Goal: Transaction & Acquisition: Purchase product/service

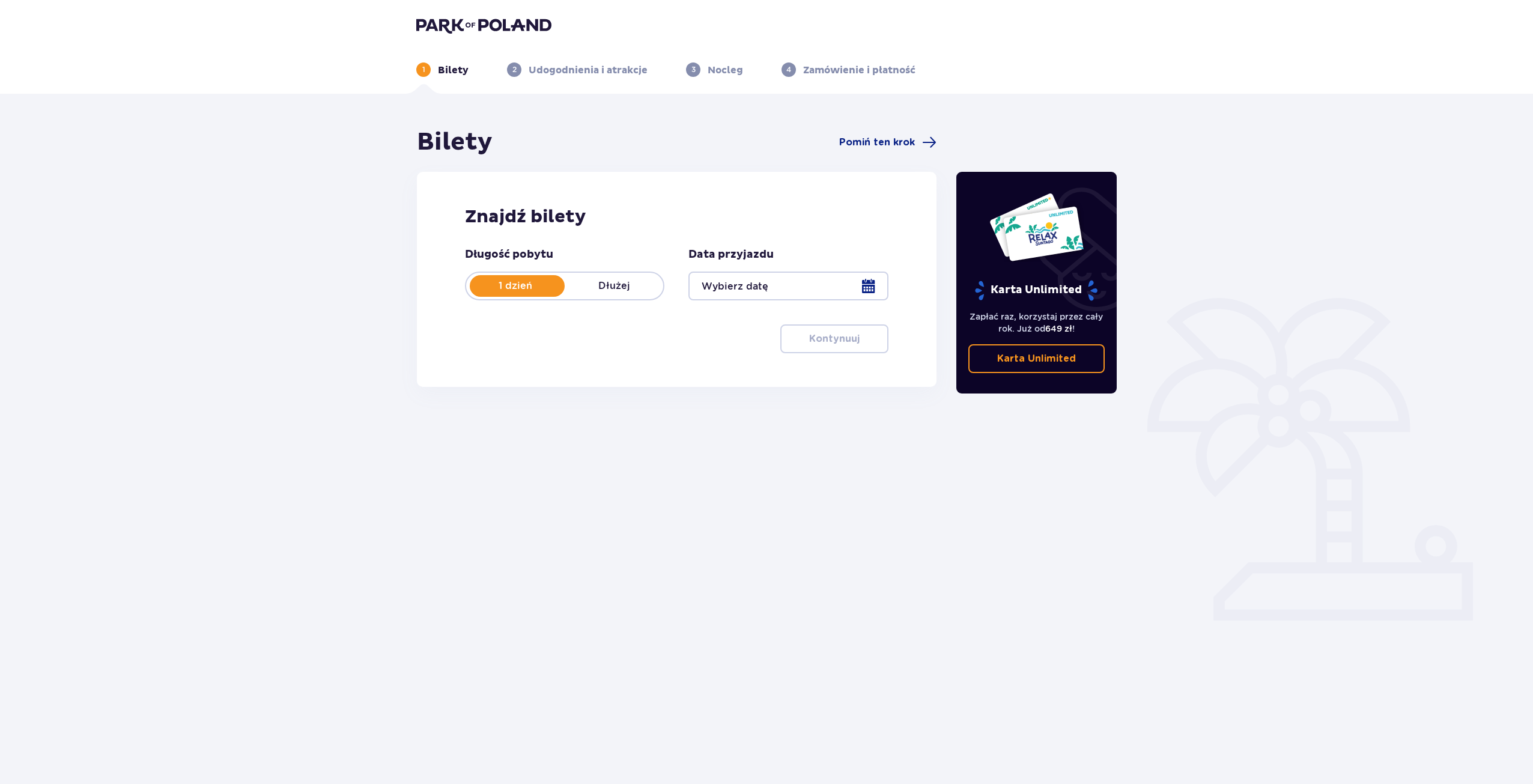
click at [763, 282] on div at bounding box center [788, 286] width 200 height 29
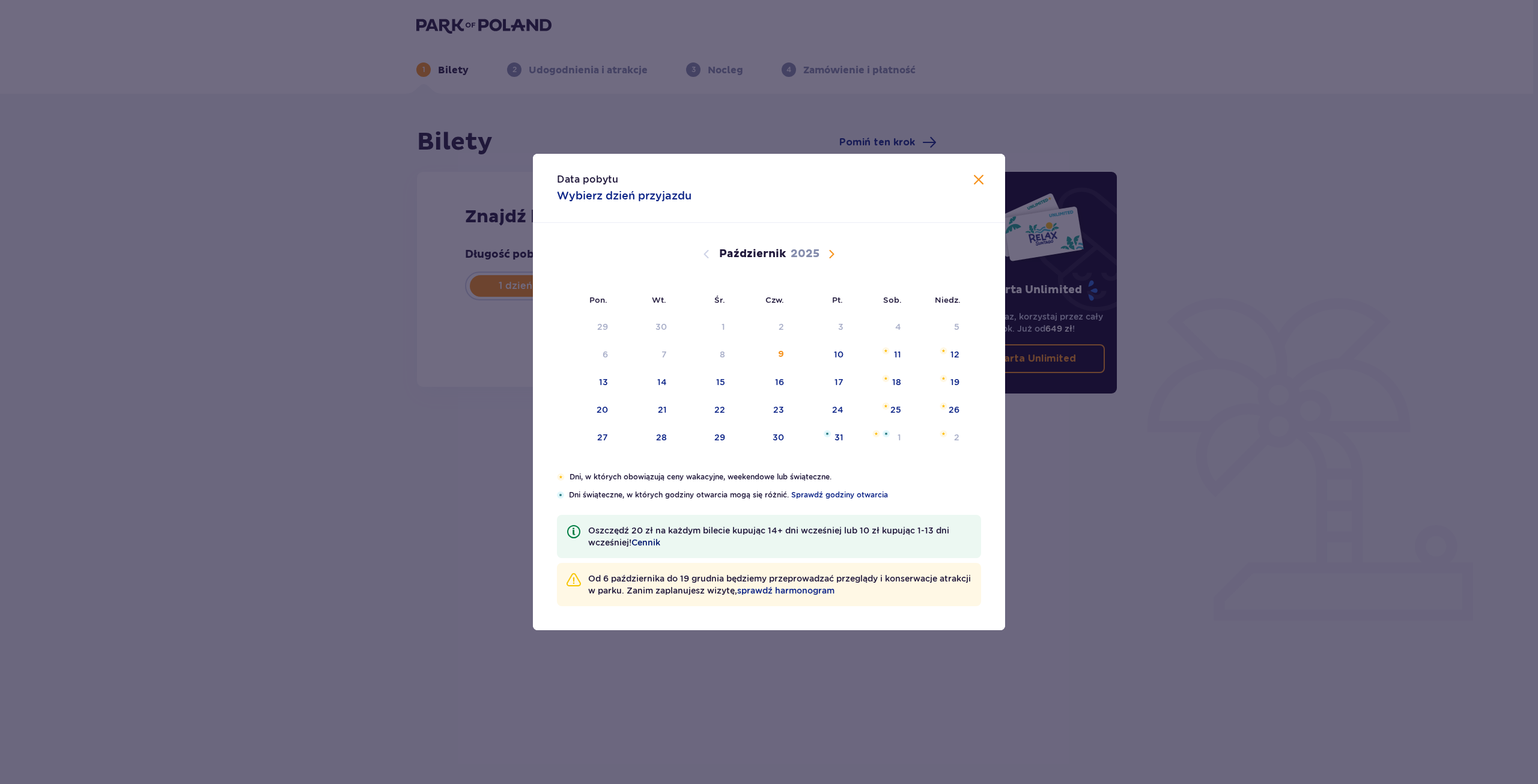
click at [648, 540] on span "Cennik" at bounding box center [645, 542] width 29 height 12
click at [650, 543] on span "Cennik" at bounding box center [645, 542] width 29 height 12
click at [980, 182] on span "Zamknij" at bounding box center [979, 180] width 14 height 14
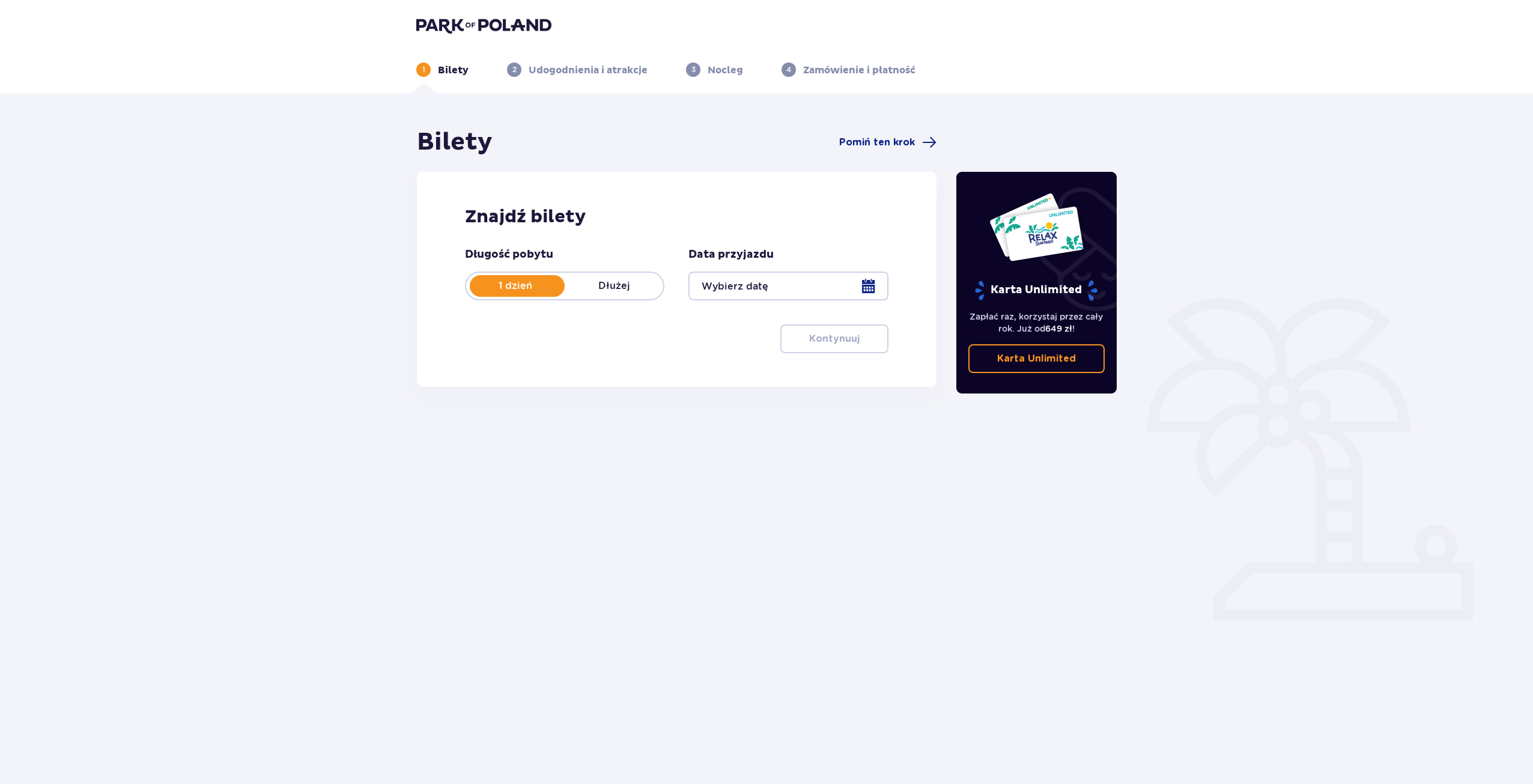
click at [464, 23] on img at bounding box center [484, 24] width 135 height 17
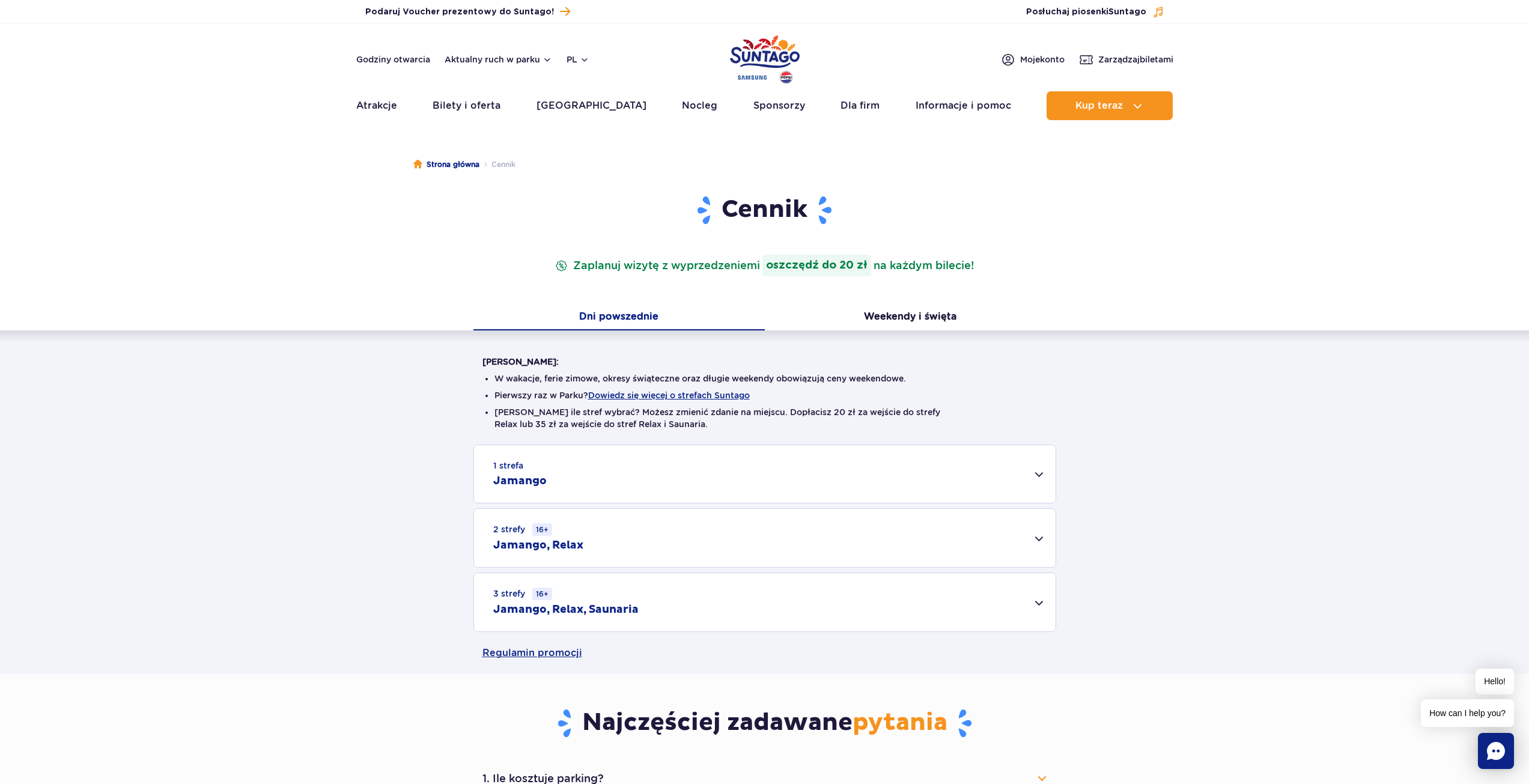
click at [1031, 472] on div "1 strefa Jamango" at bounding box center [764, 474] width 582 height 57
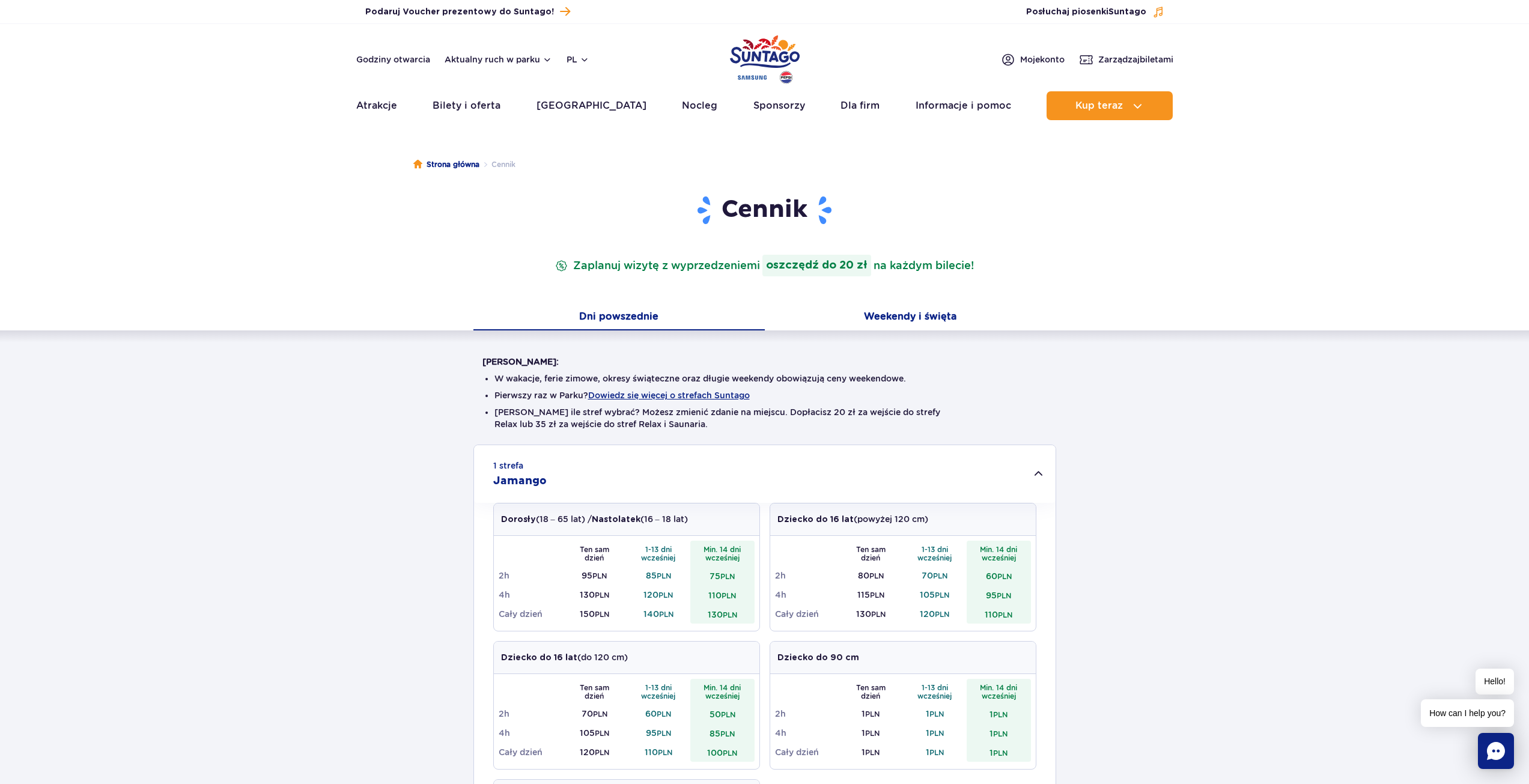
click at [924, 311] on button "Weekendy i święta" at bounding box center [910, 318] width 291 height 25
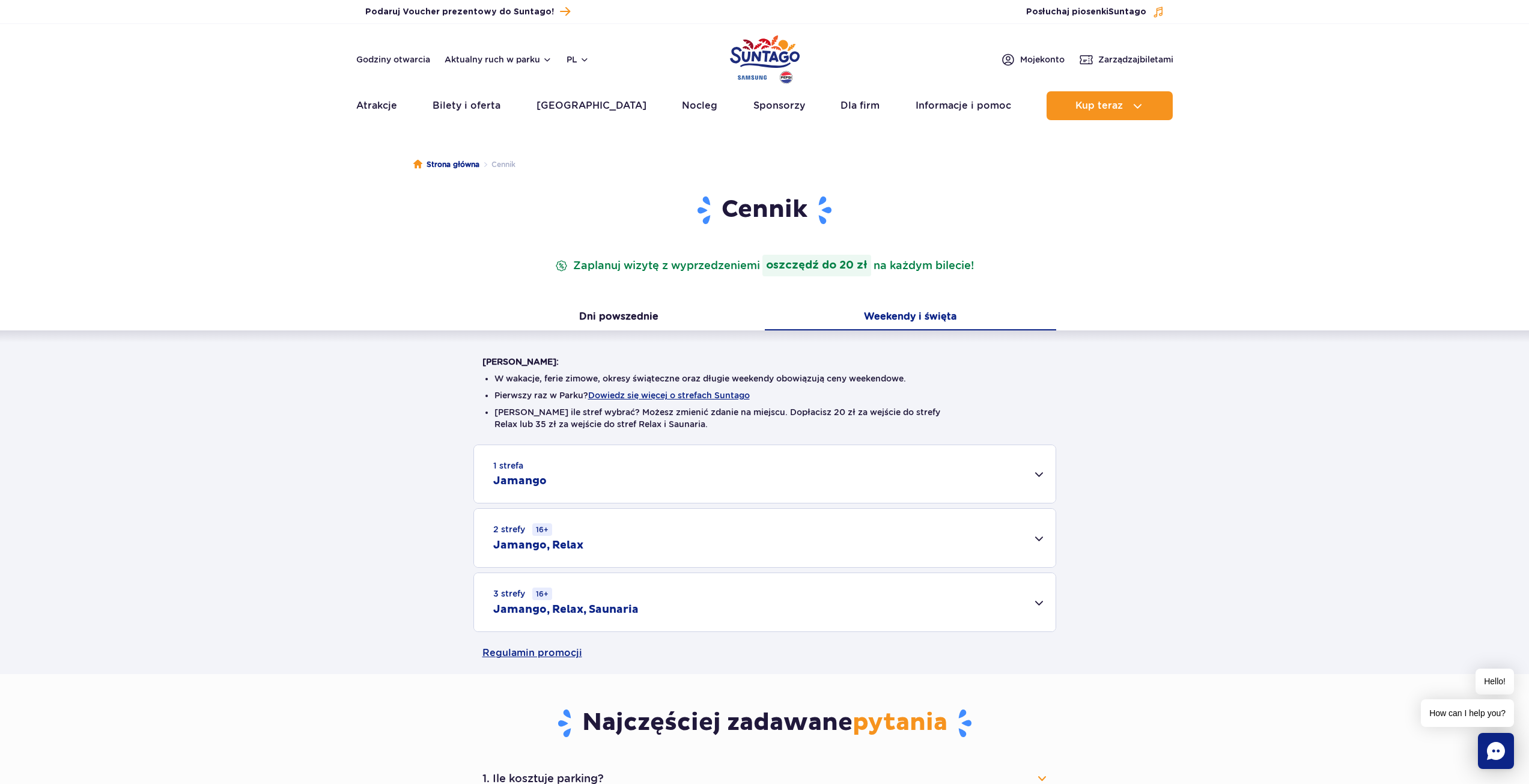
click at [932, 487] on div "1 strefa Jamango" at bounding box center [764, 474] width 582 height 57
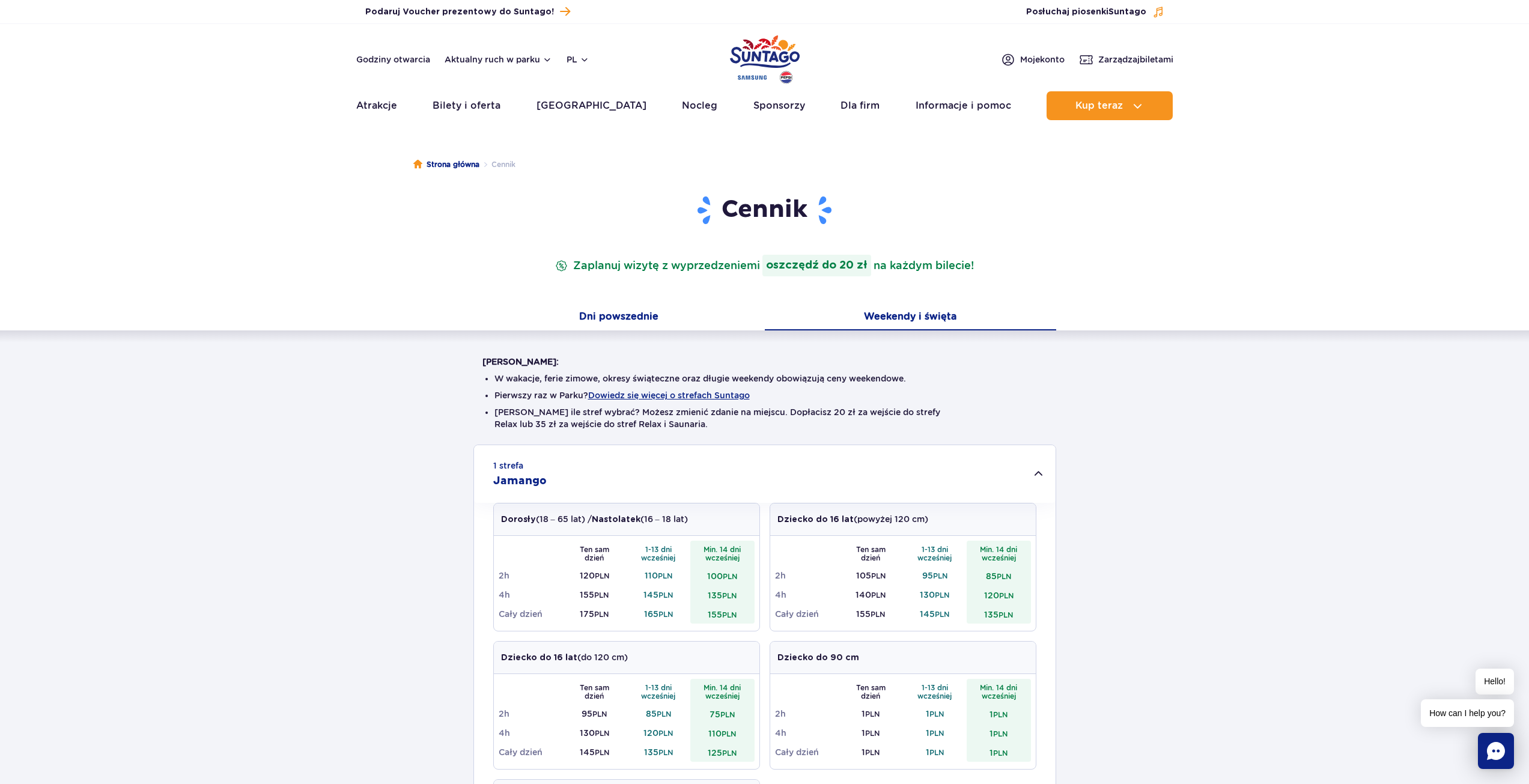
click at [620, 312] on button "Dni powszednie" at bounding box center [619, 318] width 291 height 25
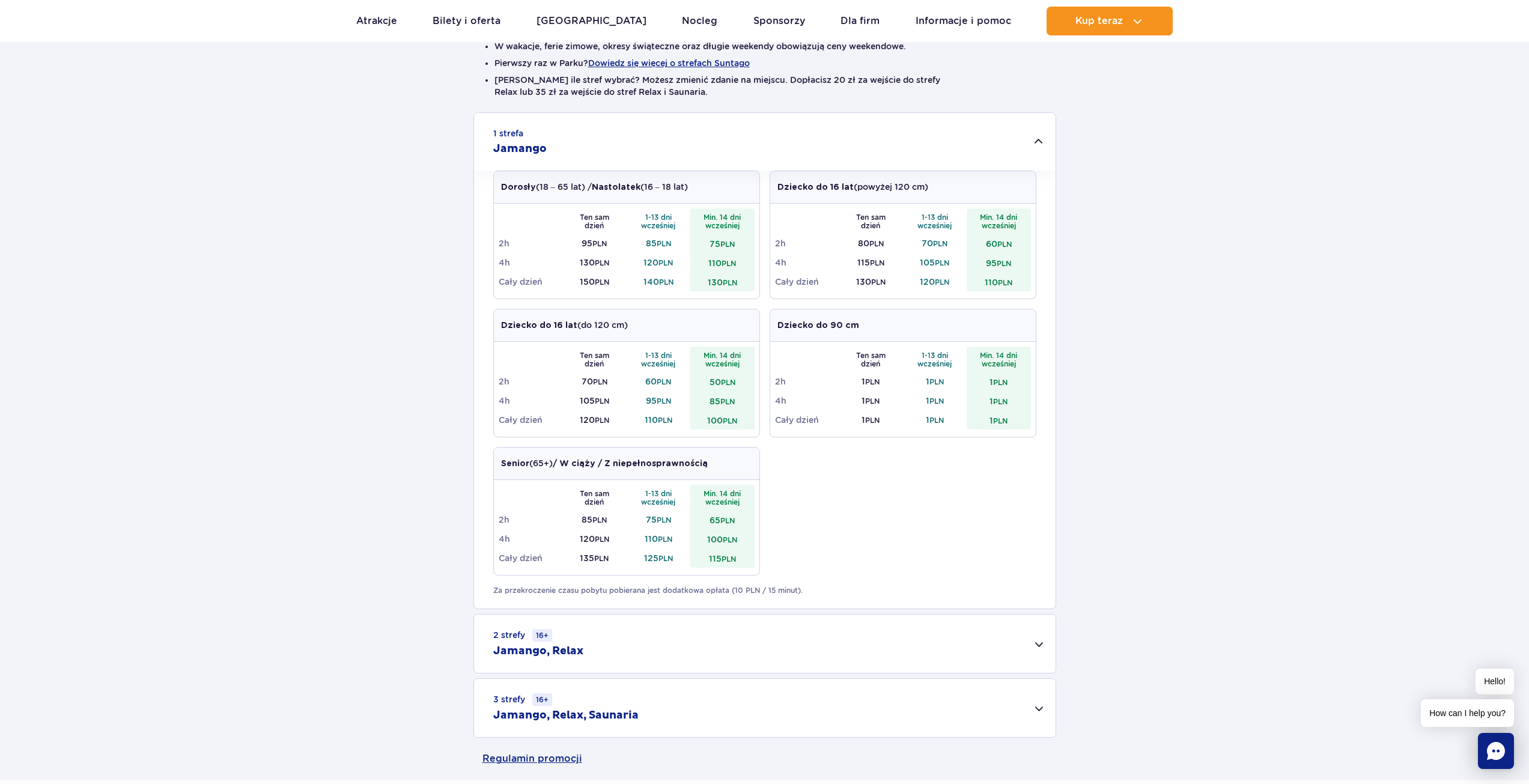
scroll to position [401, 0]
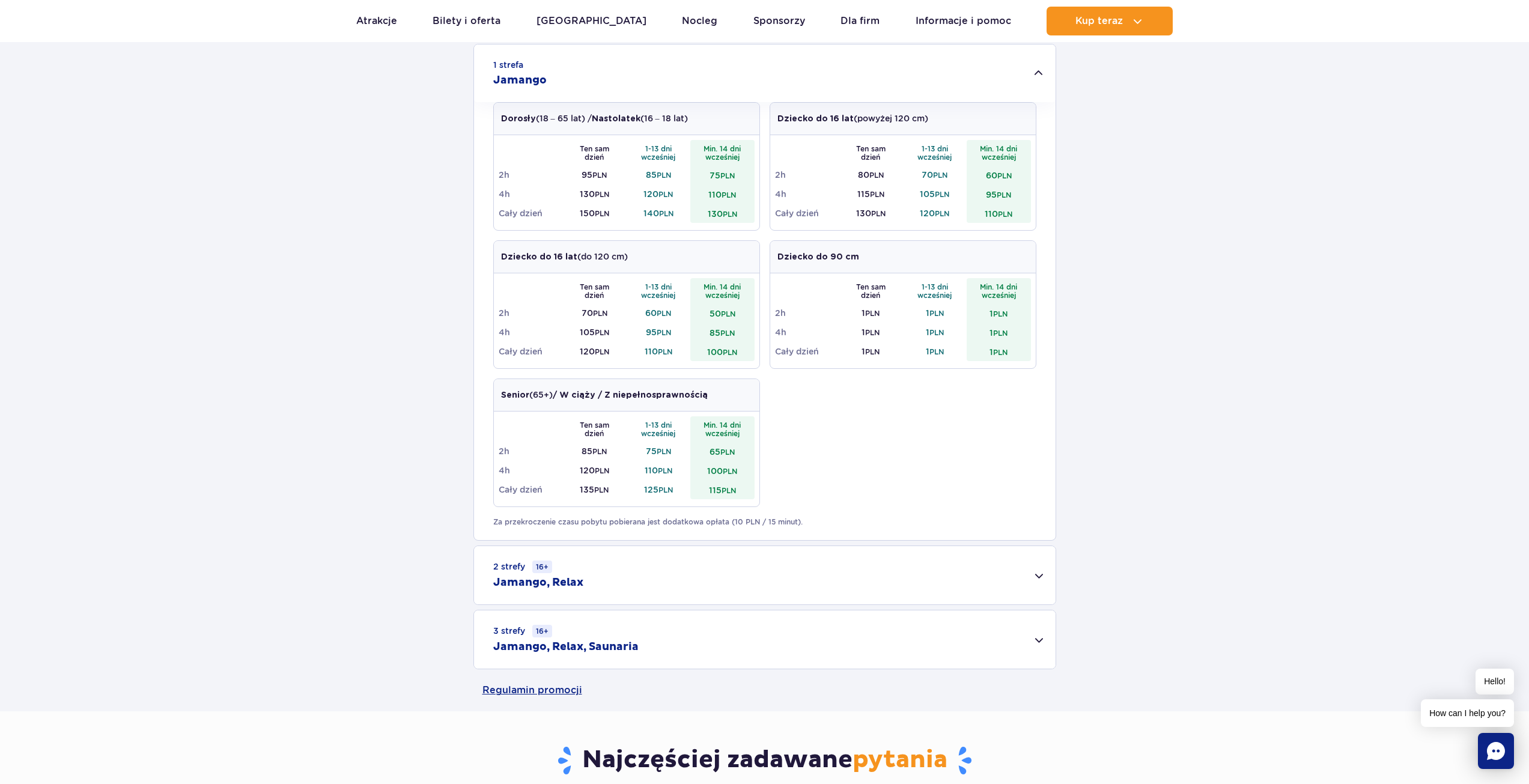
click at [998, 586] on div "2 strefy 16+ Jamango, Relax" at bounding box center [764, 575] width 582 height 58
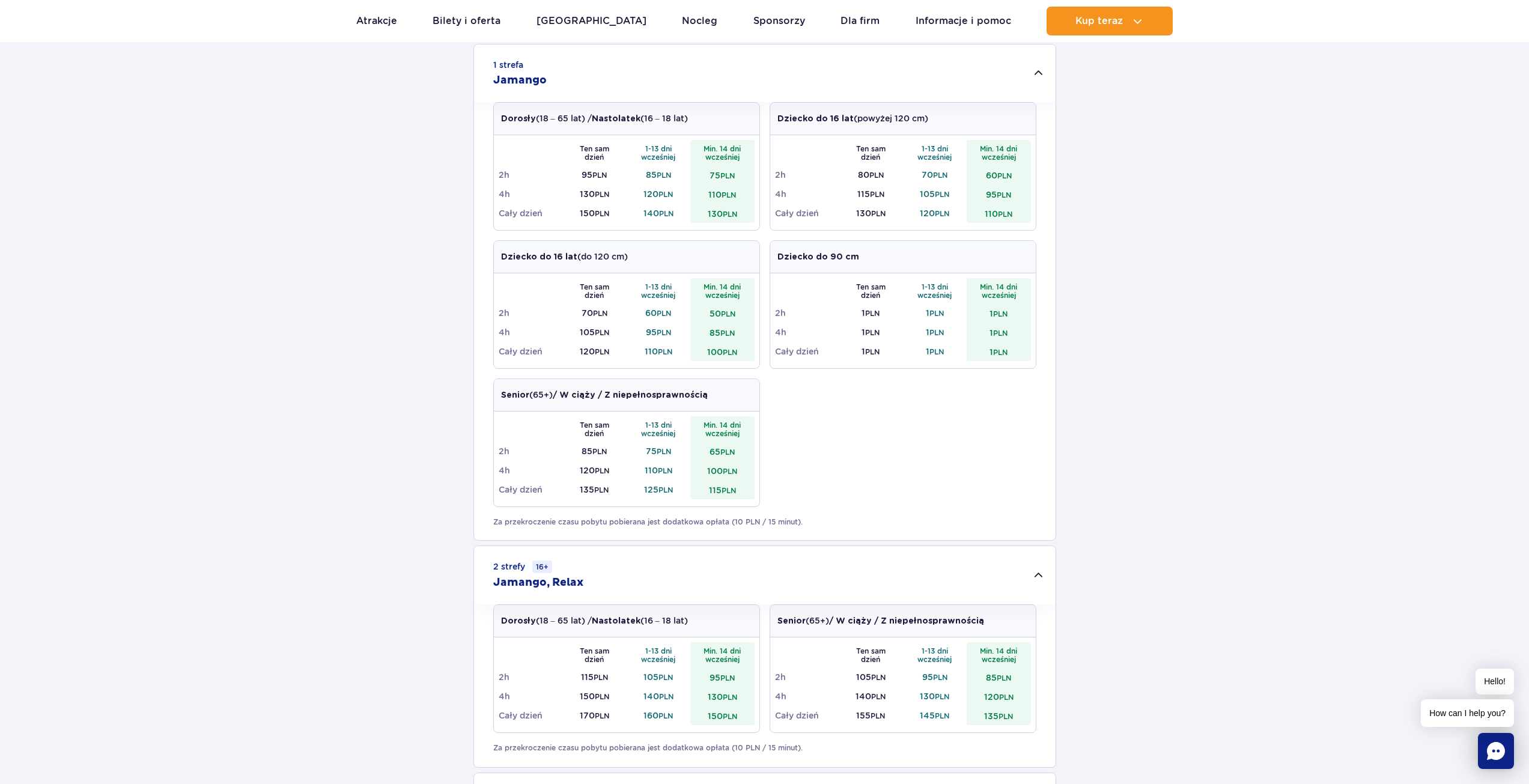
scroll to position [601, 0]
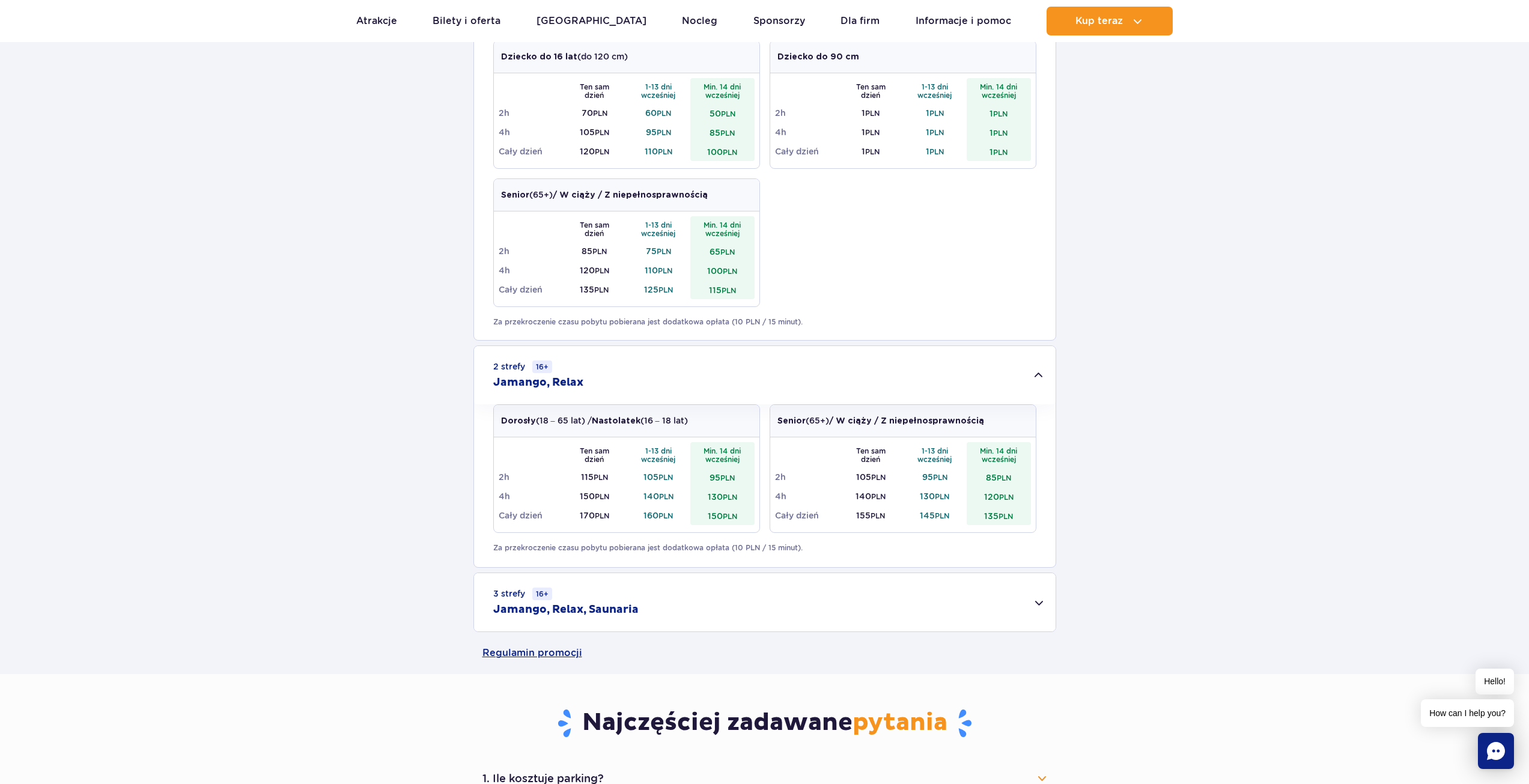
click at [994, 599] on div "3 strefy 16+ Jamango, Relax, Saunaria" at bounding box center [764, 601] width 582 height 58
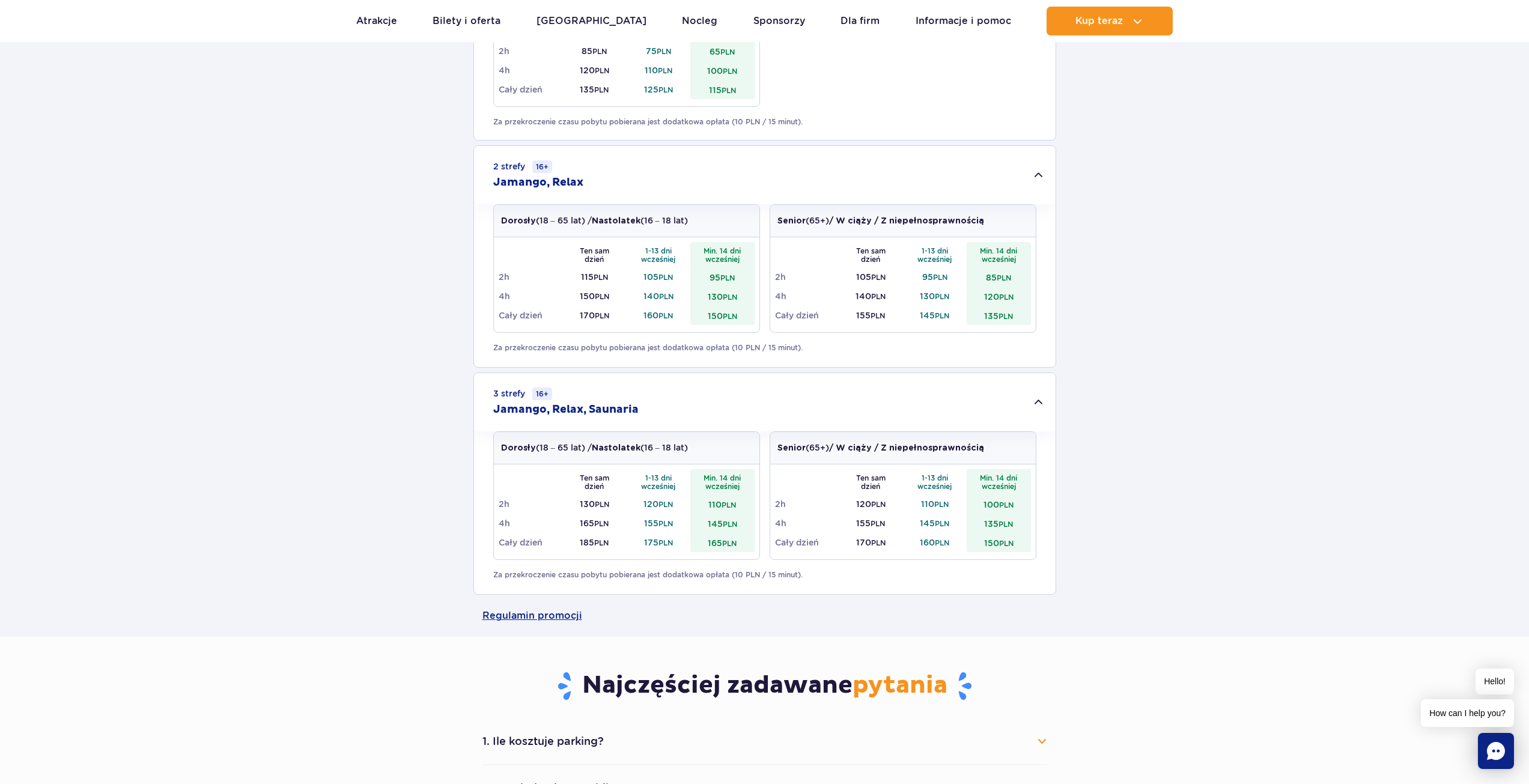
scroll to position [1001, 0]
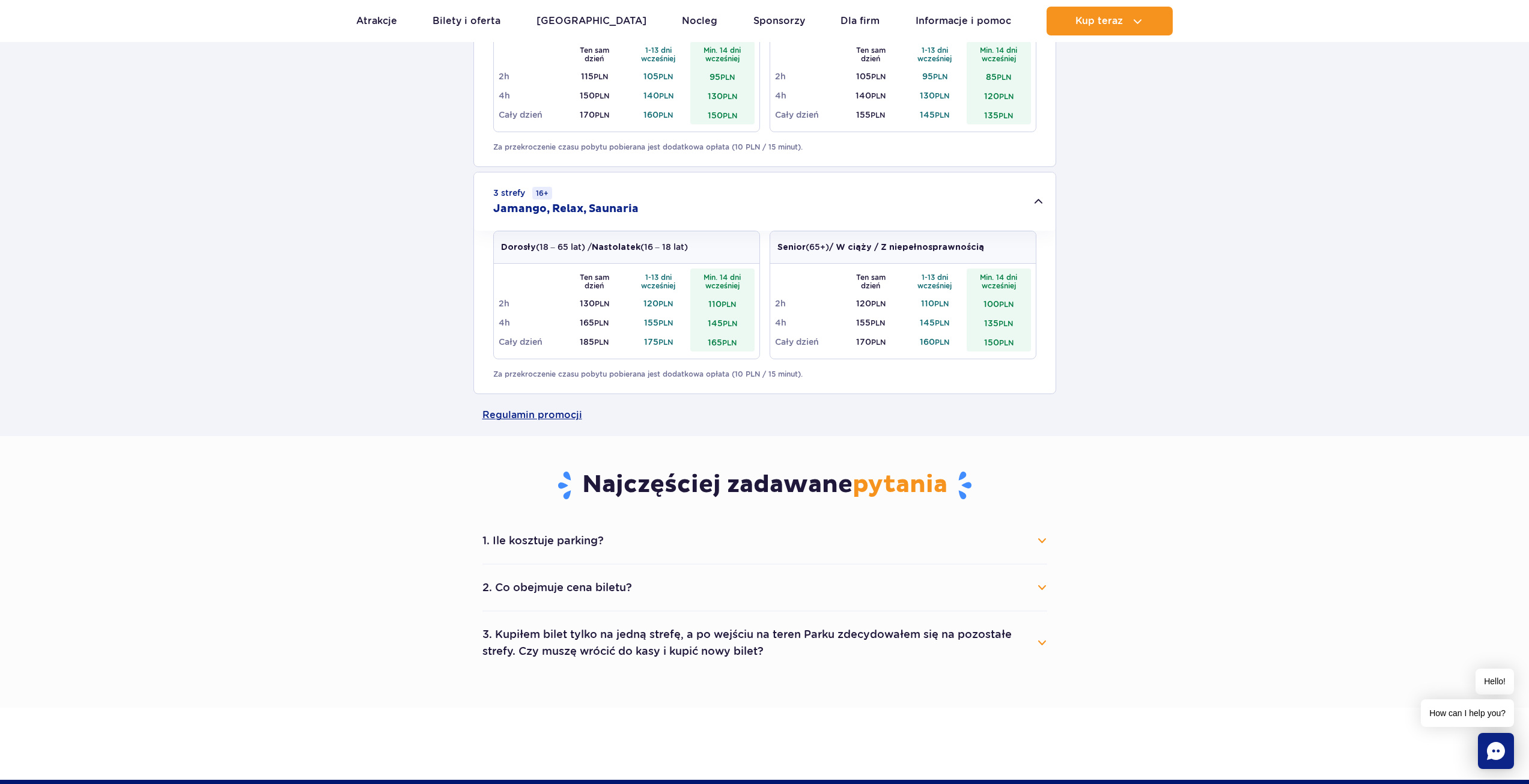
click at [1001, 543] on button "1. Ile kosztuje parking?" at bounding box center [765, 540] width 565 height 27
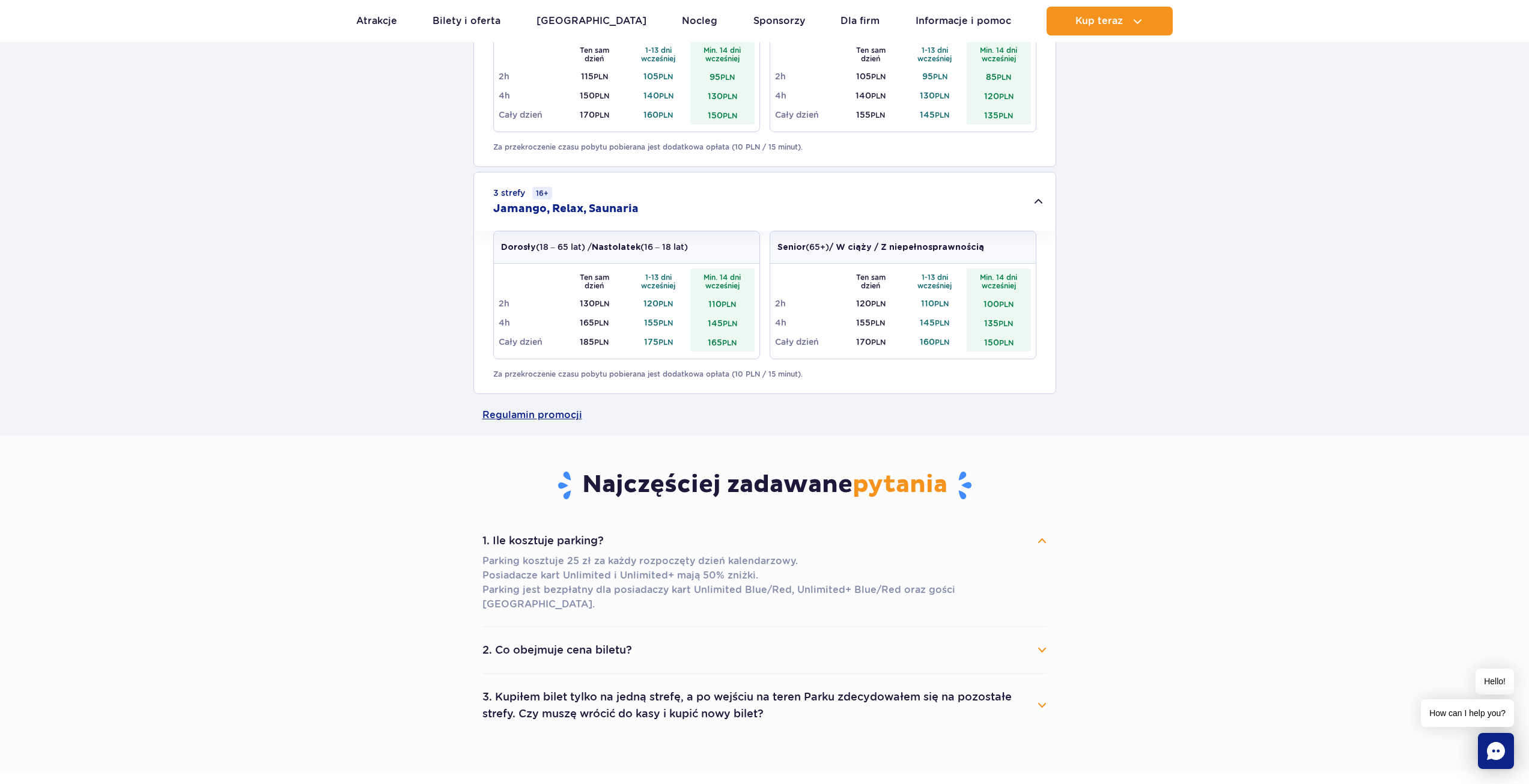
click at [991, 642] on button "2. Co obejmuje cena biletu?" at bounding box center [765, 650] width 565 height 27
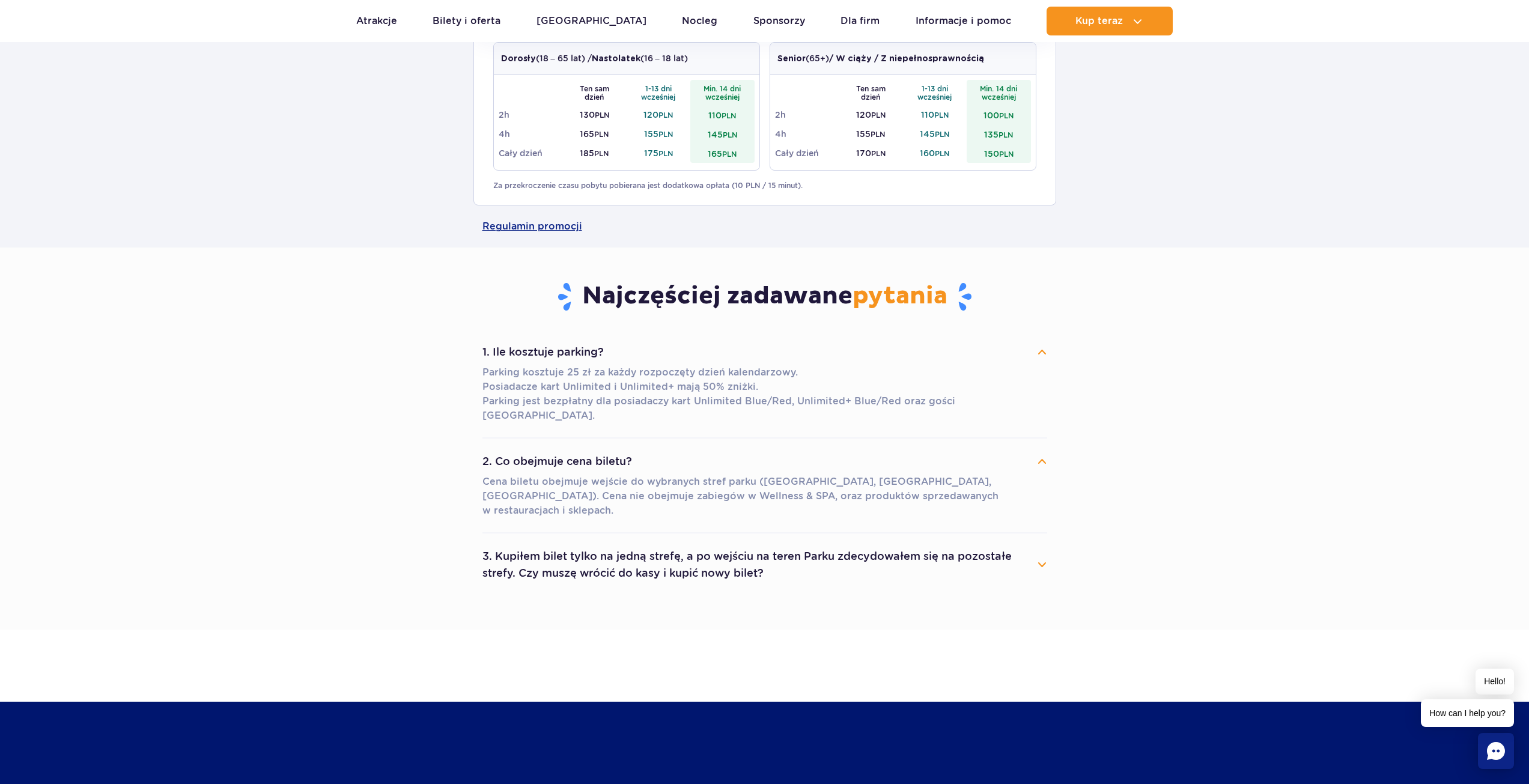
scroll to position [1202, 0]
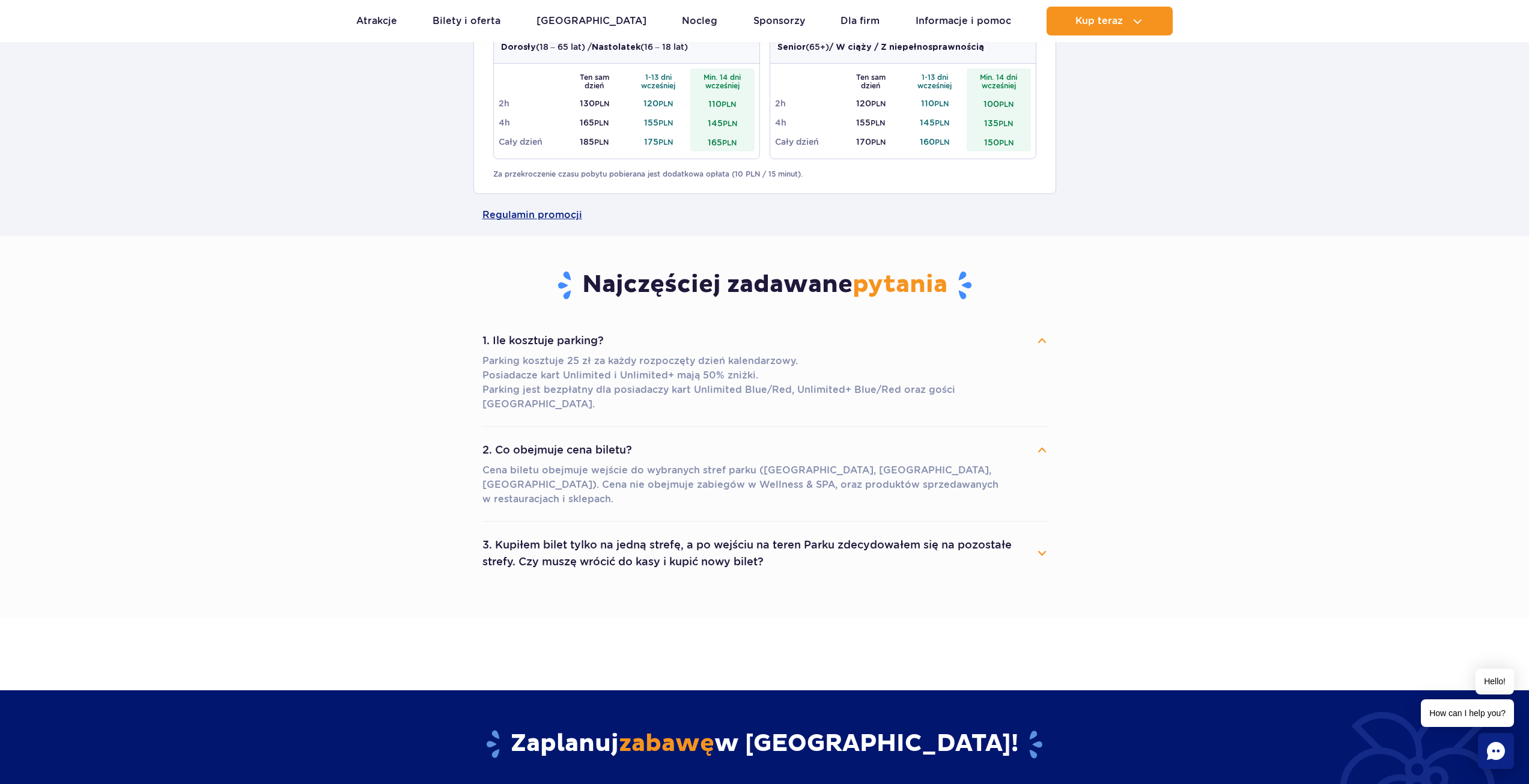
click at [961, 532] on button "3. Kupiłem bilet tylko na jedną strefę, a po wejściu na teren Parku zdecydowałe…" at bounding box center [765, 553] width 565 height 43
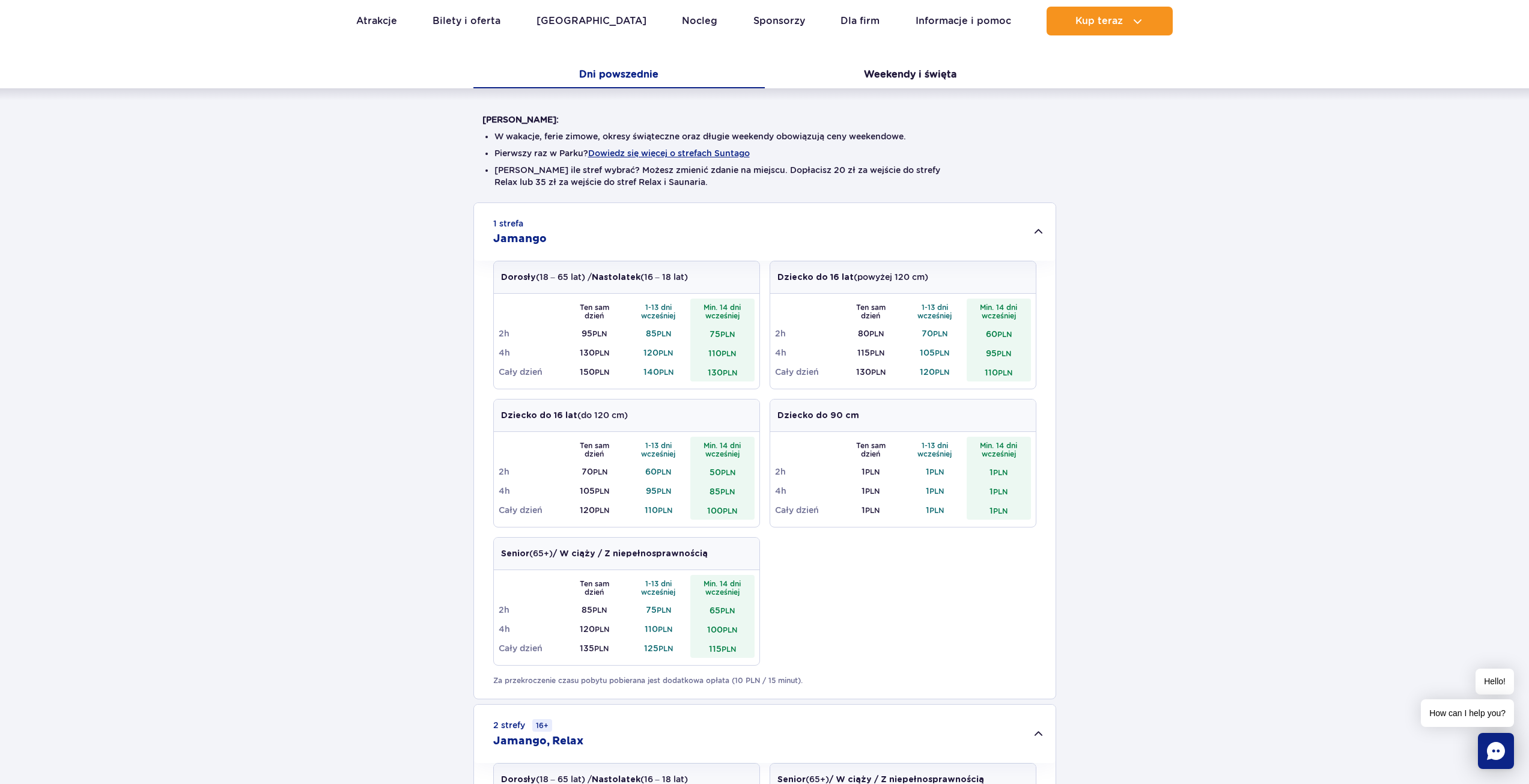
scroll to position [0, 0]
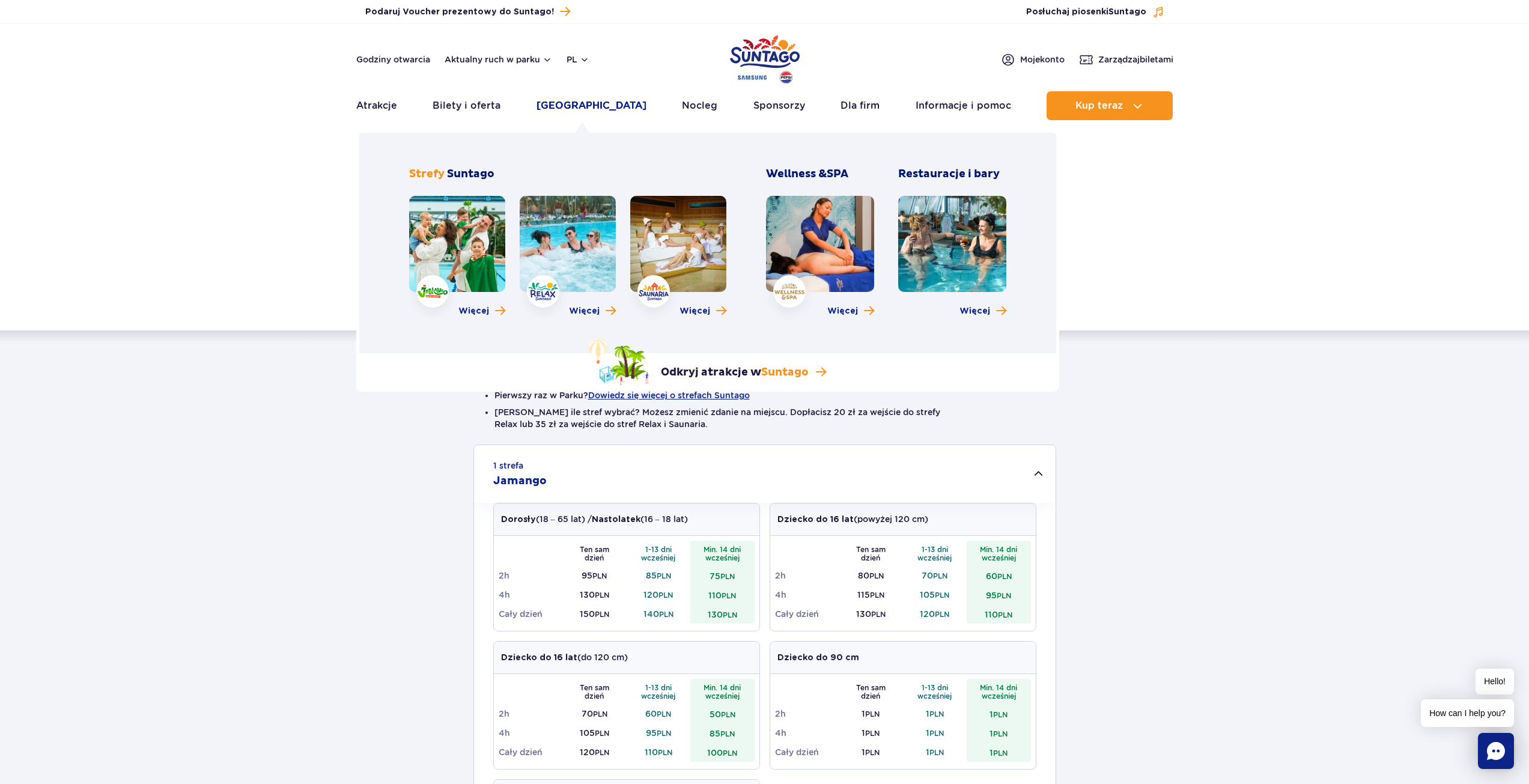
click at [576, 101] on link "[GEOGRAPHIC_DATA]" at bounding box center [591, 106] width 110 height 29
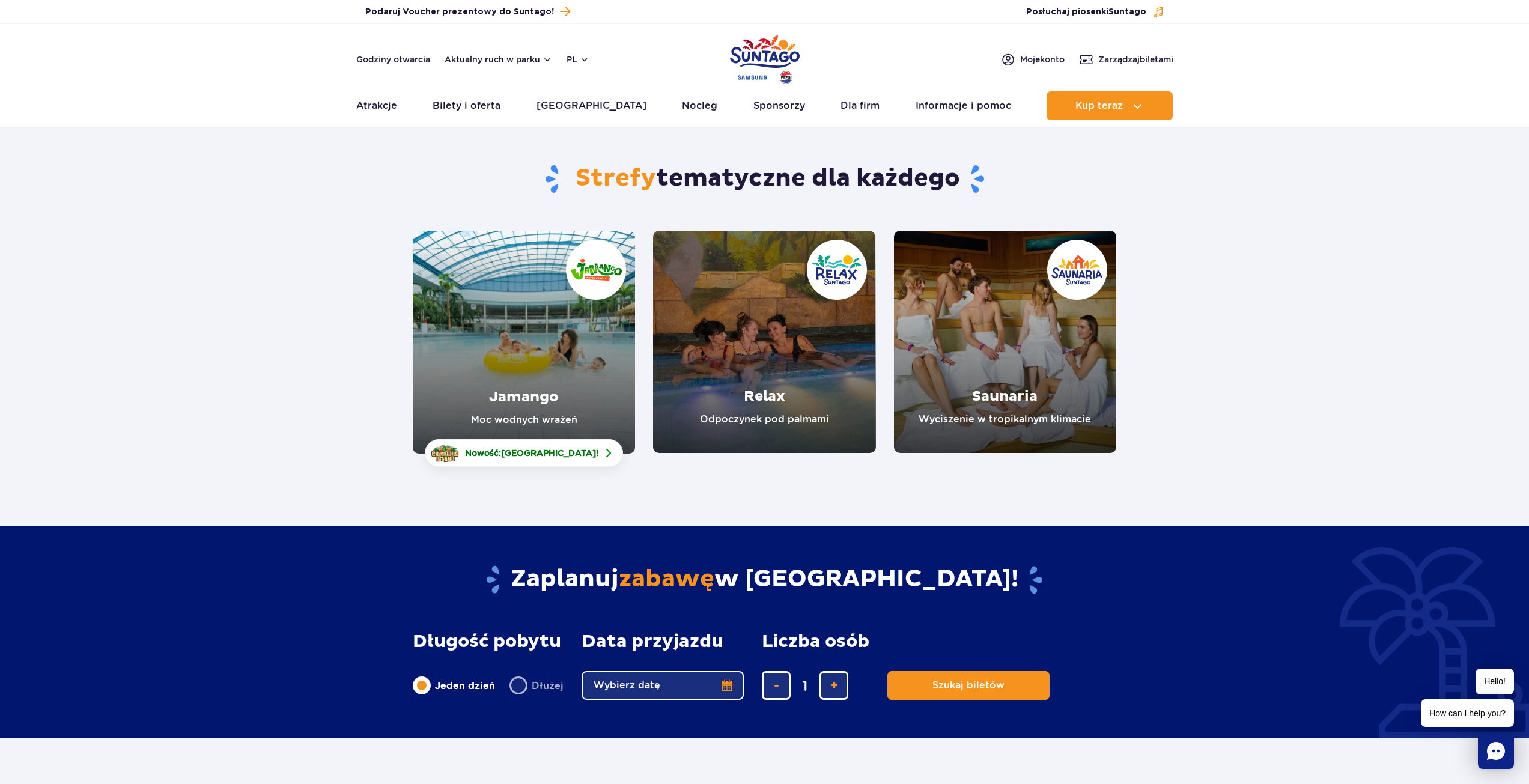
click at [809, 322] on link "Relax" at bounding box center [764, 341] width 222 height 222
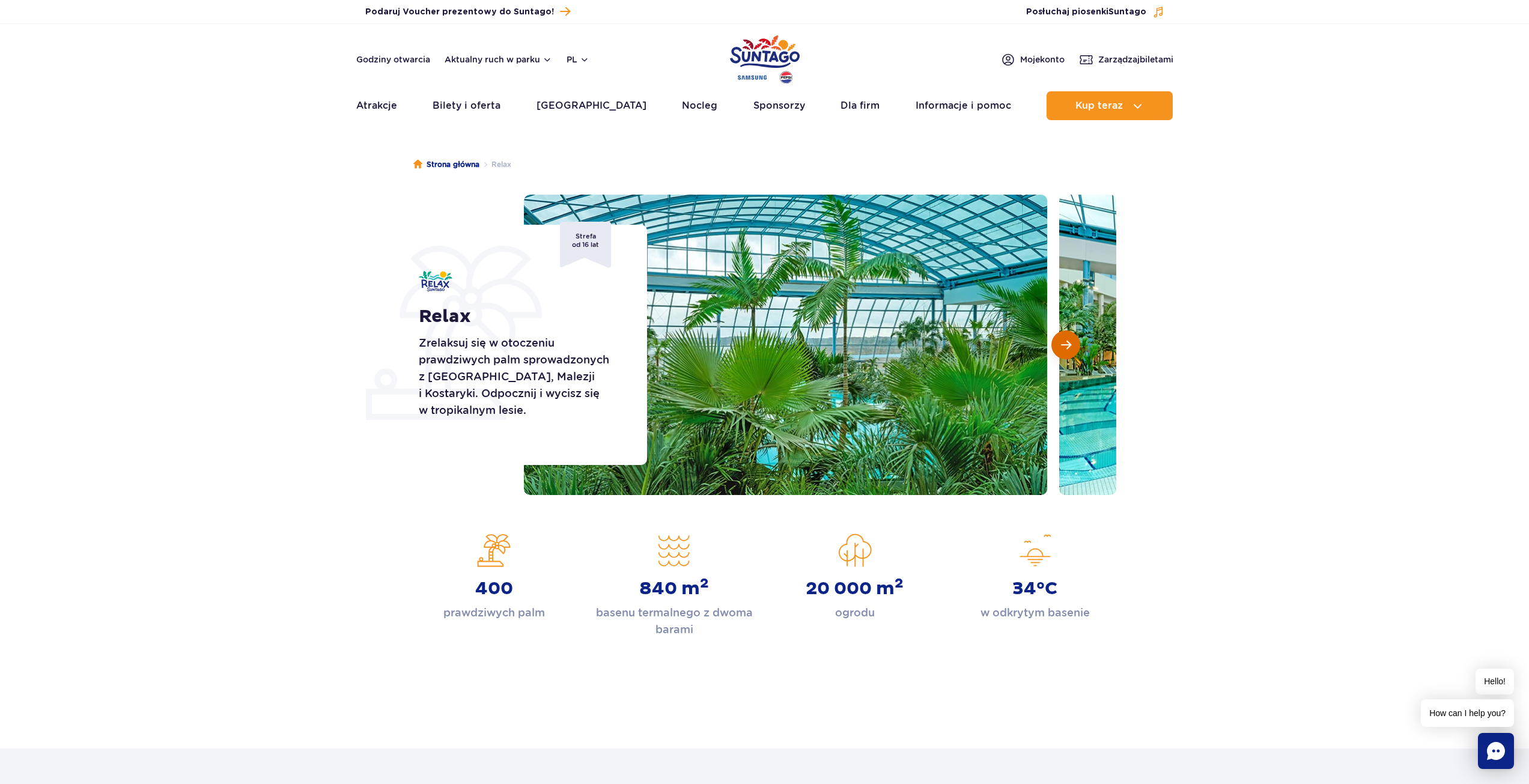
click at [1061, 341] on span "Następny slajd" at bounding box center [1066, 344] width 10 height 11
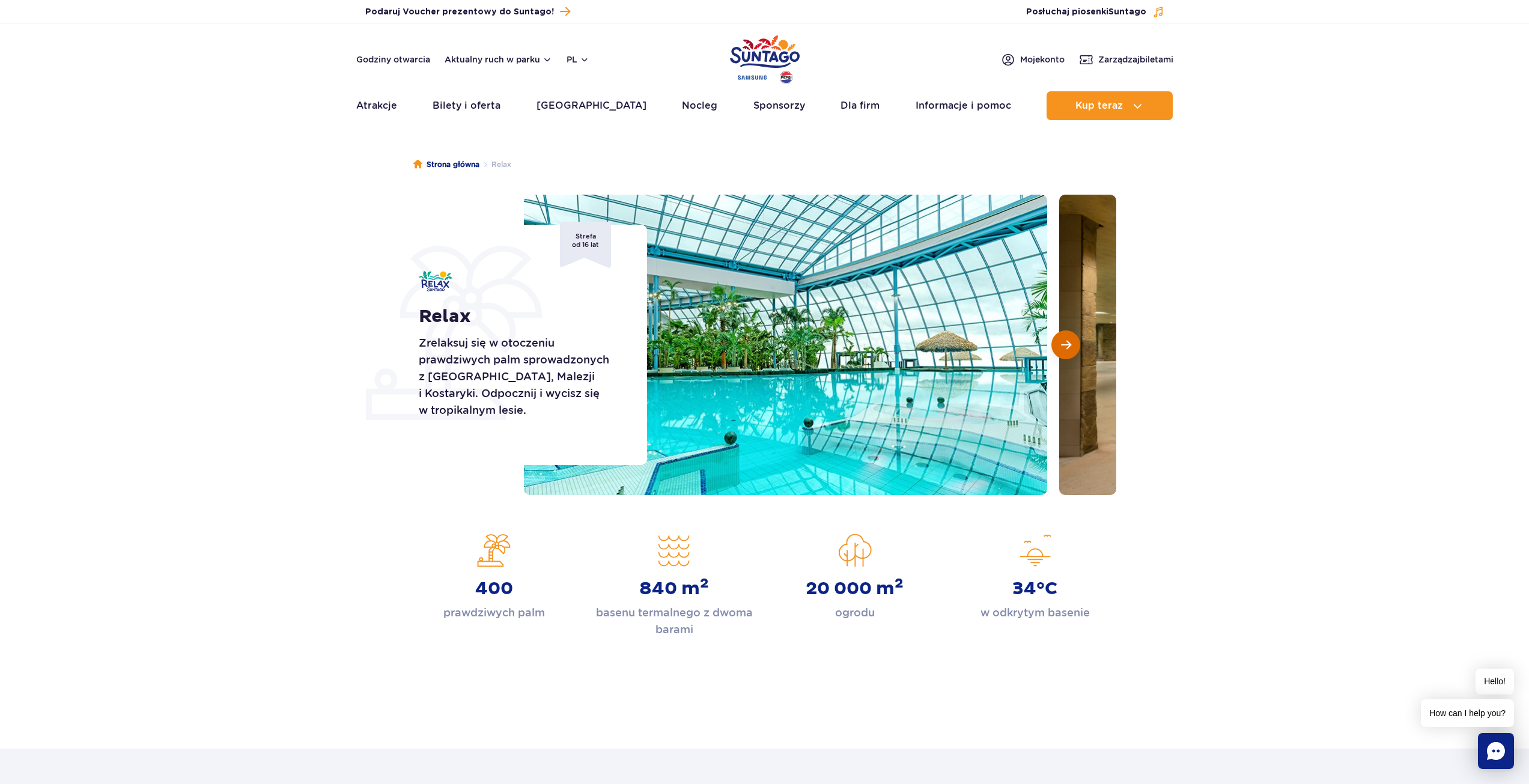
click at [1061, 341] on span "Następny slajd" at bounding box center [1066, 344] width 10 height 11
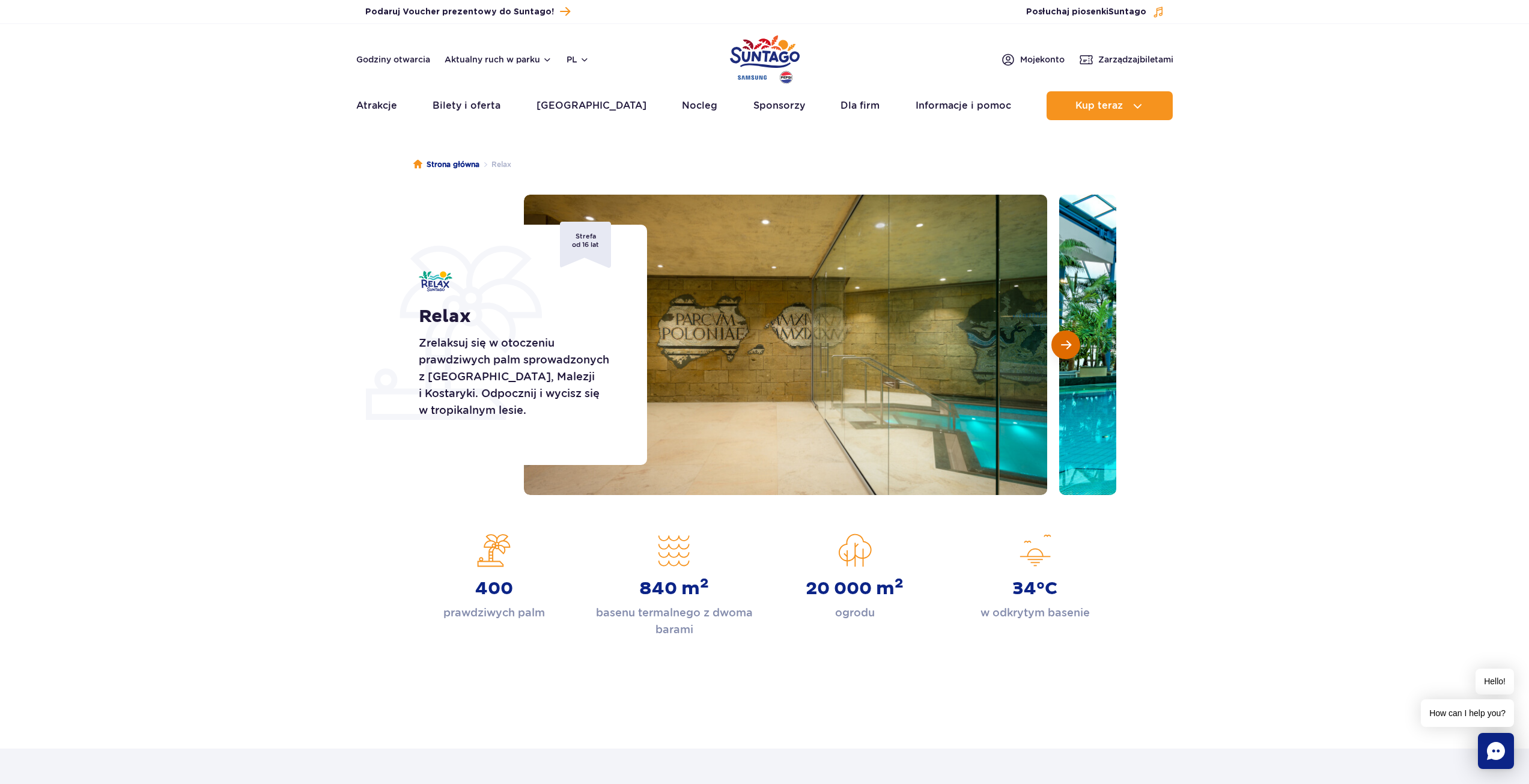
click at [1061, 341] on span "Następny slajd" at bounding box center [1066, 344] width 10 height 11
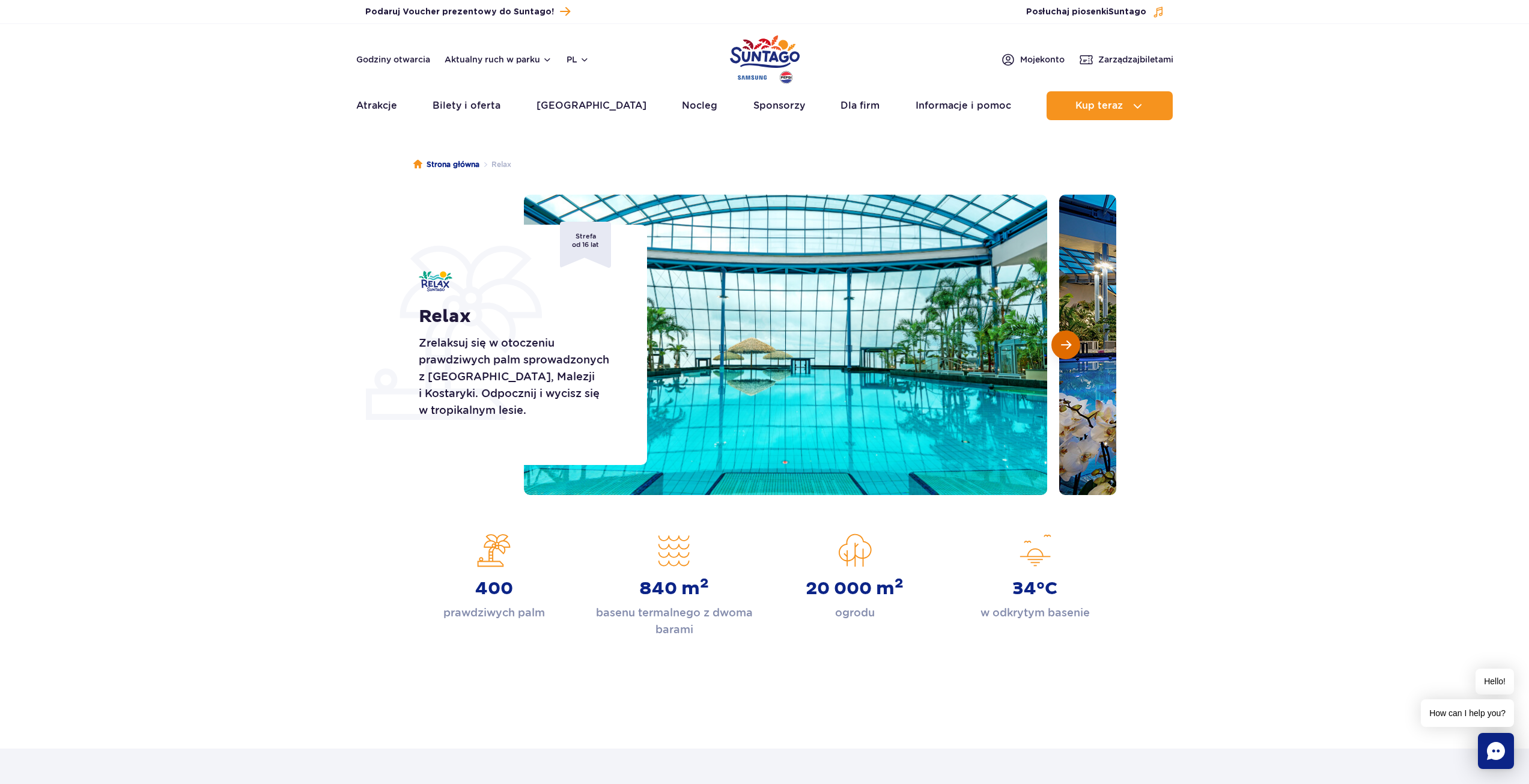
click at [1061, 341] on span "Następny slajd" at bounding box center [1066, 344] width 10 height 11
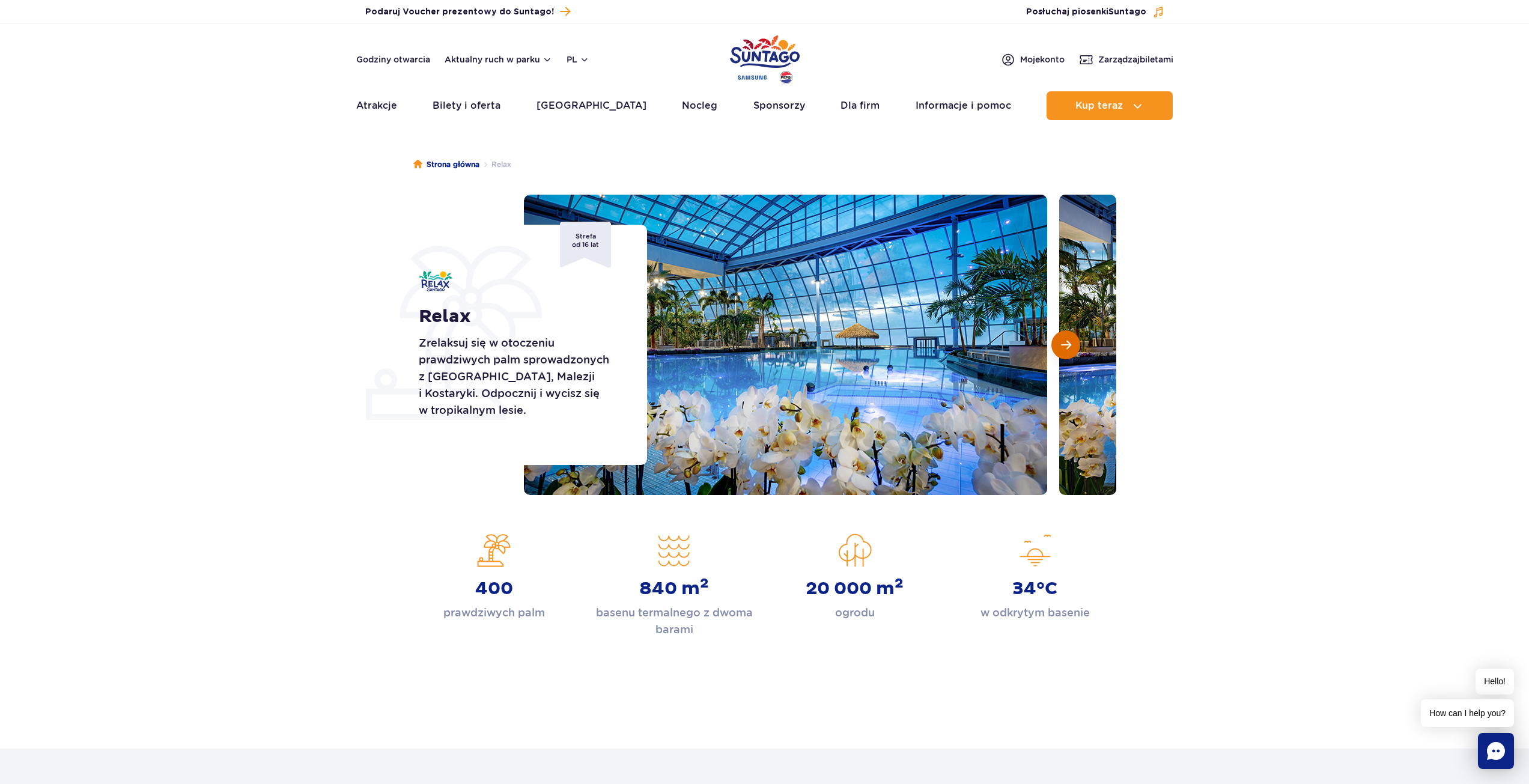
click at [1061, 341] on span "Następny slajd" at bounding box center [1066, 344] width 10 height 11
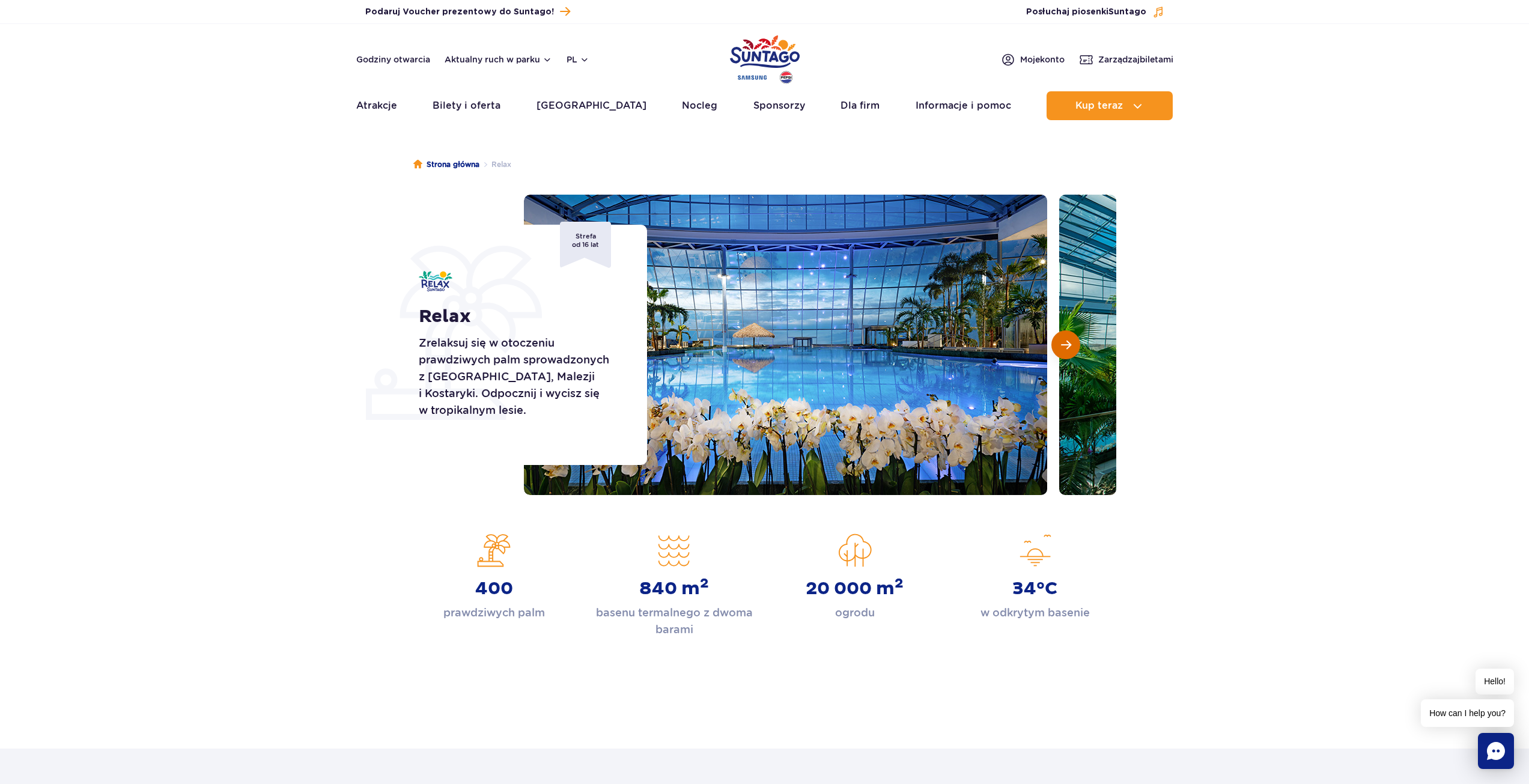
click at [1061, 341] on span "Następny slajd" at bounding box center [1066, 344] width 10 height 11
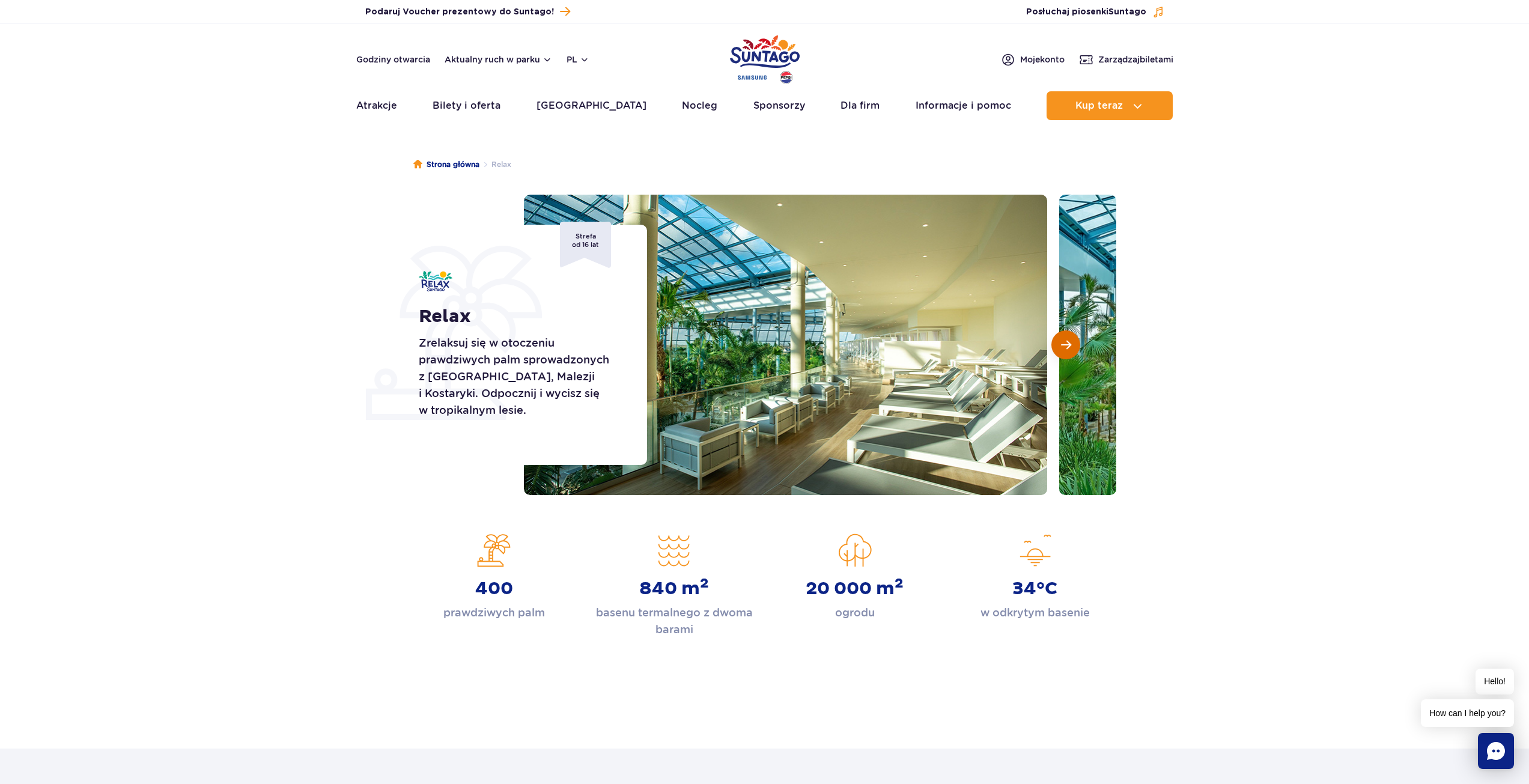
click at [1061, 341] on span "Następny slajd" at bounding box center [1066, 344] width 10 height 11
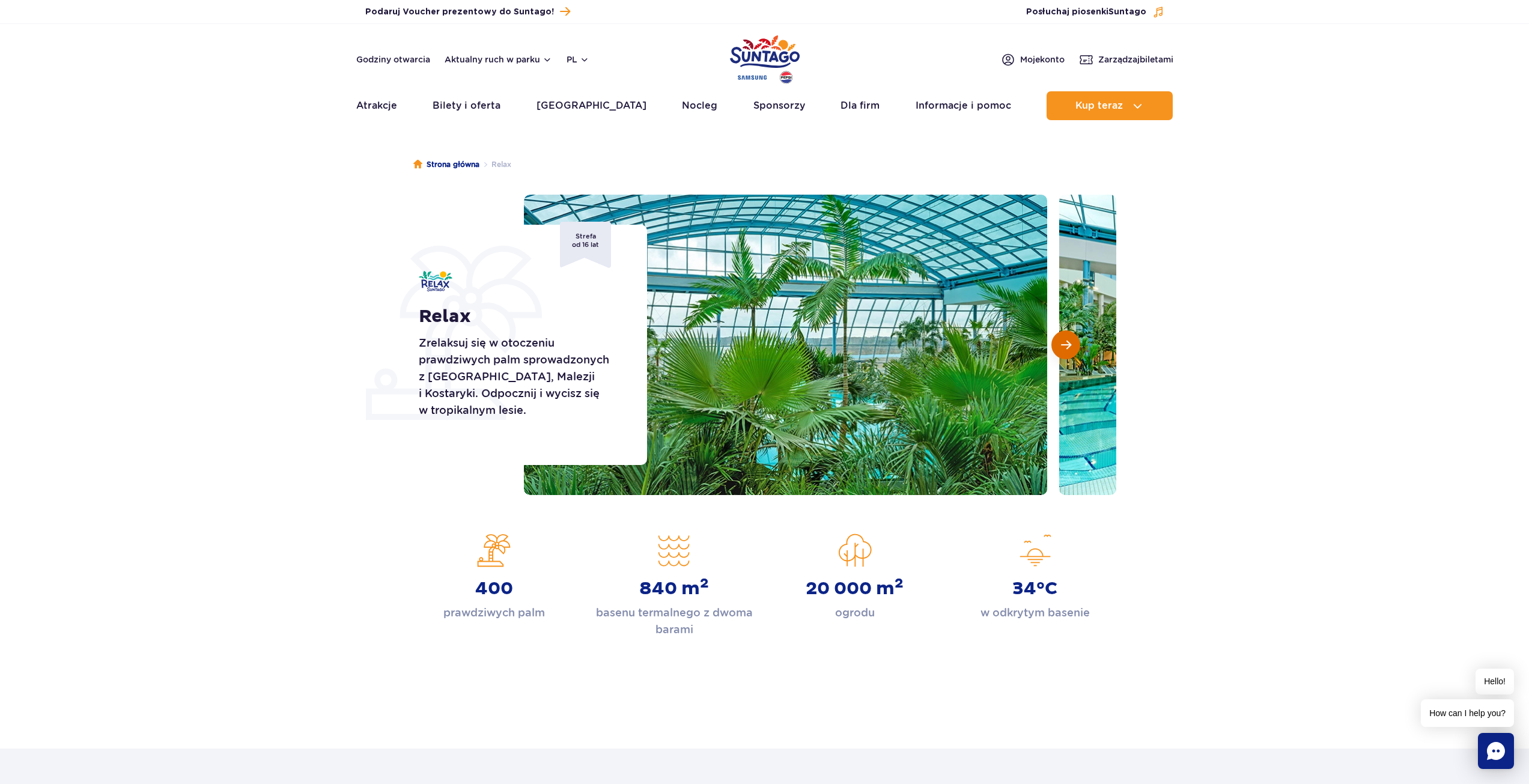
click at [1061, 341] on span "Następny slajd" at bounding box center [1066, 344] width 10 height 11
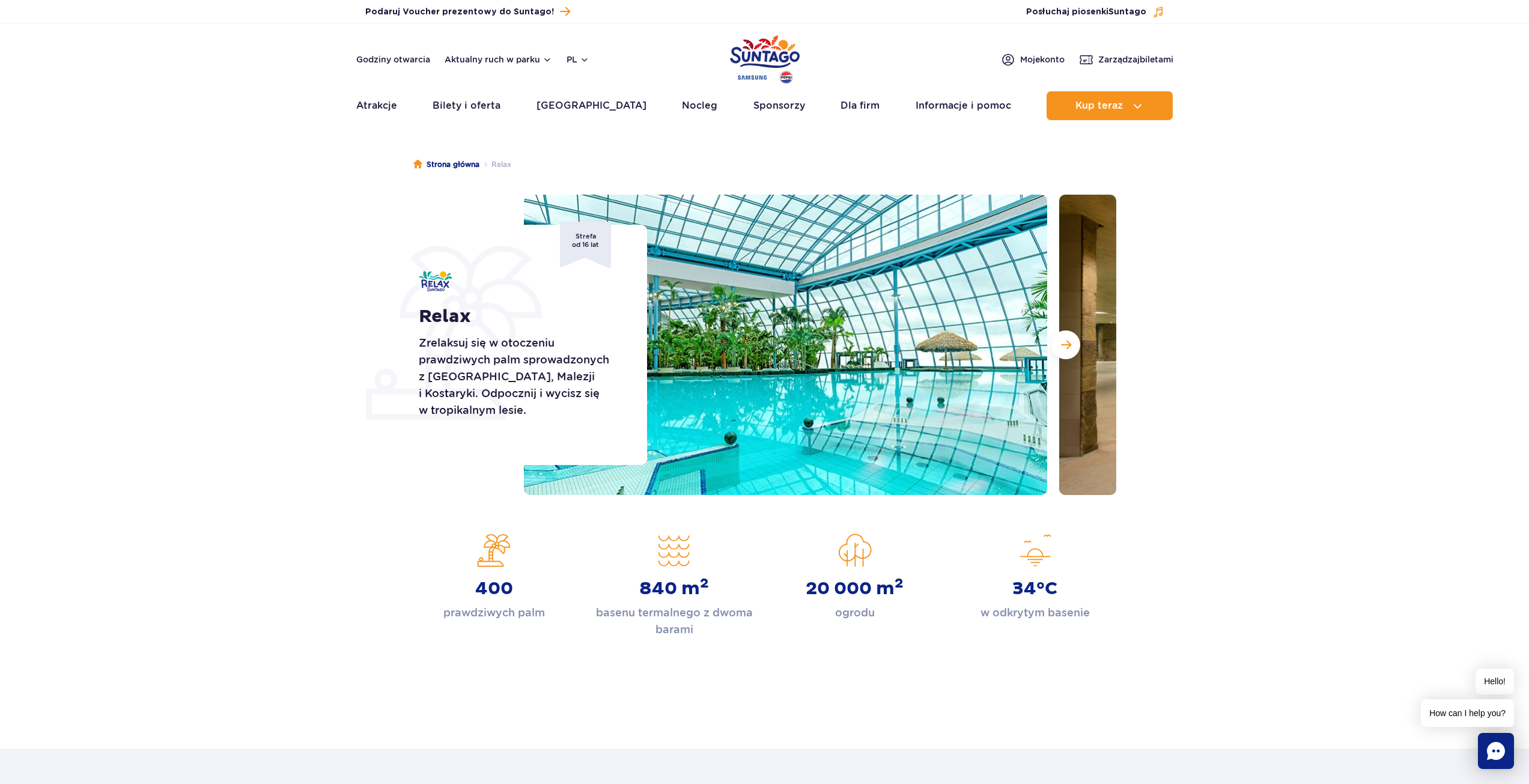
click at [1221, 469] on section "Relax Zrelaksuj się w otoczeniu prawdziwych palm sprowadzonych z Florydy, Malez…" at bounding box center [764, 345] width 1529 height 300
click at [294, 453] on section "Relax Zrelaksuj się w otoczeniu prawdziwych palm sprowadzonych z Florydy, Malez…" at bounding box center [764, 345] width 1529 height 300
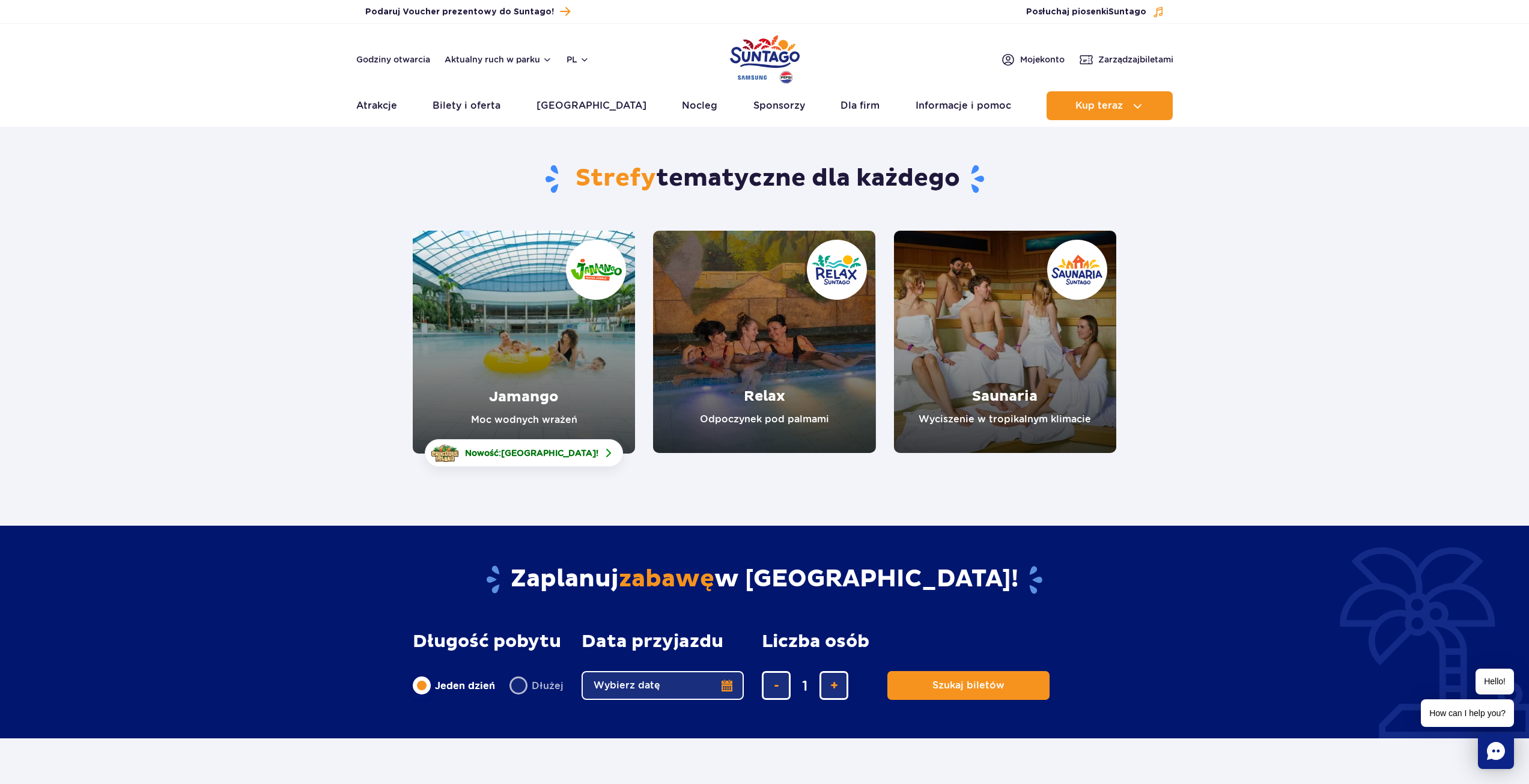
click at [550, 379] on link "Jamango" at bounding box center [523, 342] width 222 height 223
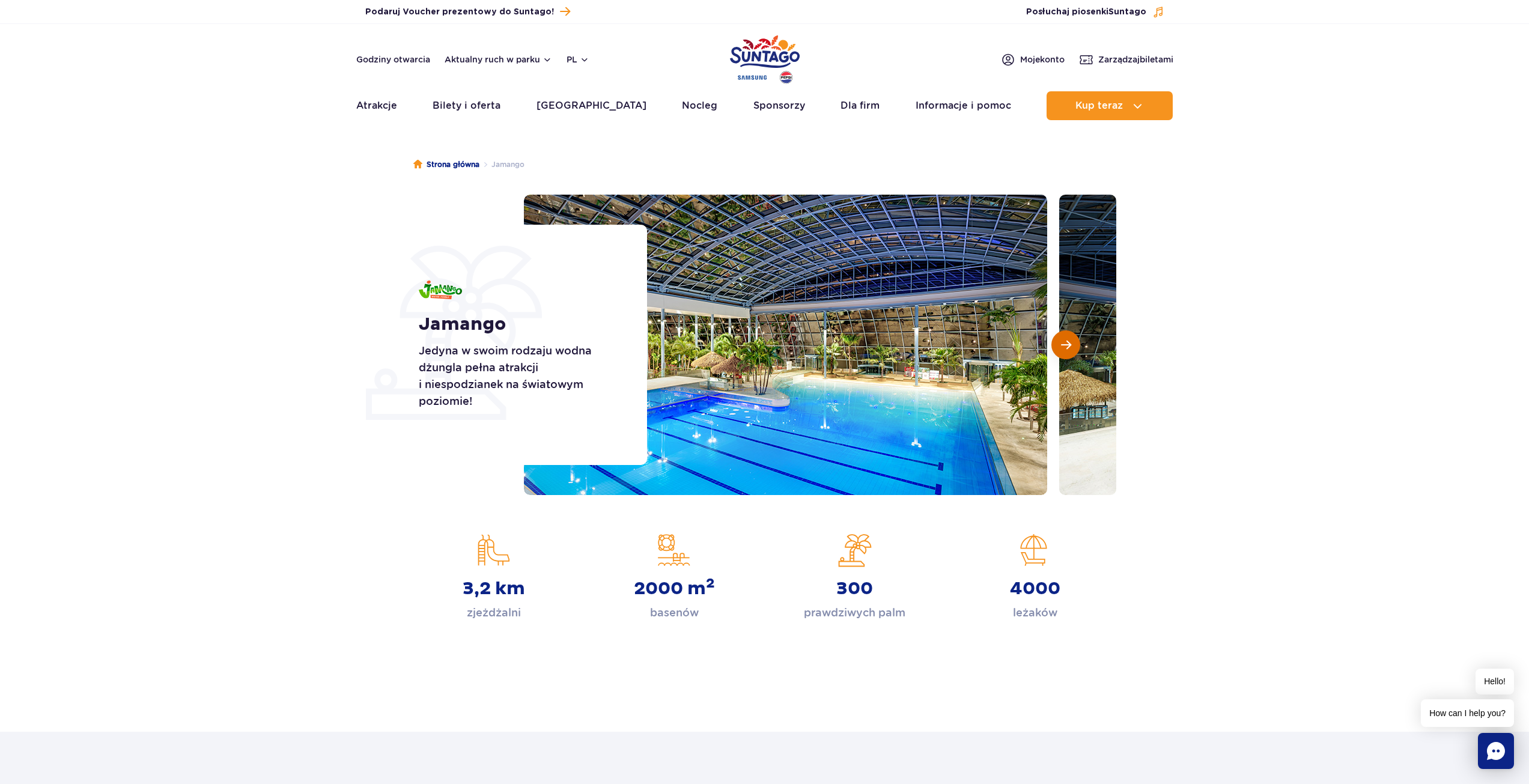
click at [1061, 345] on span "Następny slajd" at bounding box center [1066, 344] width 10 height 11
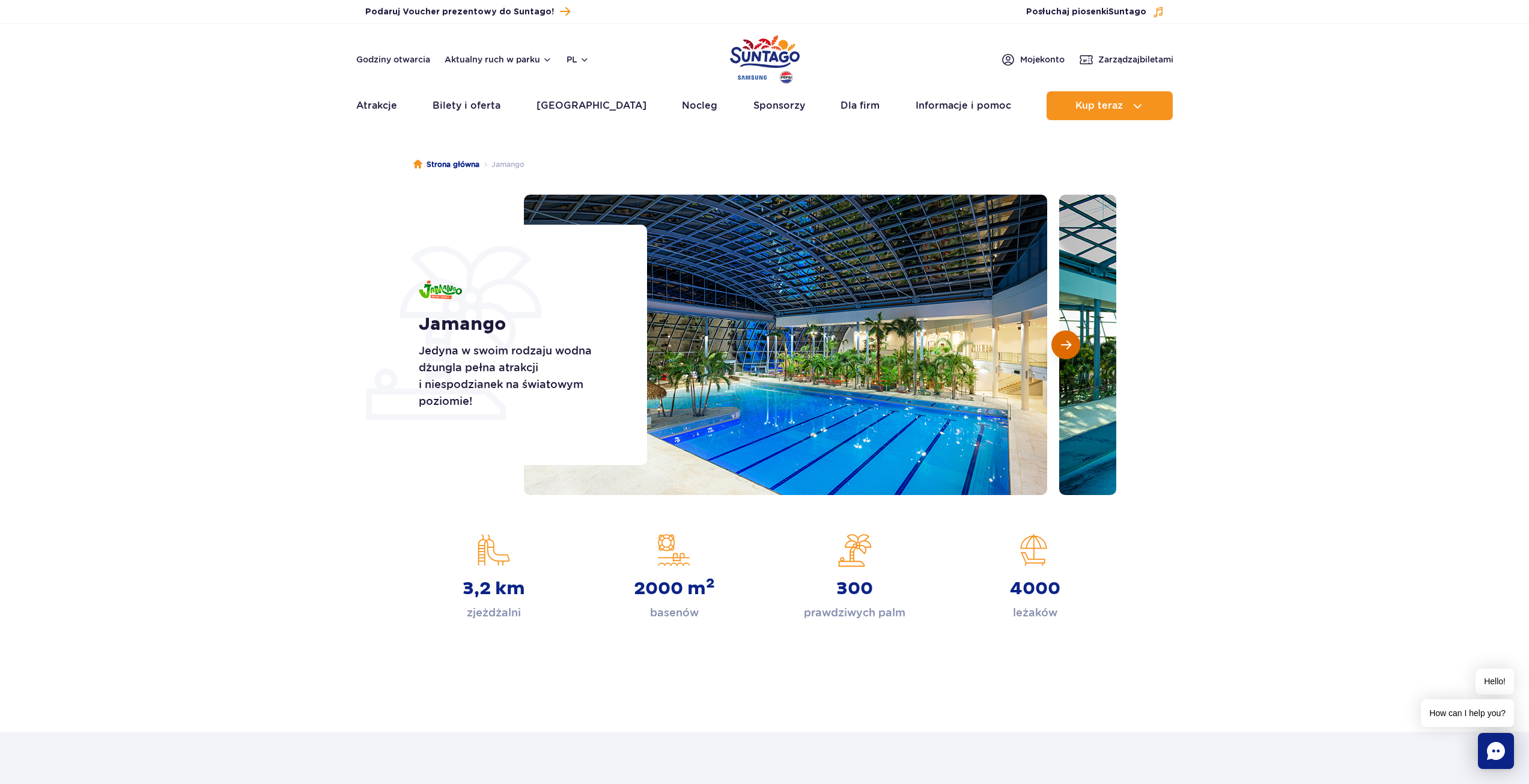
click at [1061, 345] on span "Następny slajd" at bounding box center [1066, 344] width 10 height 11
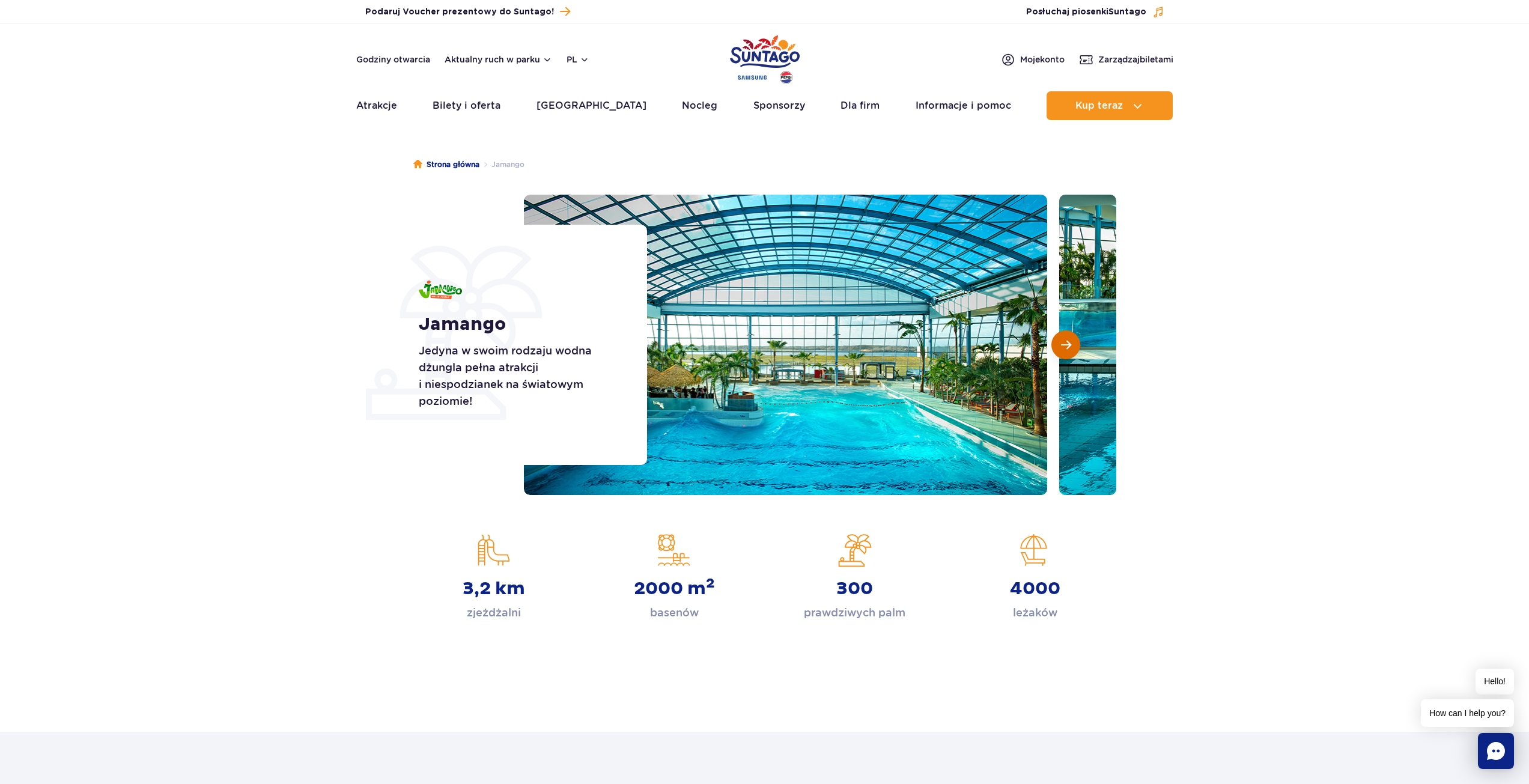
click at [1061, 345] on span "Następny slajd" at bounding box center [1066, 344] width 10 height 11
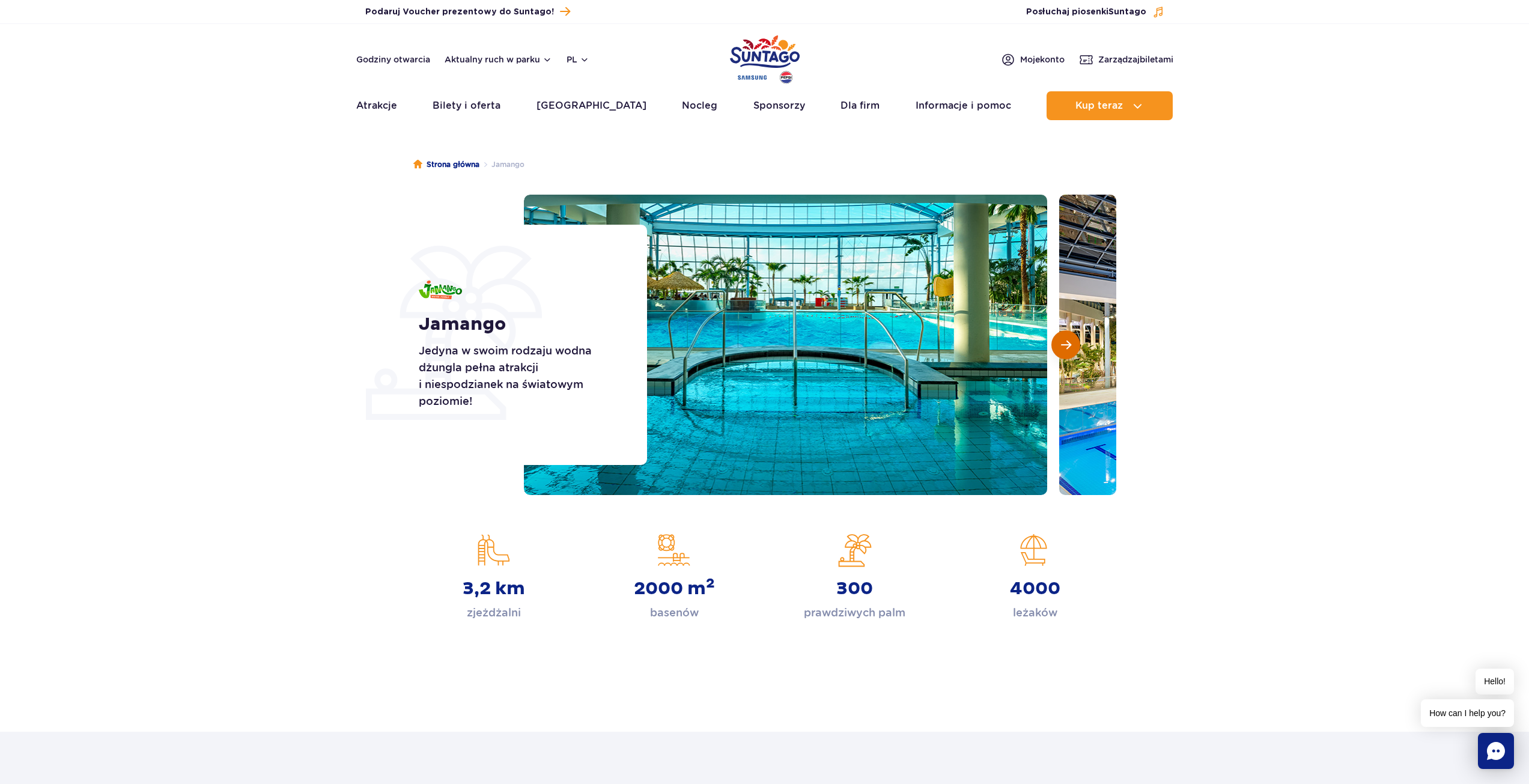
click at [1061, 345] on span "Następny slajd" at bounding box center [1066, 344] width 10 height 11
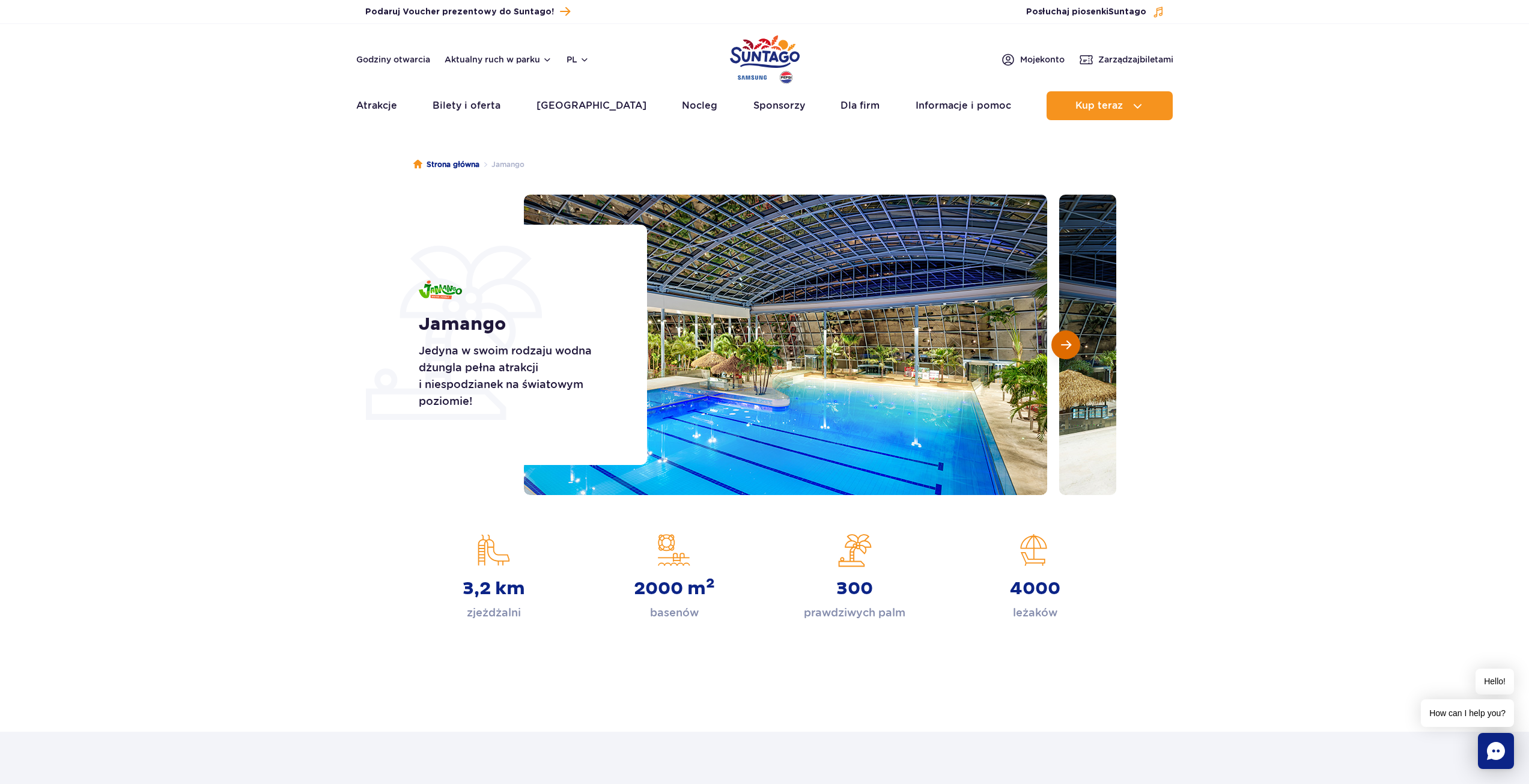
click at [1061, 345] on span "Następny slajd" at bounding box center [1066, 344] width 10 height 11
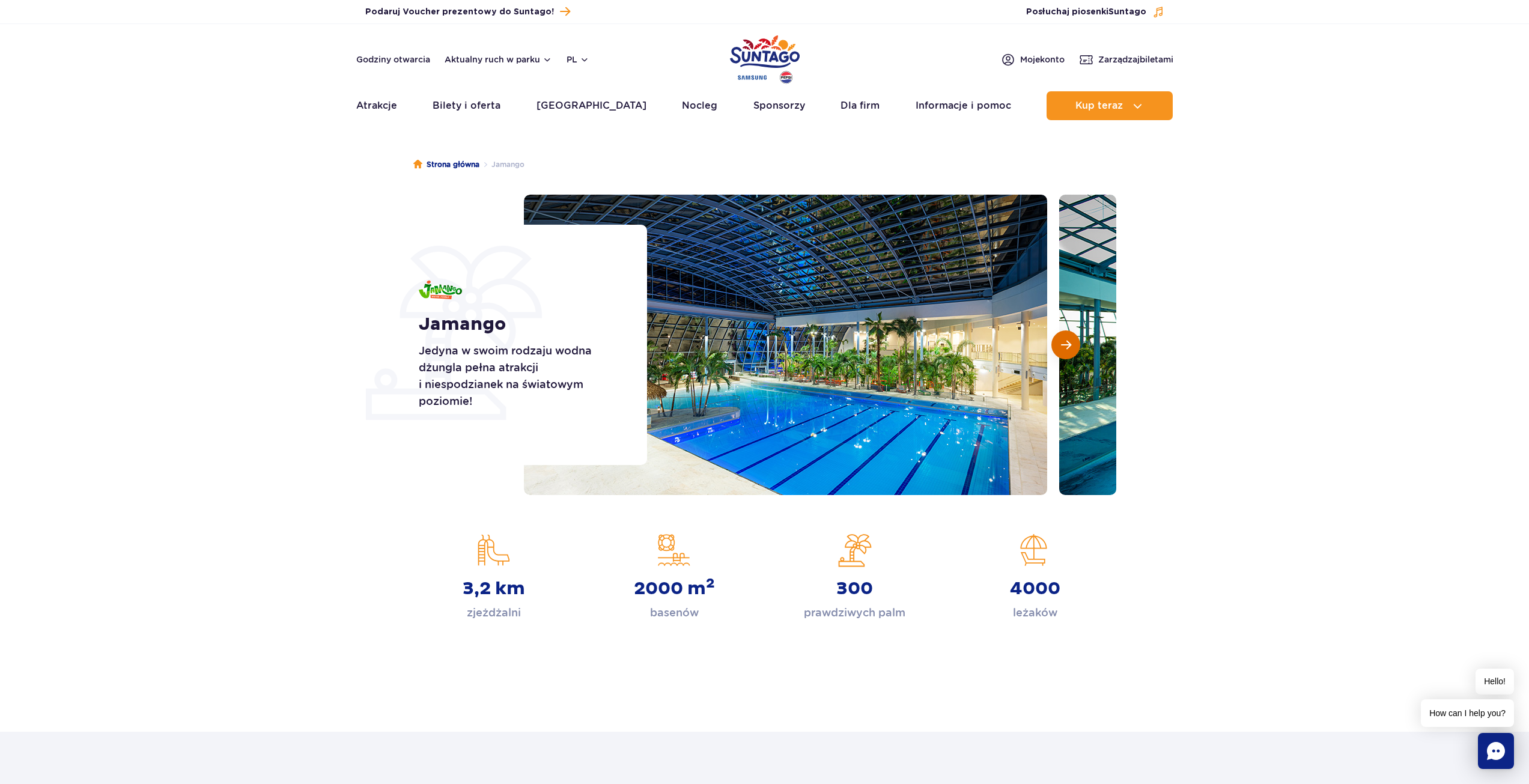
click at [1061, 345] on span "Następny slajd" at bounding box center [1066, 344] width 10 height 11
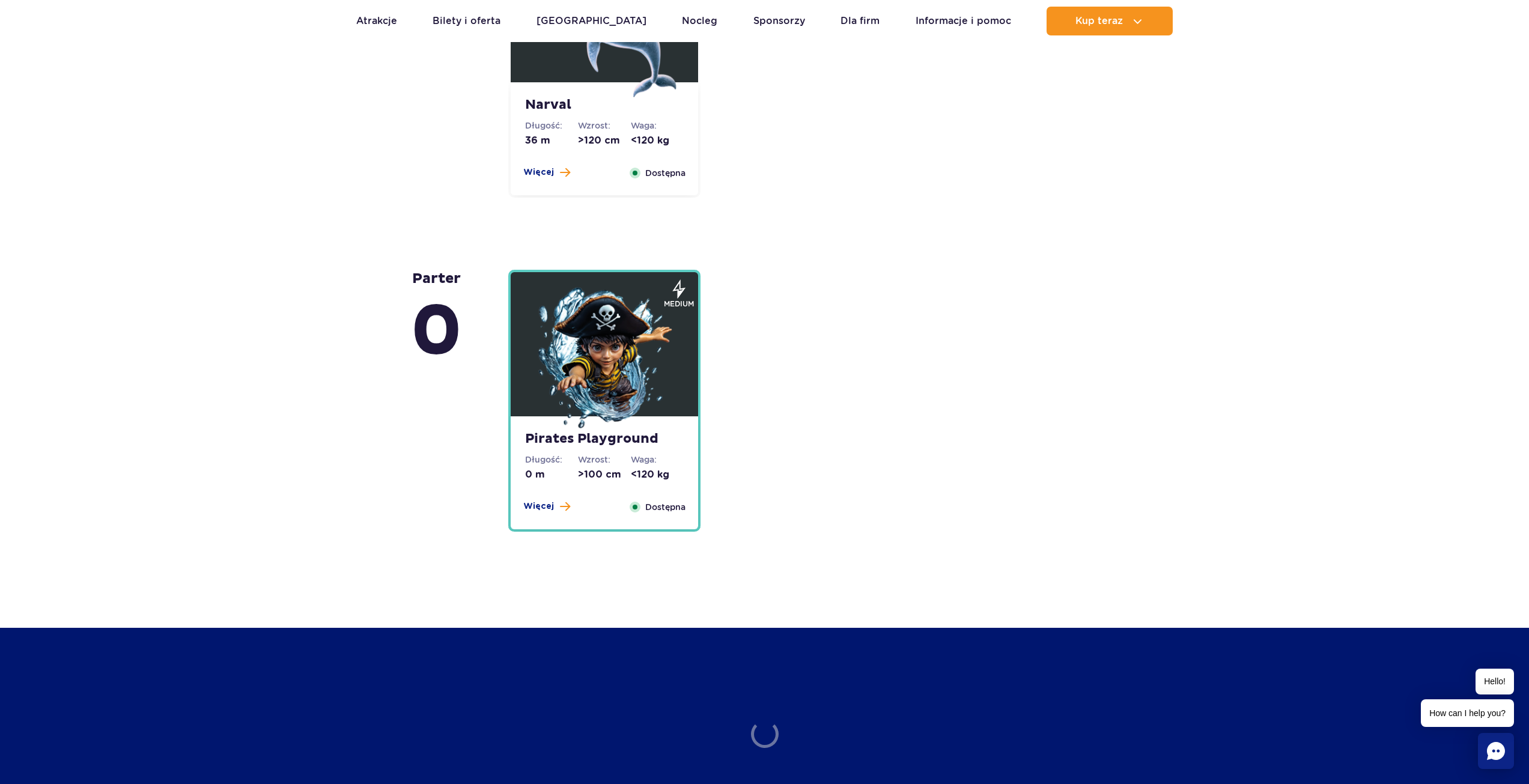
scroll to position [3003, 0]
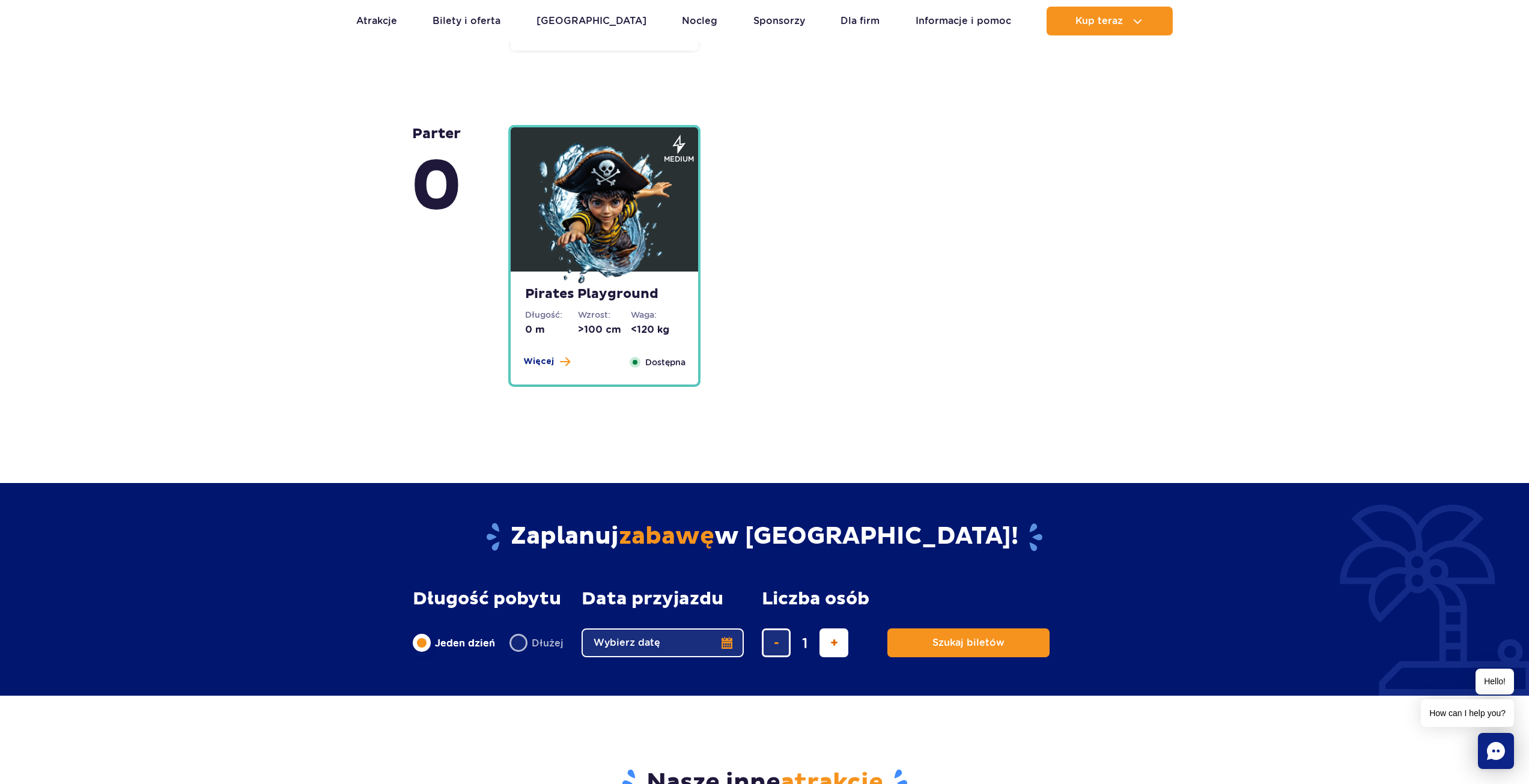
click at [825, 639] on button "dodaj bilet" at bounding box center [834, 642] width 29 height 29
click at [830, 642] on span "dodaj bilet" at bounding box center [834, 642] width 8 height 0
type input "3"
click at [729, 639] on button "Wybierz datę" at bounding box center [663, 642] width 162 height 29
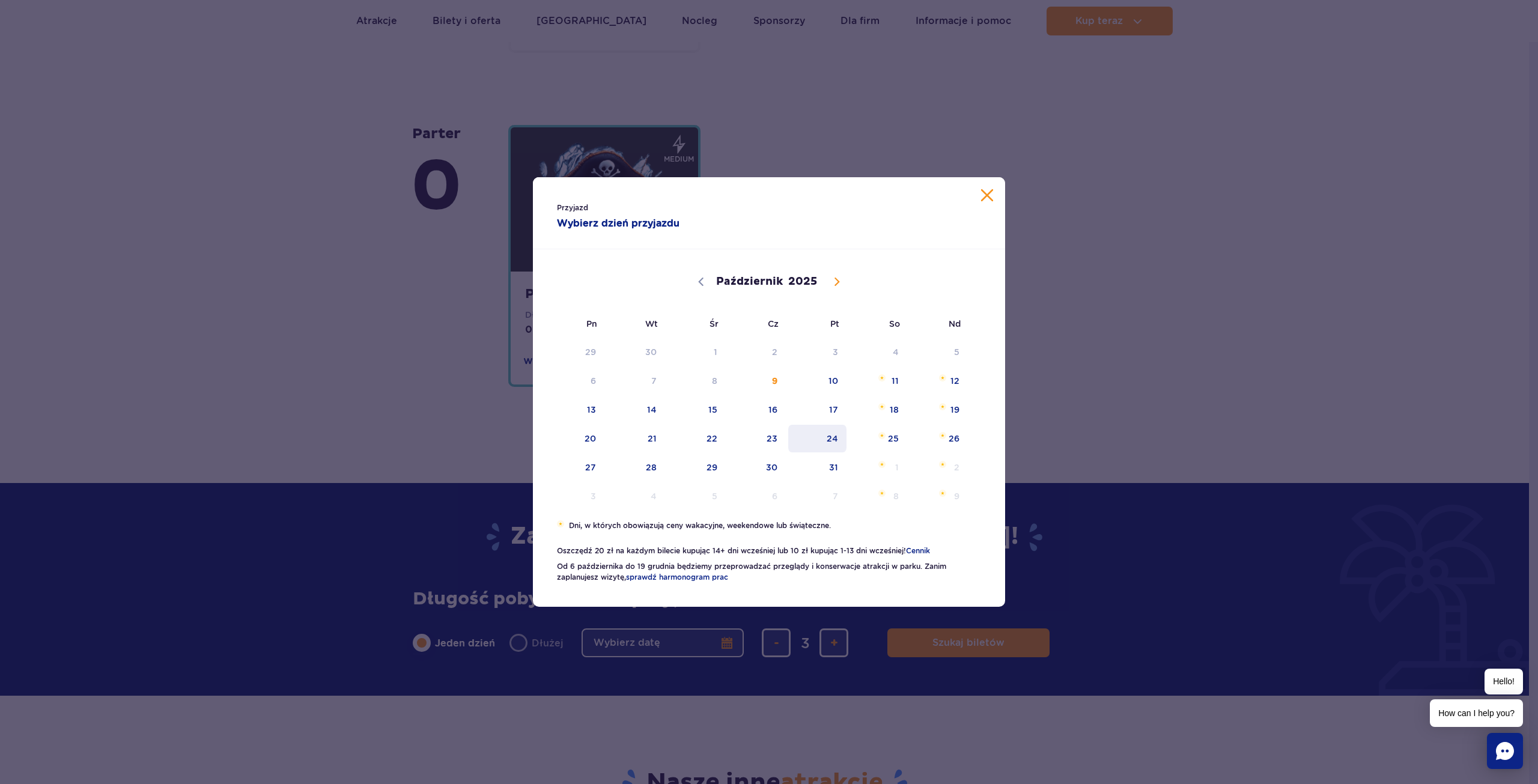
click at [818, 444] on span "24" at bounding box center [817, 438] width 60 height 27
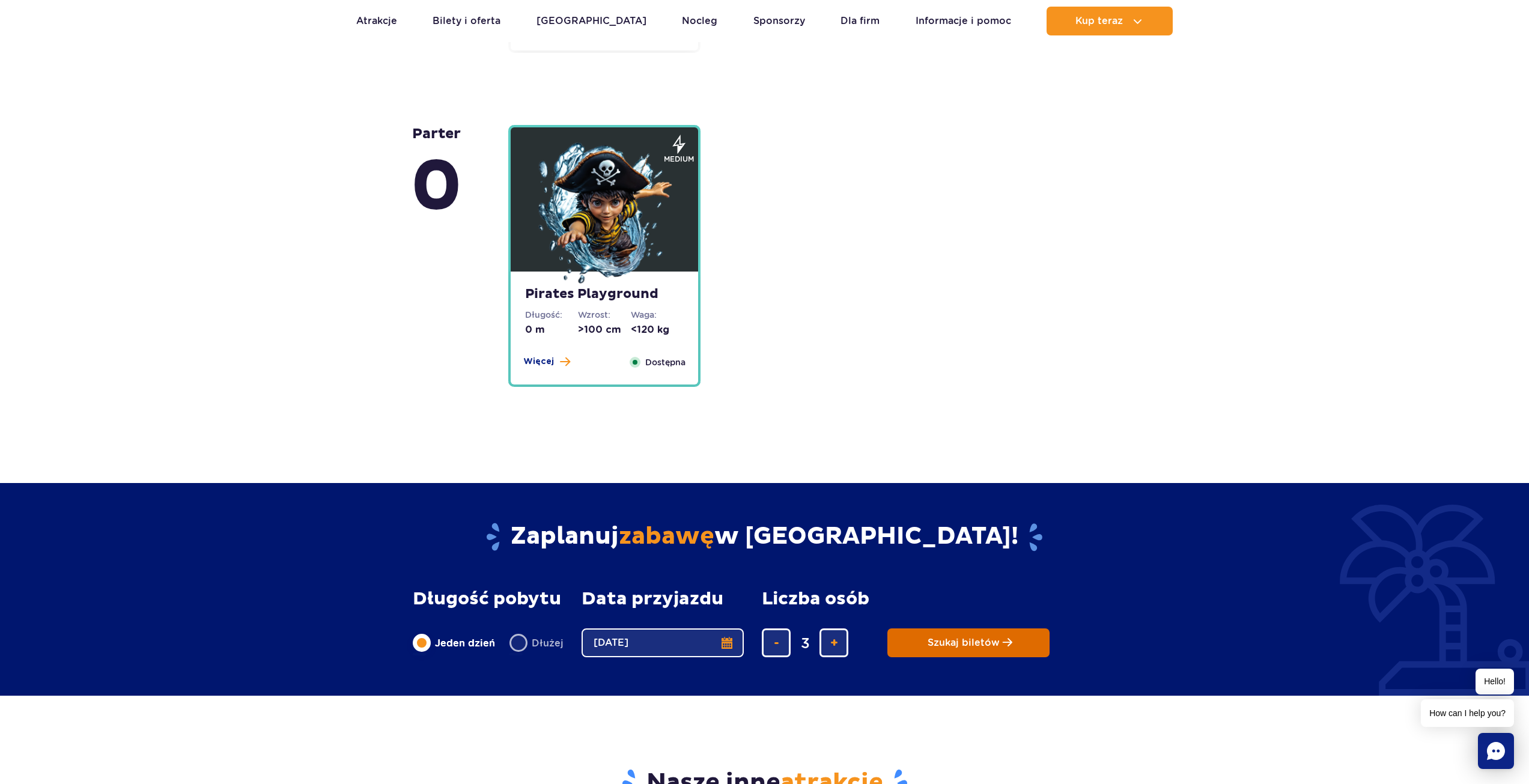
click at [955, 644] on span "Szukaj biletów" at bounding box center [964, 642] width 72 height 11
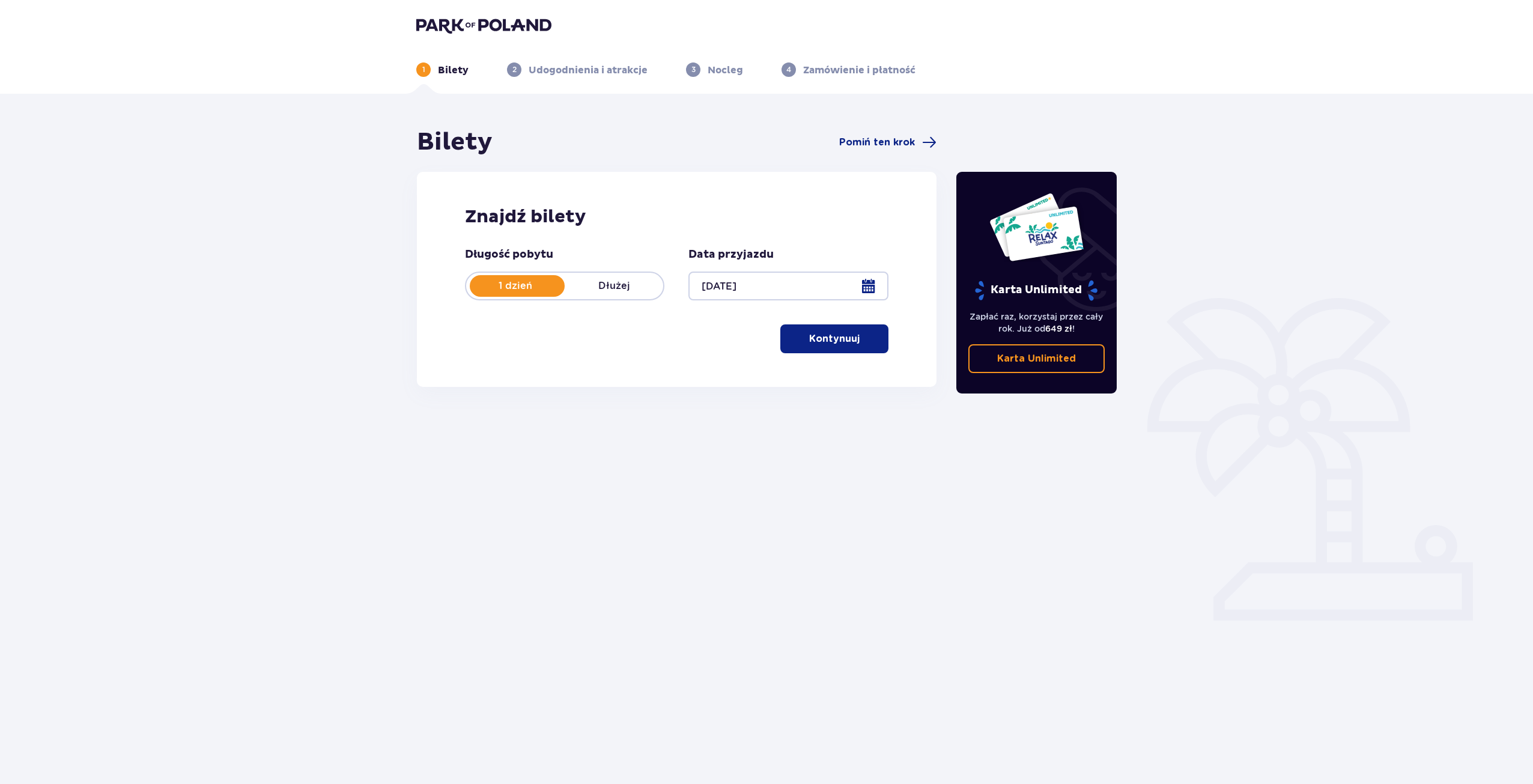
click at [829, 338] on p "Kontynuuj" at bounding box center [834, 338] width 50 height 13
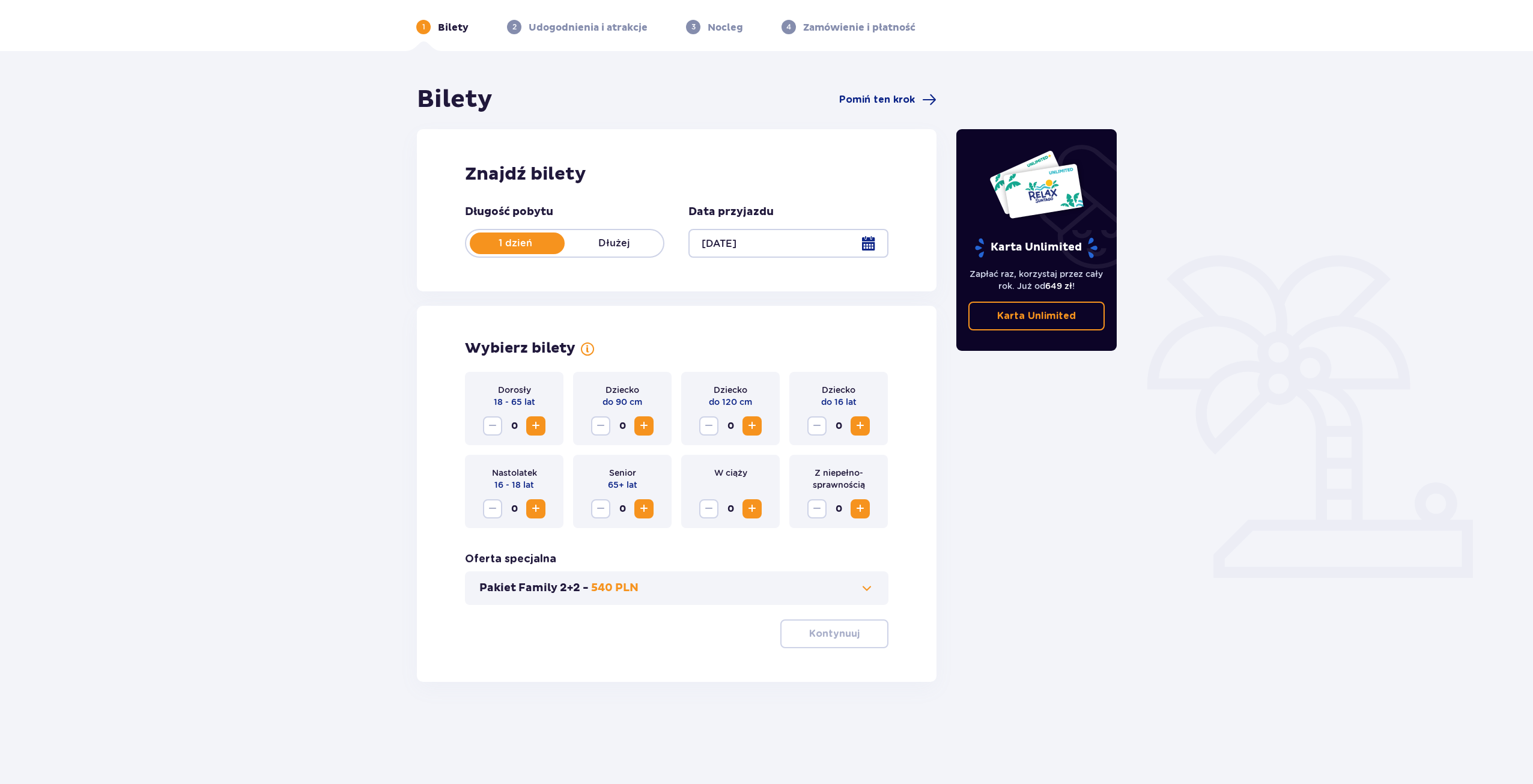
scroll to position [43, 0]
click at [863, 426] on span "Zwiększ" at bounding box center [860, 425] width 14 height 14
click at [533, 512] on span "Zwiększ" at bounding box center [536, 508] width 14 height 14
click at [538, 424] on span "Zwiększ" at bounding box center [536, 425] width 14 height 14
click at [779, 590] on button "Pakiet Family 2+2 - 540 PLN" at bounding box center [676, 587] width 395 height 14
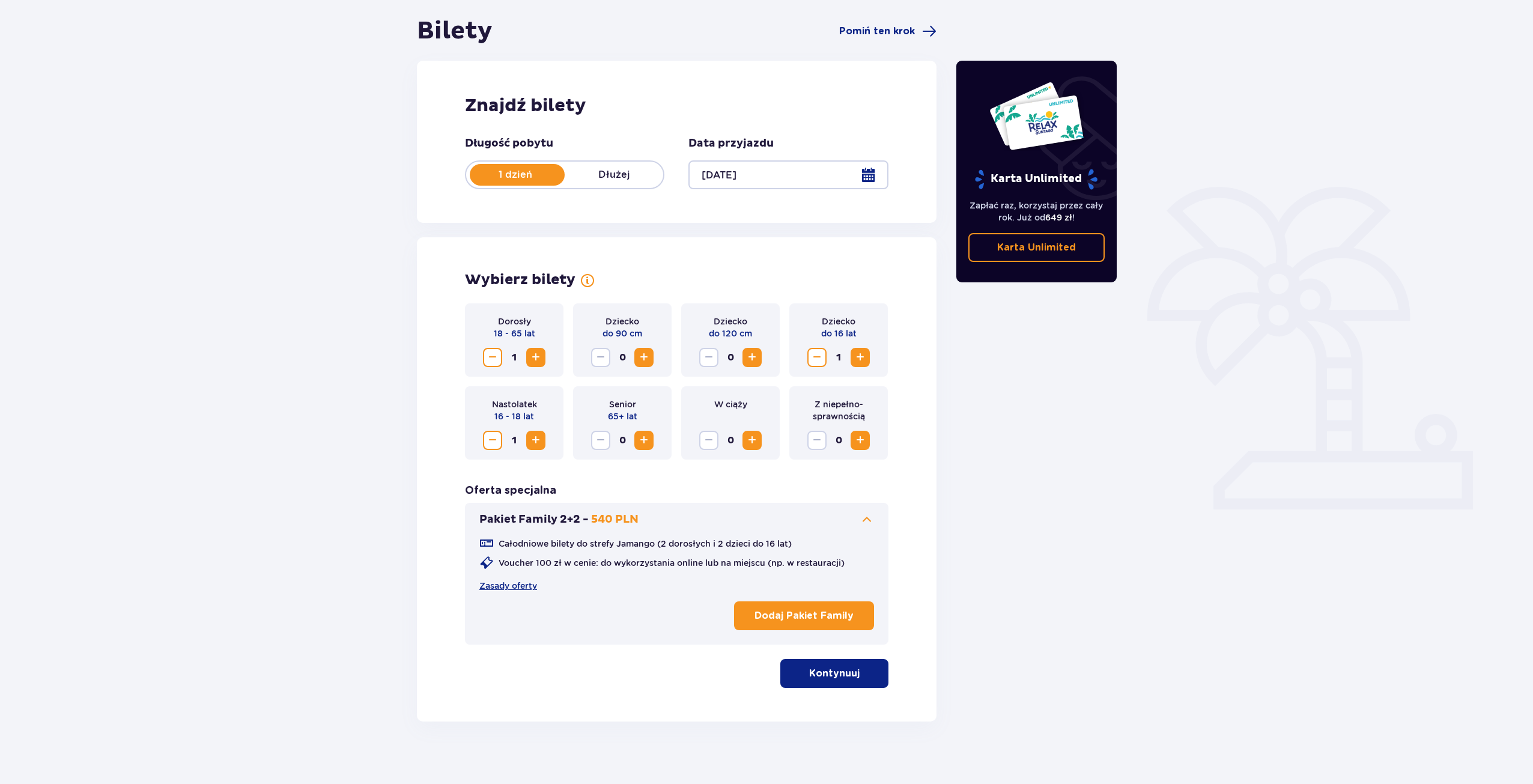
scroll to position [121, 0]
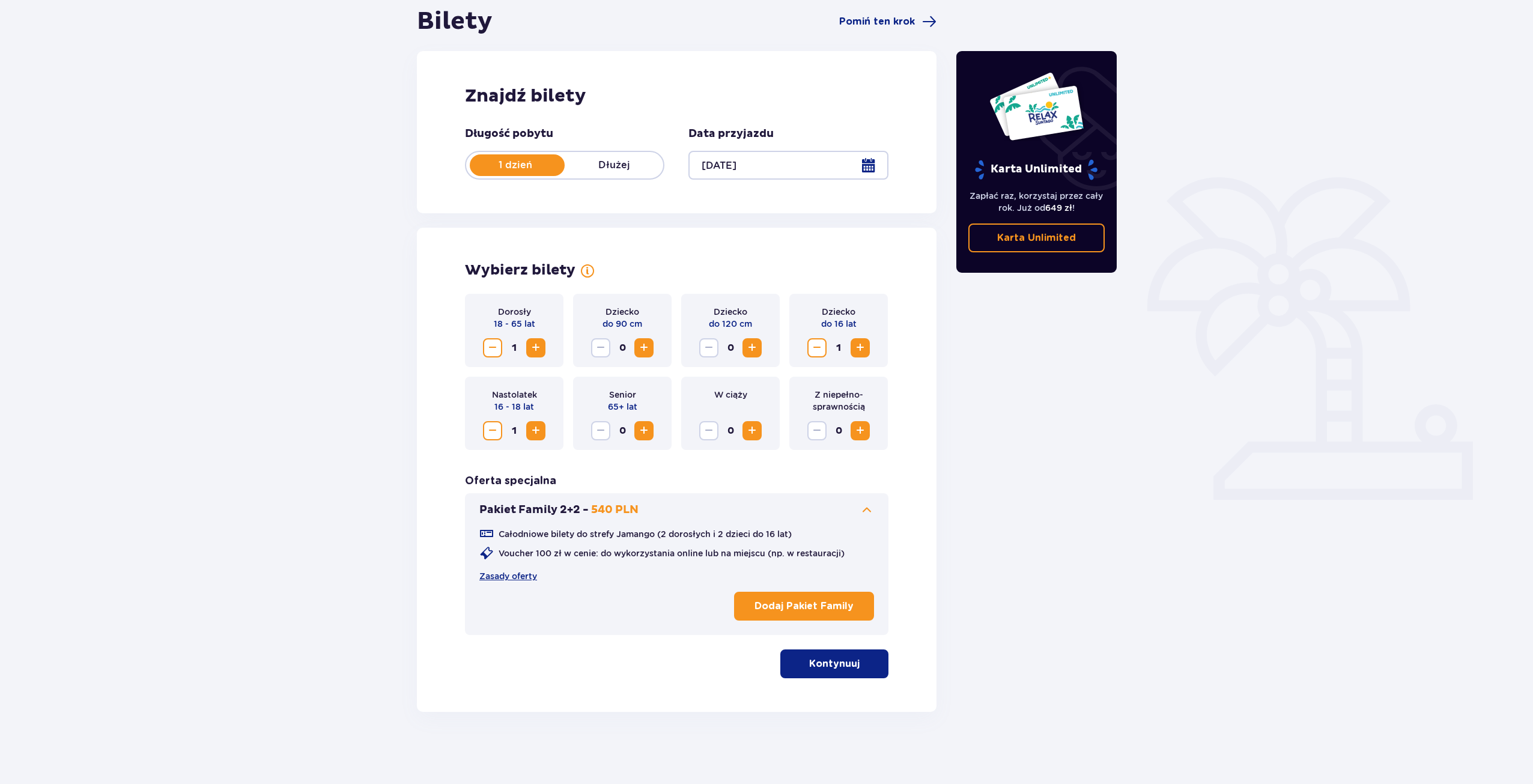
click at [835, 664] on p "Kontynuuj" at bounding box center [834, 663] width 50 height 13
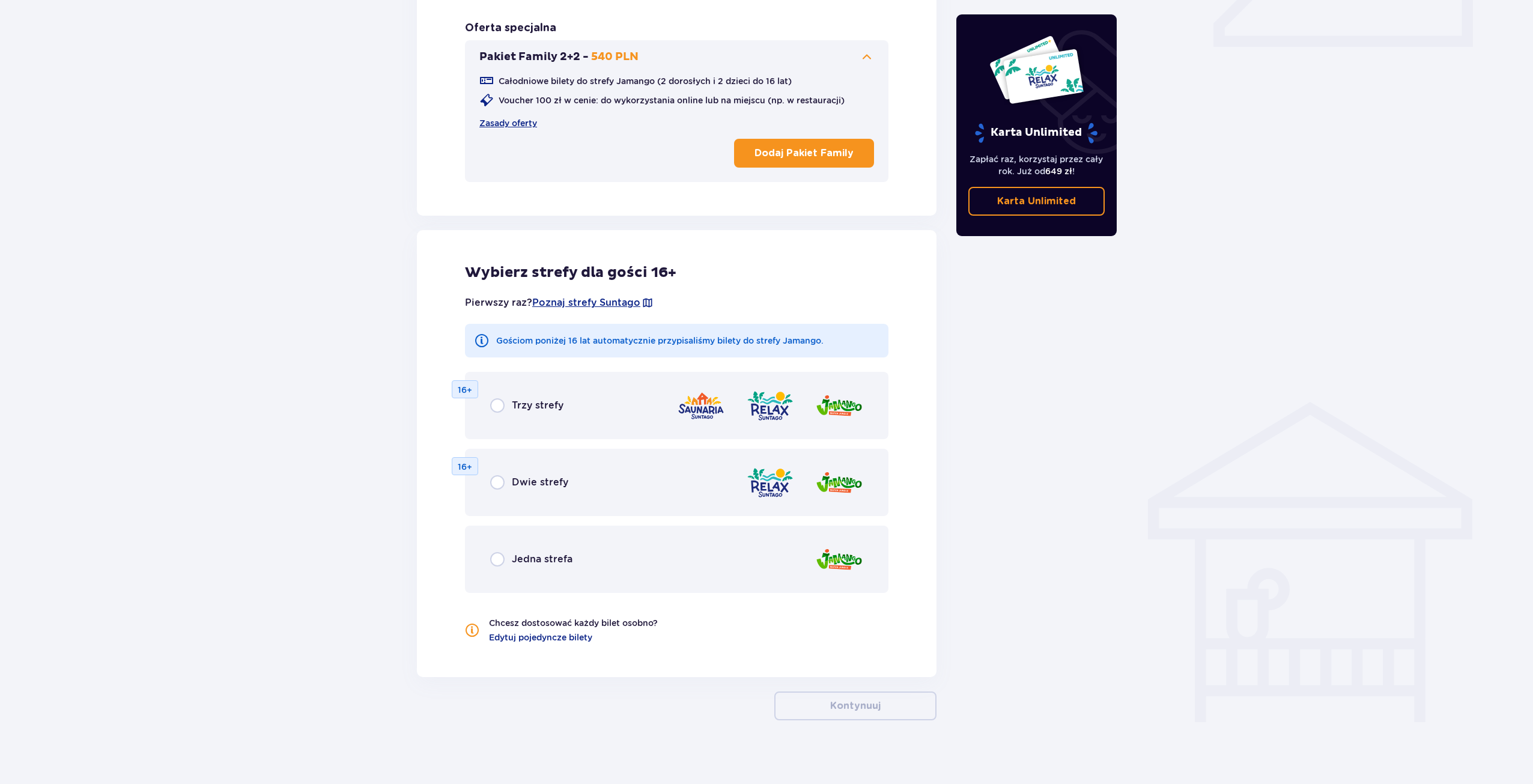
scroll to position [582, 0]
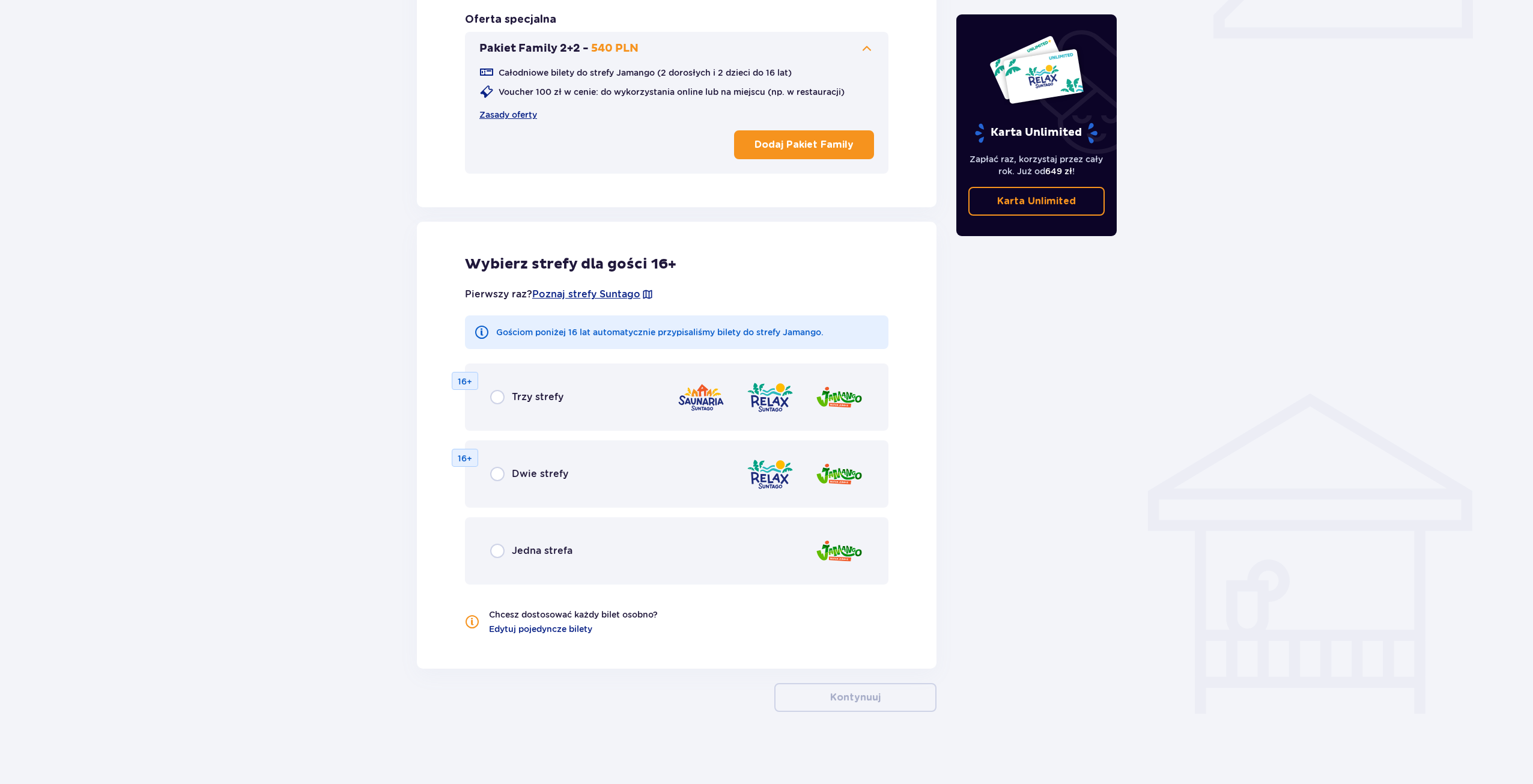
click at [533, 550] on span "Jedna strefa" at bounding box center [542, 550] width 60 height 13
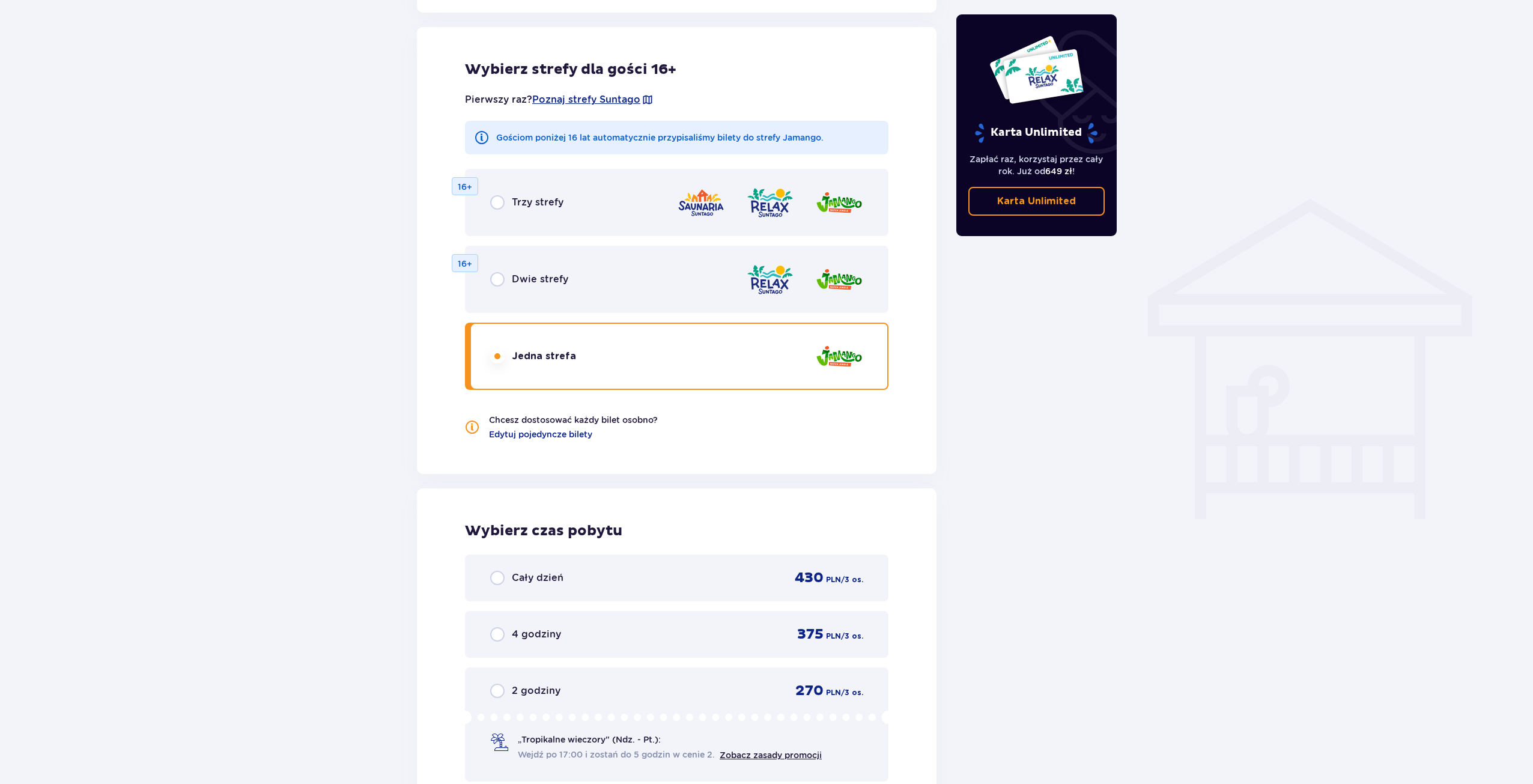
scroll to position [801, 0]
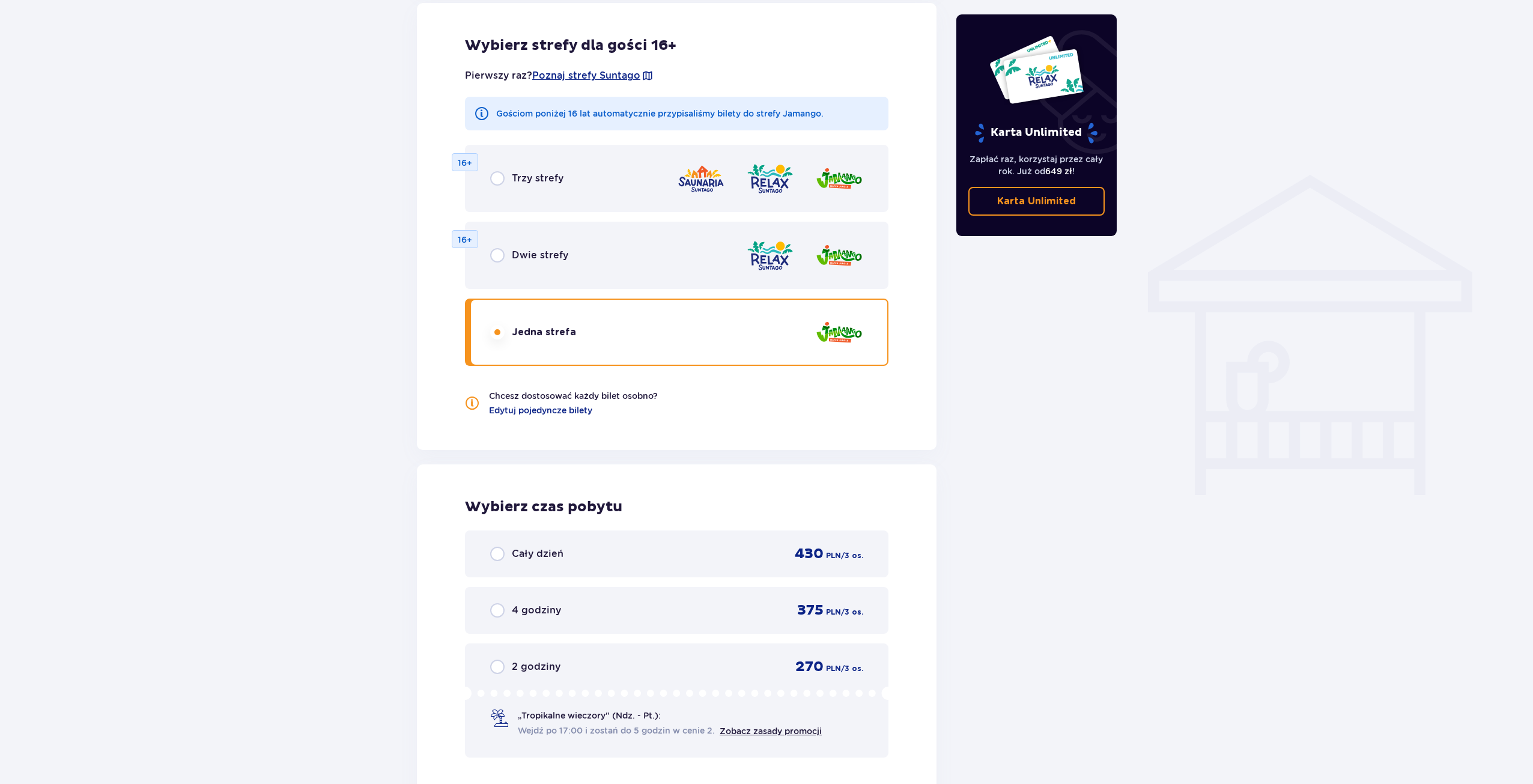
click at [540, 554] on span "Cały dzień" at bounding box center [538, 553] width 52 height 13
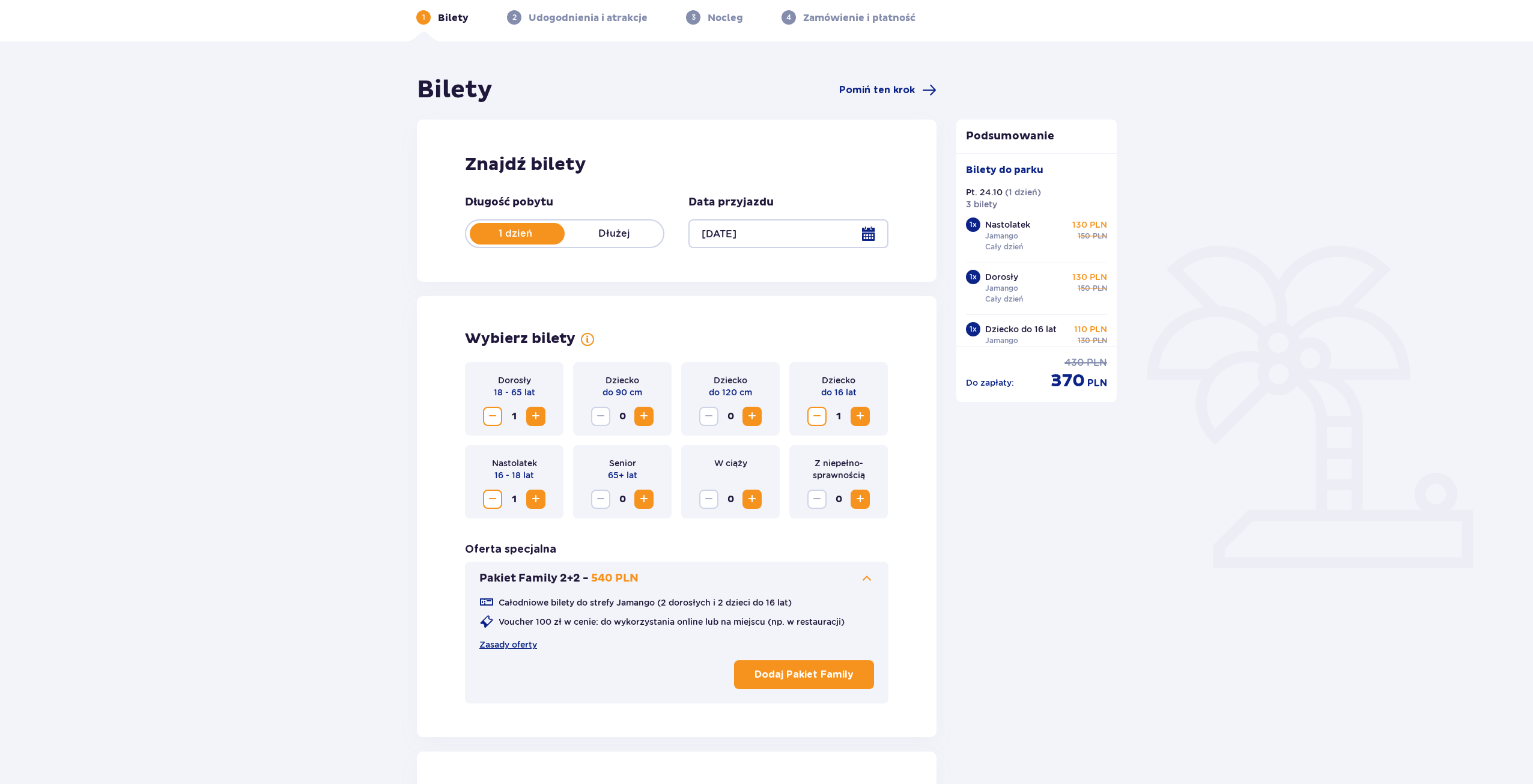
scroll to position [0, 0]
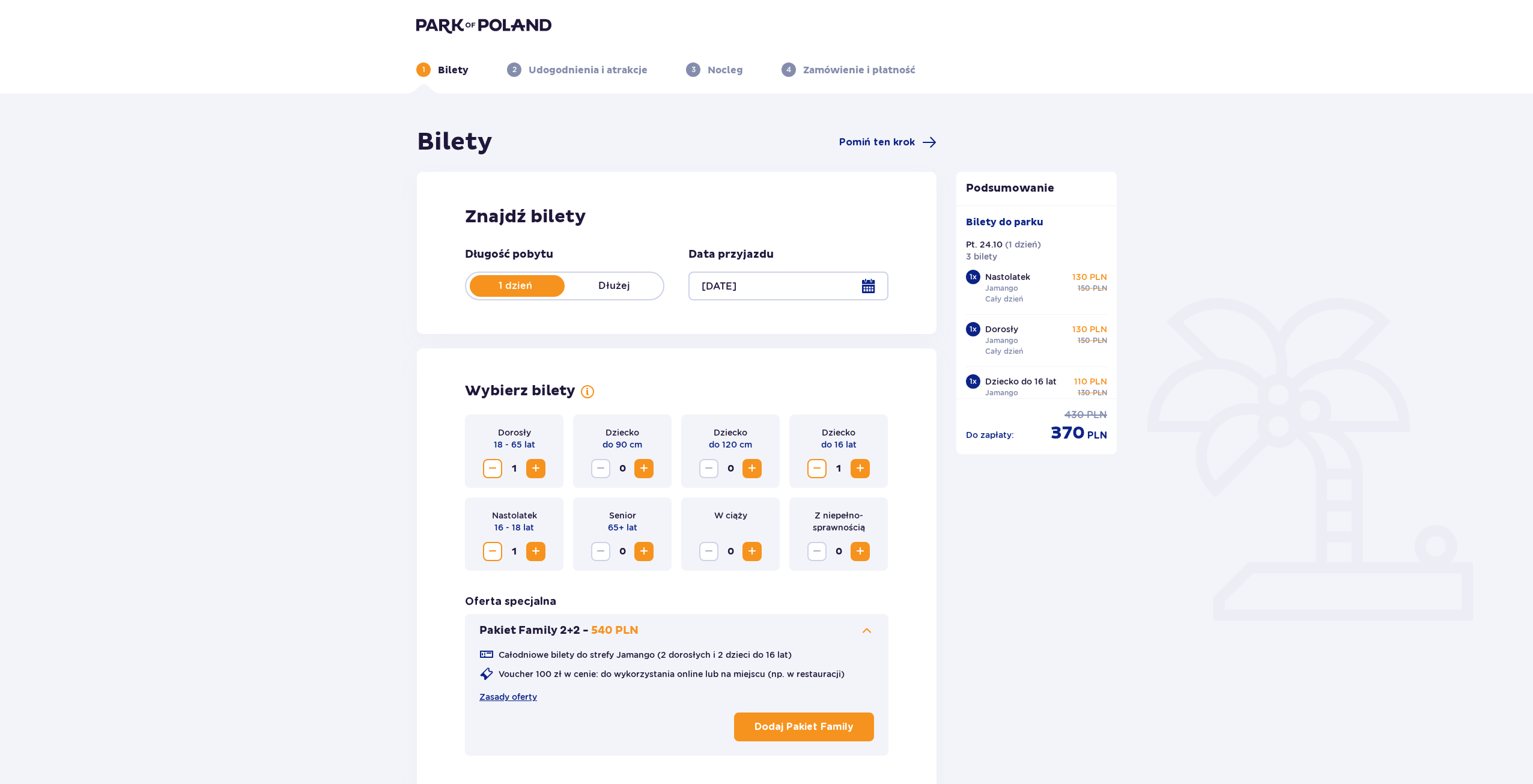
click at [867, 285] on div at bounding box center [788, 286] width 200 height 29
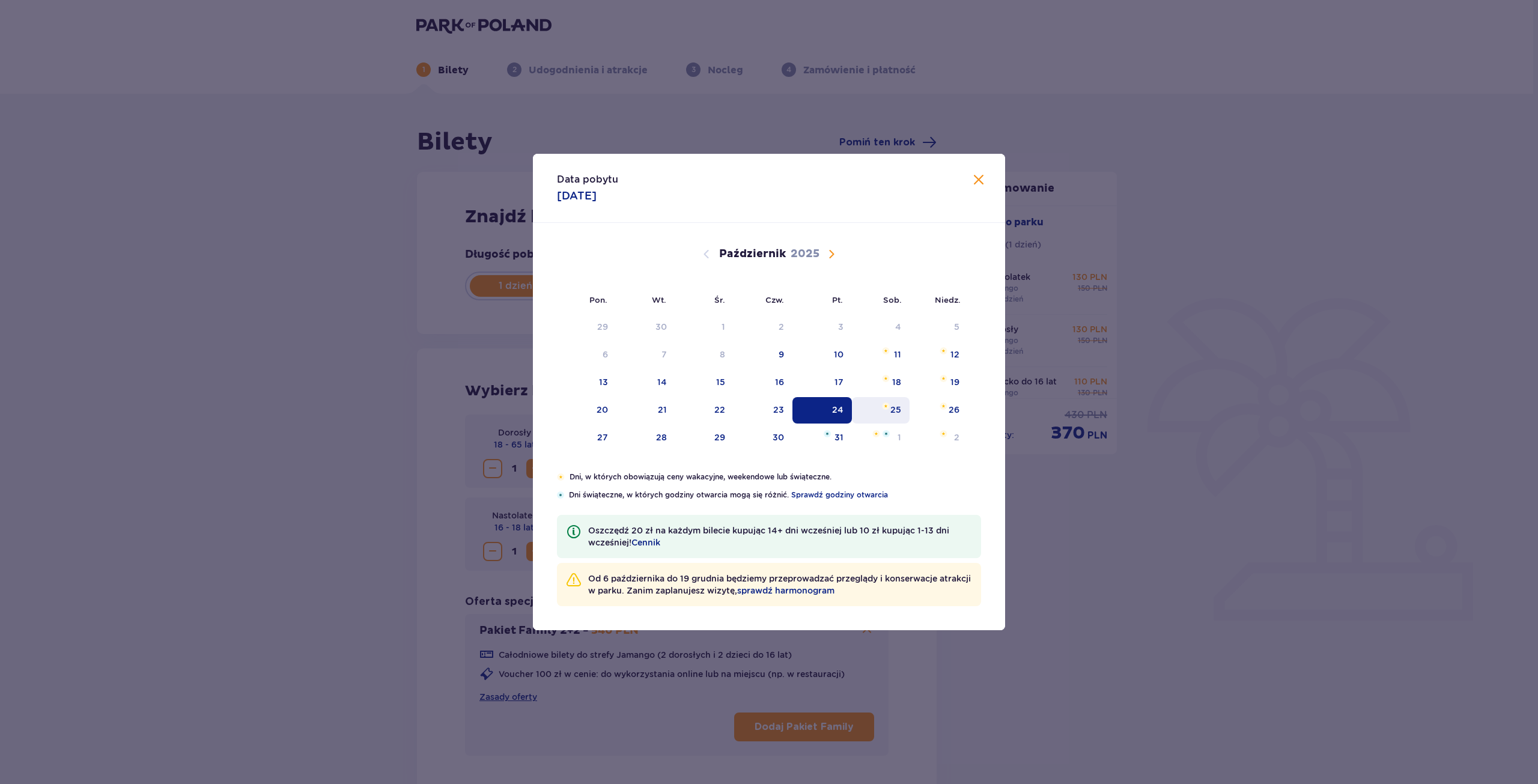
click at [890, 413] on div "25" at bounding box center [880, 410] width 58 height 27
type input "25.10.25"
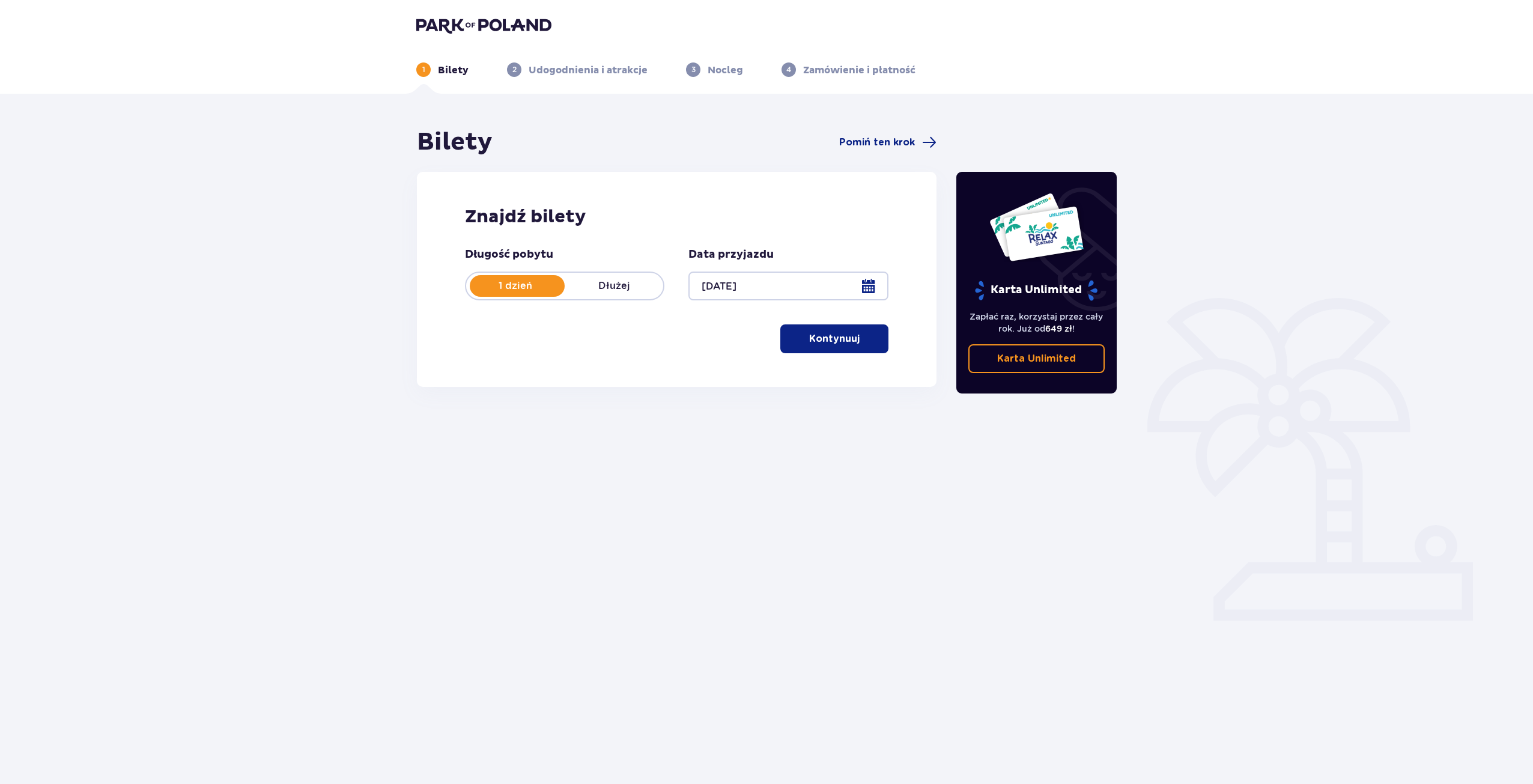
click at [858, 337] on span "button" at bounding box center [862, 338] width 14 height 14
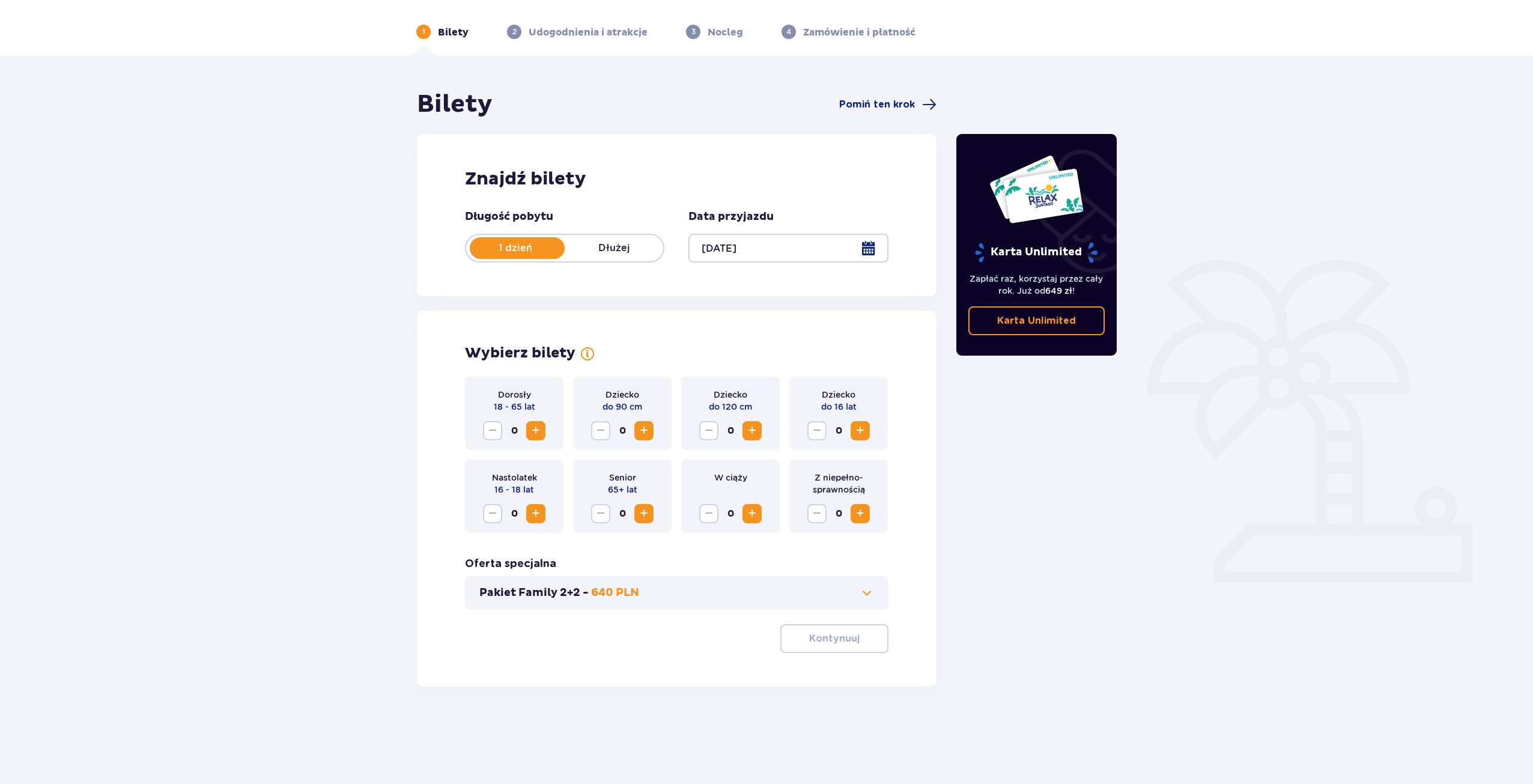
scroll to position [43, 0]
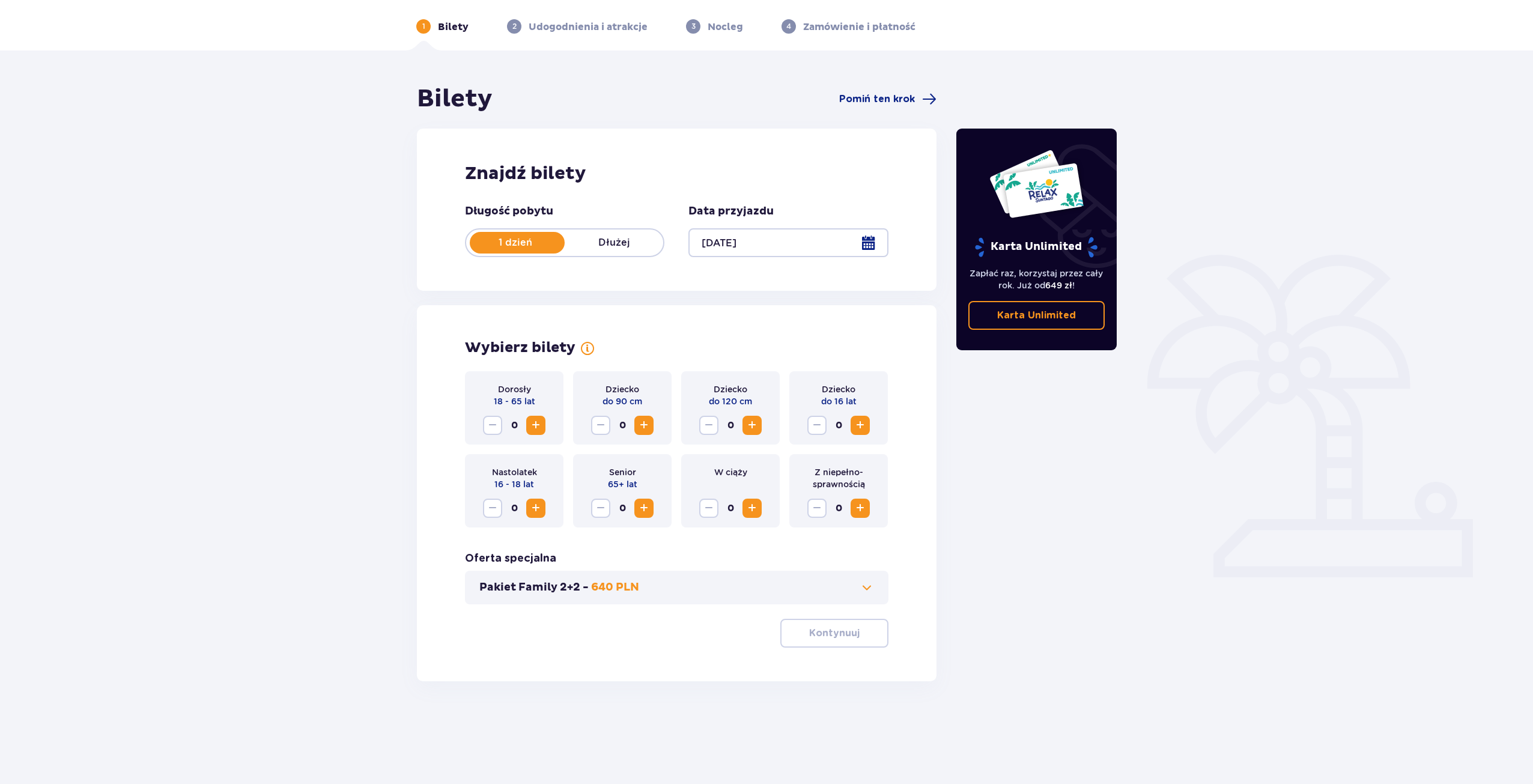
click at [537, 423] on span "Zwiększ" at bounding box center [536, 425] width 14 height 14
click at [858, 424] on span "Zwiększ" at bounding box center [860, 425] width 14 height 14
click at [538, 509] on span "Zwiększ" at bounding box center [536, 508] width 14 height 14
click at [837, 636] on p "Kontynuuj" at bounding box center [834, 633] width 50 height 13
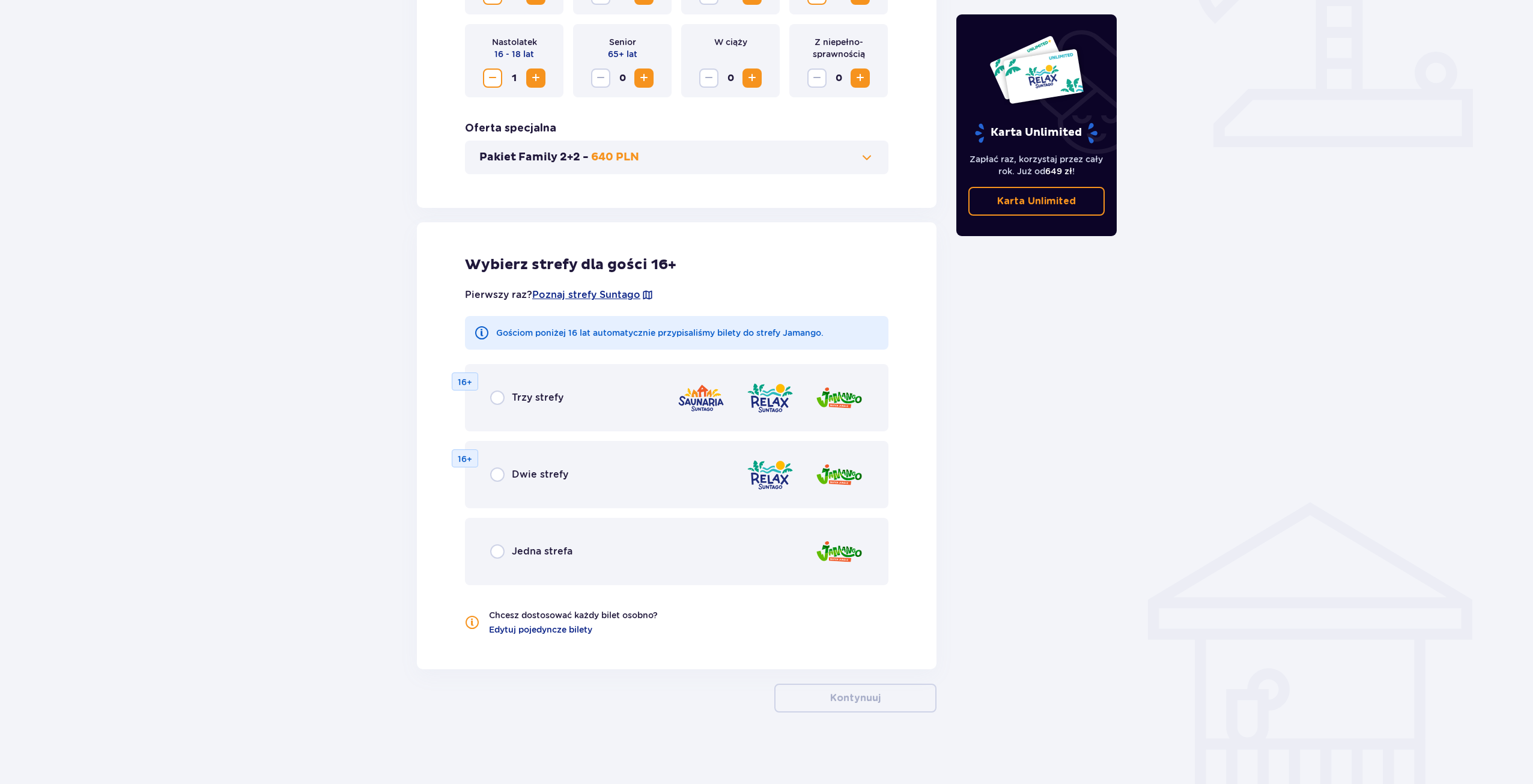
scroll to position [474, 0]
click at [522, 553] on span "Jedna strefa" at bounding box center [542, 550] width 60 height 13
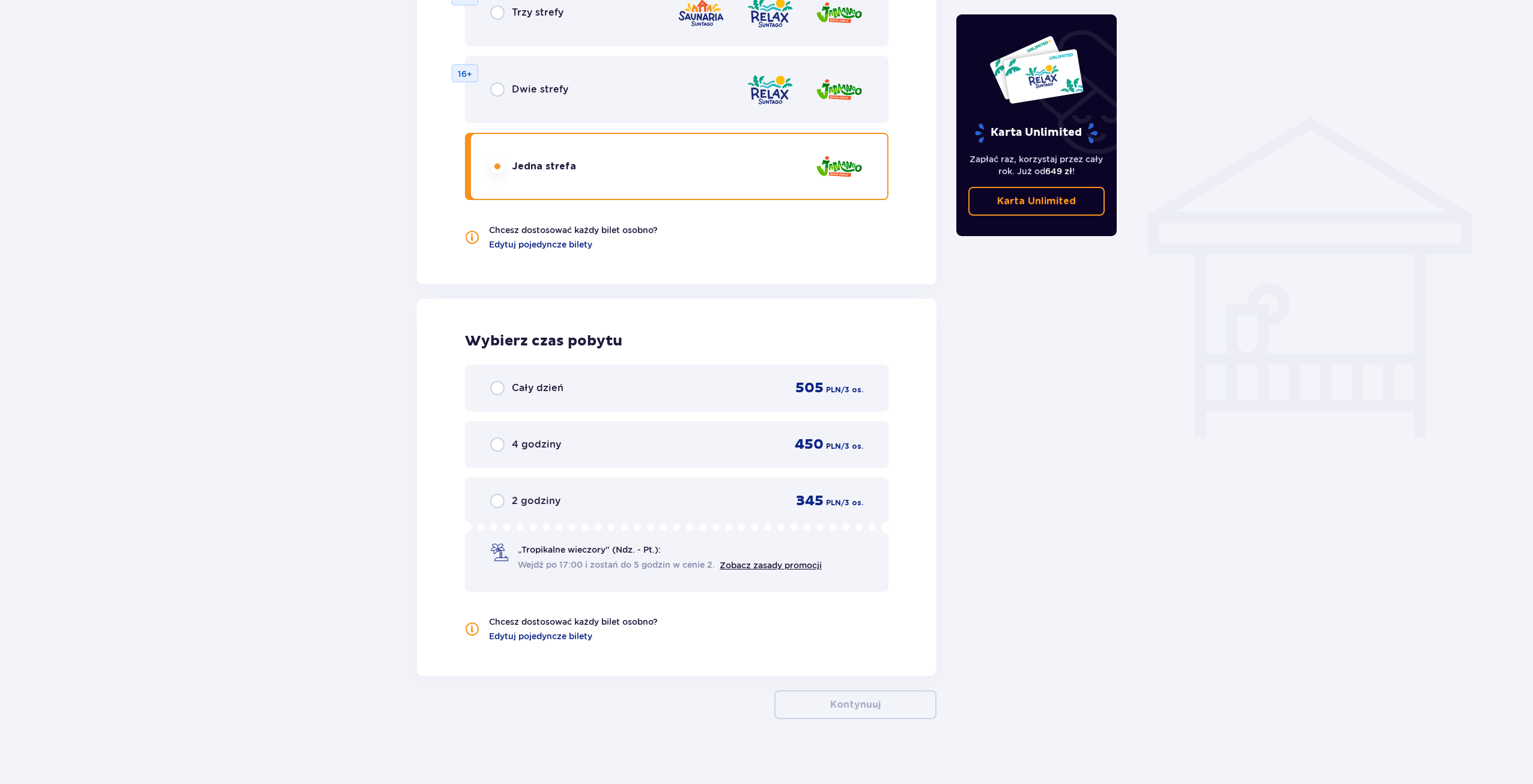
scroll to position [865, 0]
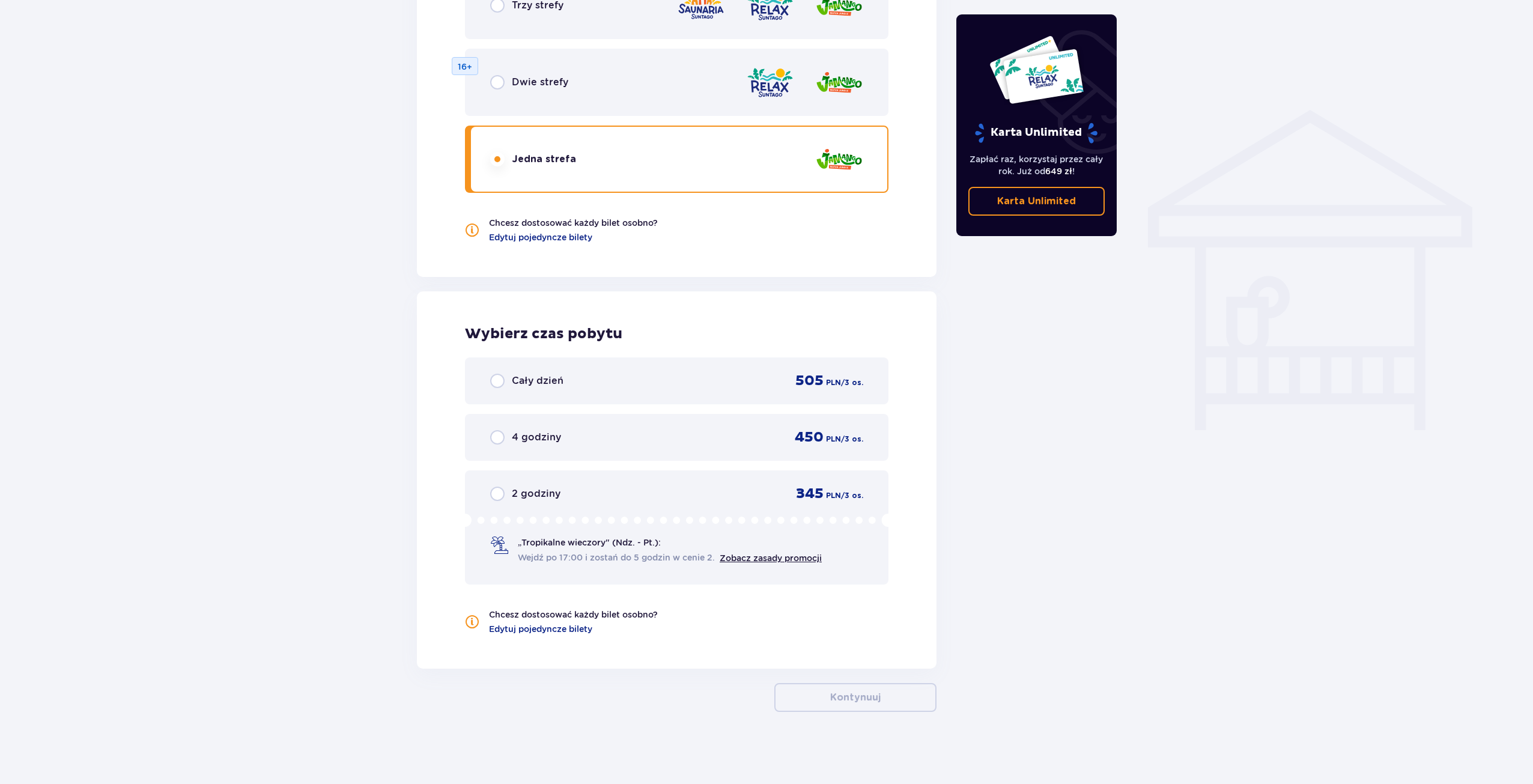
click at [542, 378] on span "Cały dzień" at bounding box center [538, 381] width 52 height 13
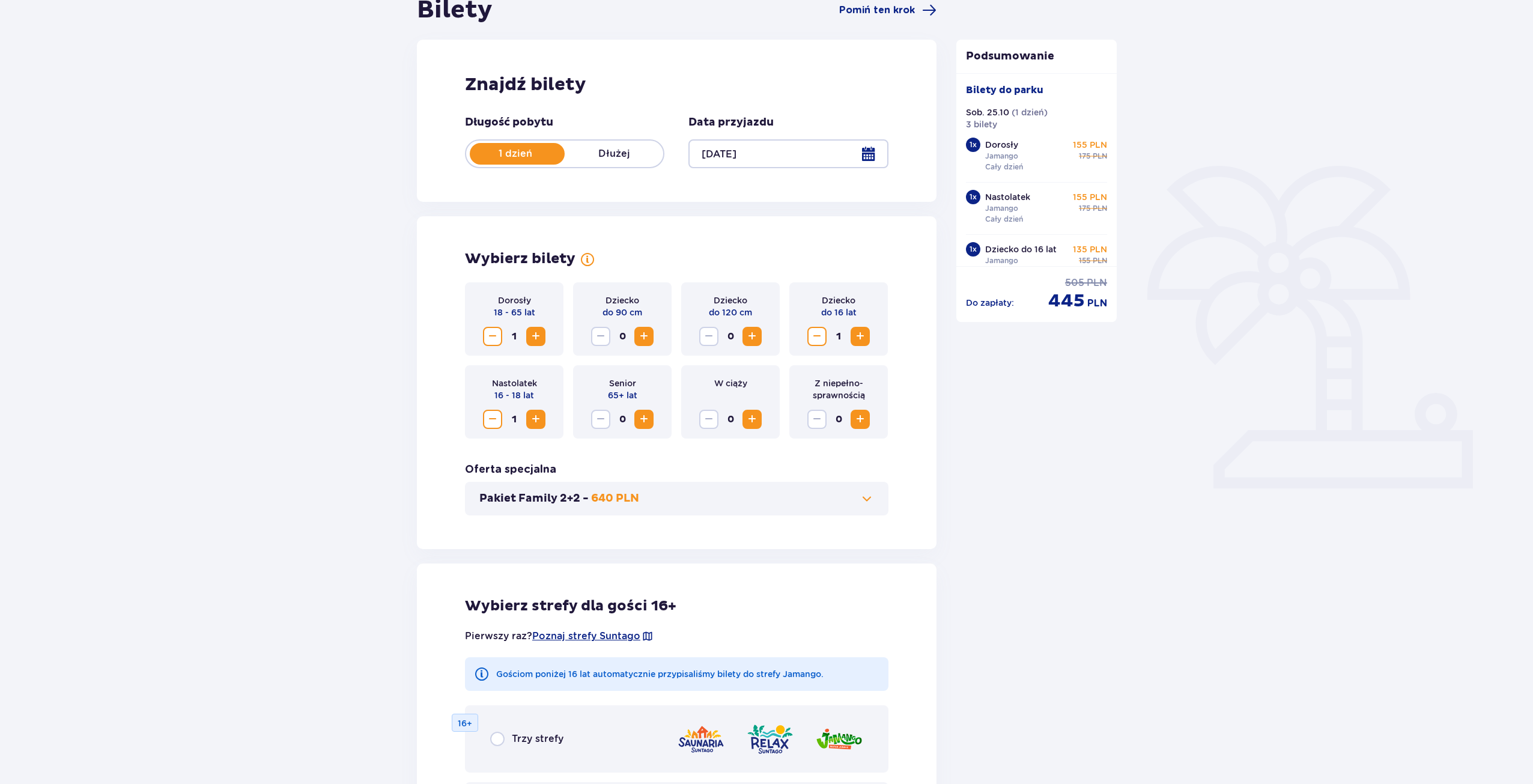
scroll to position [0, 0]
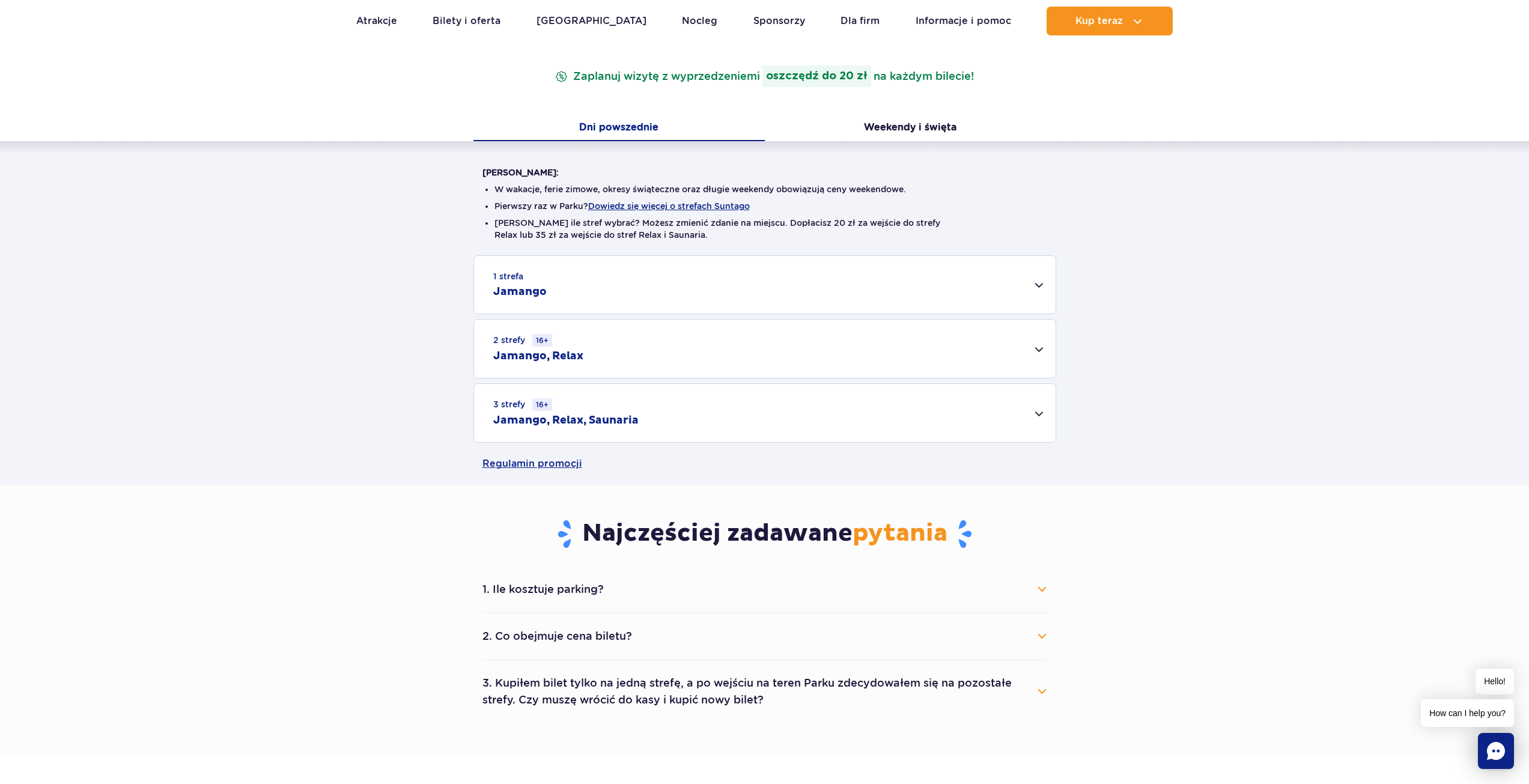
scroll to position [200, 0]
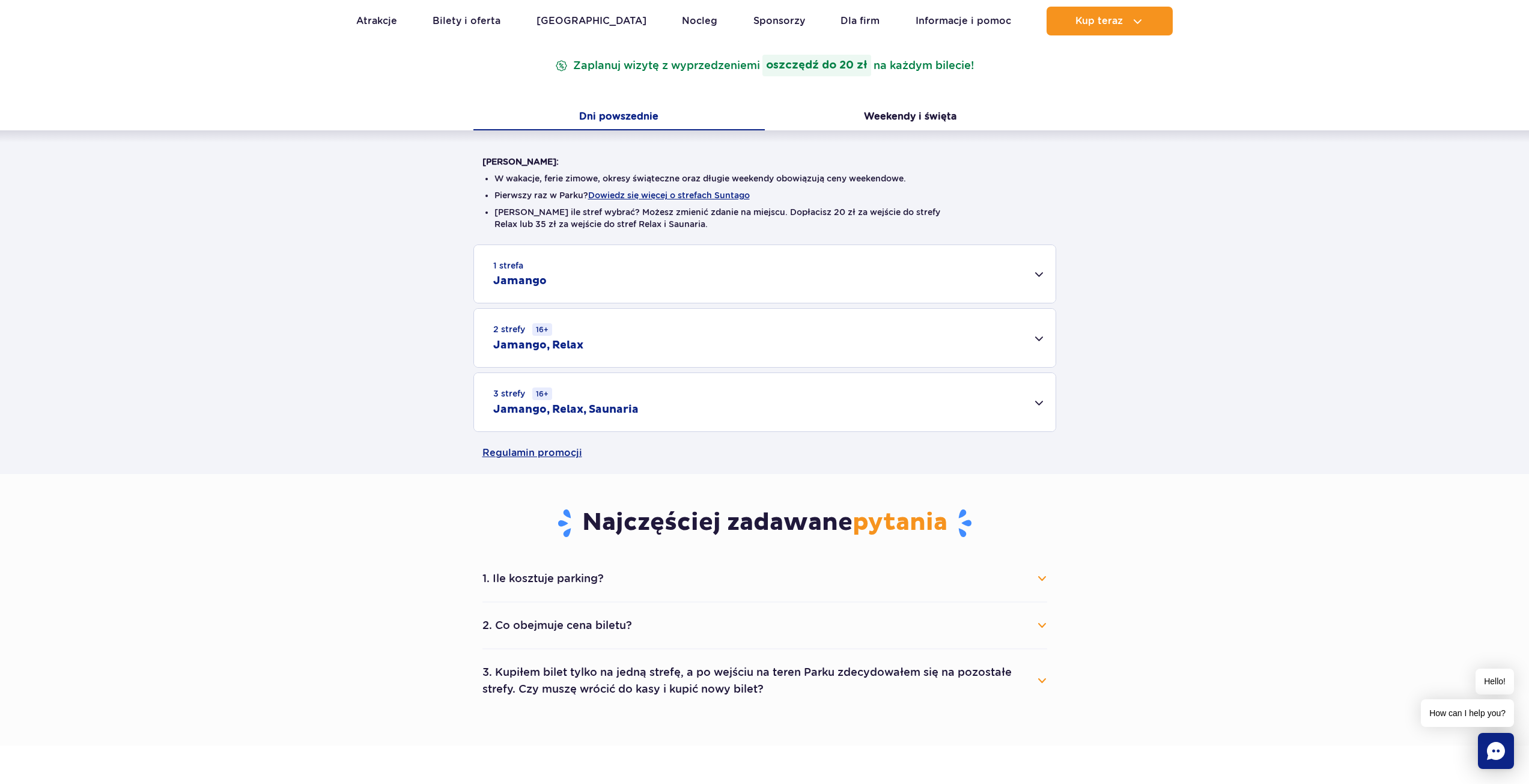
click at [633, 270] on div "1 strefa Jamango" at bounding box center [764, 274] width 582 height 57
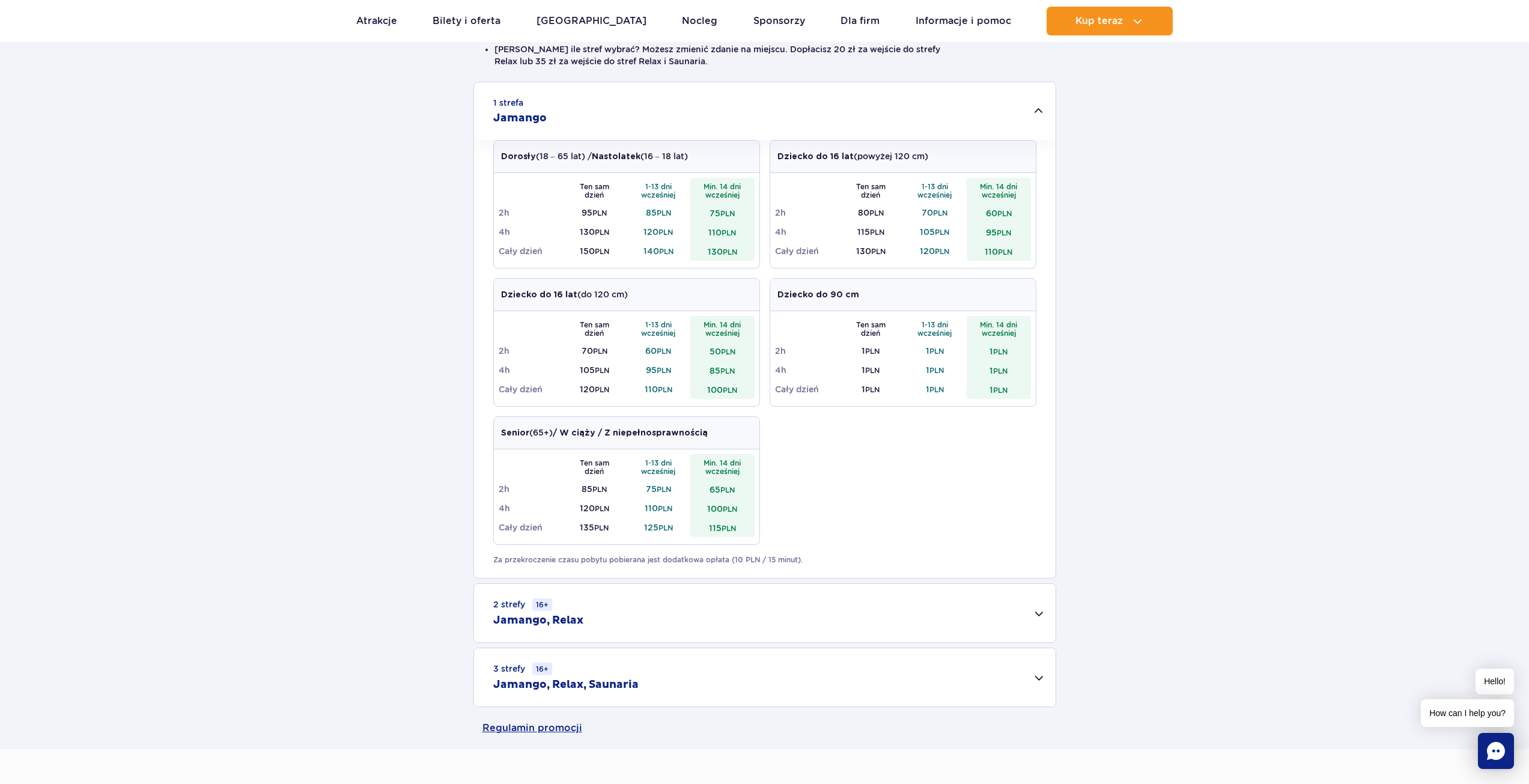
scroll to position [0, 0]
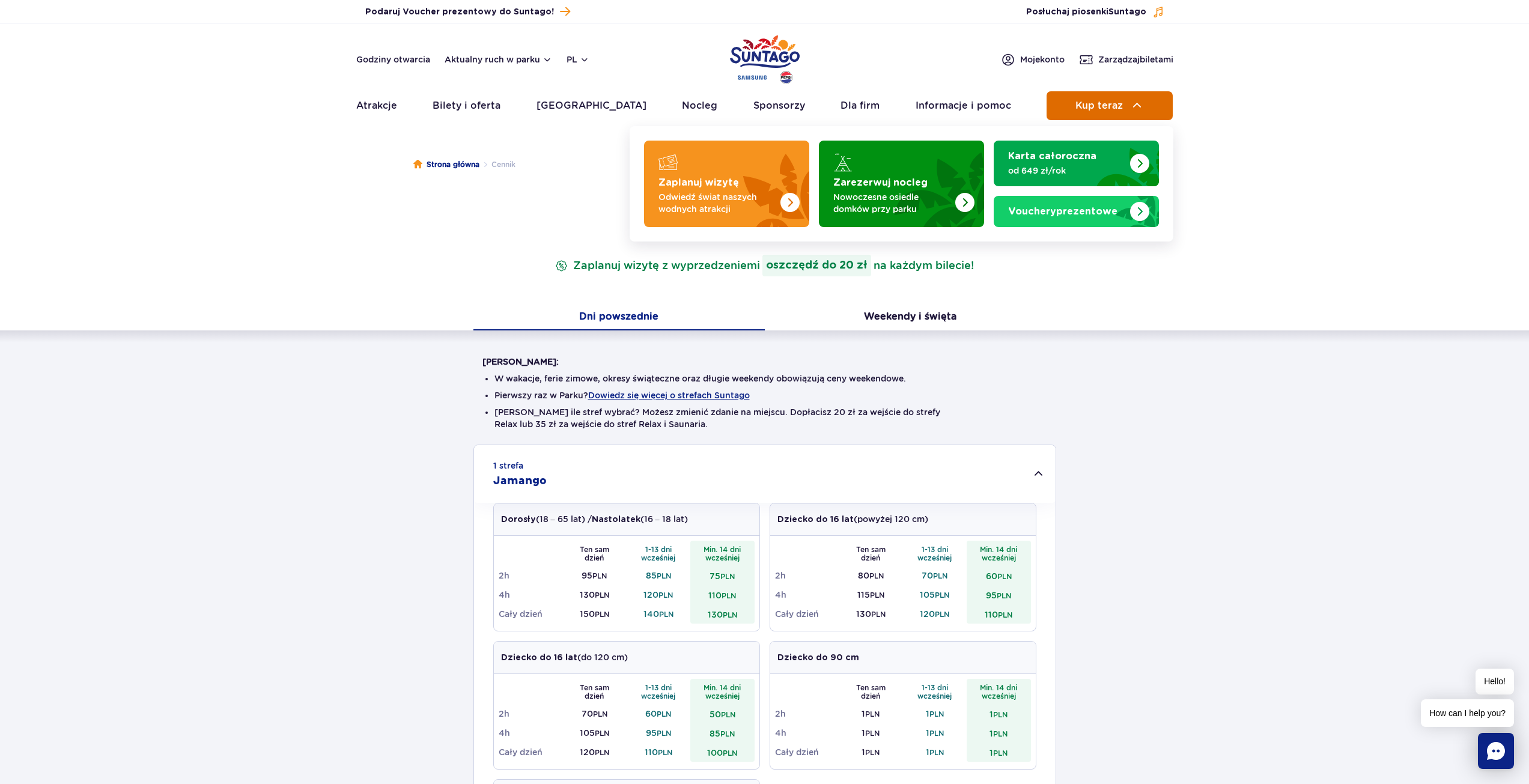
click at [1115, 101] on span "Kup teraz" at bounding box center [1099, 106] width 47 height 11
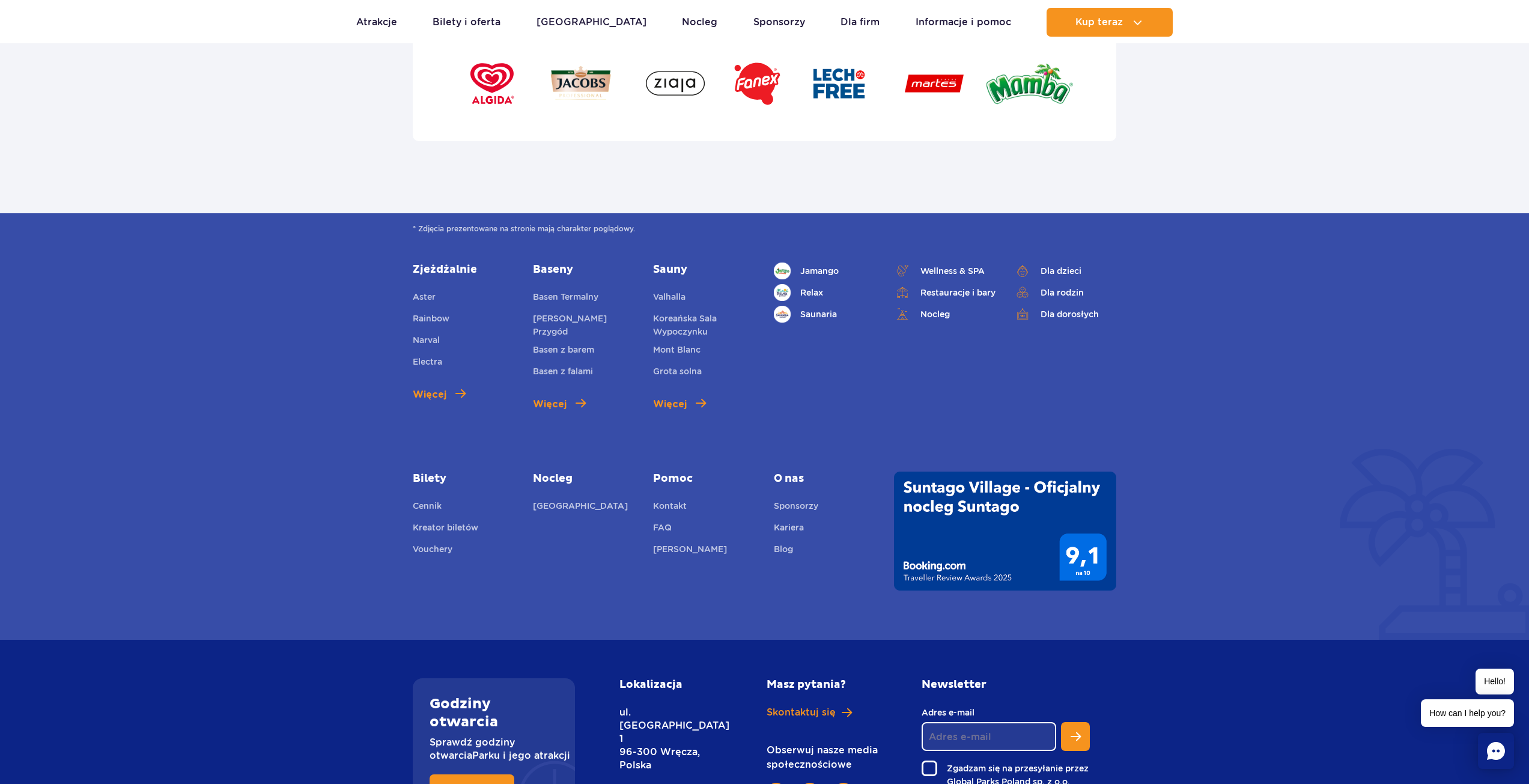
scroll to position [4205, 0]
